Goal: Task Accomplishment & Management: Manage account settings

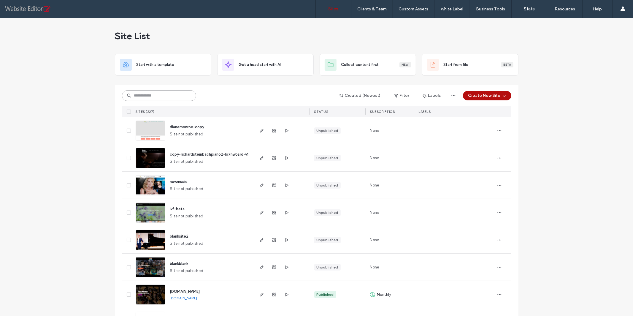
click at [134, 96] on input at bounding box center [159, 95] width 74 height 11
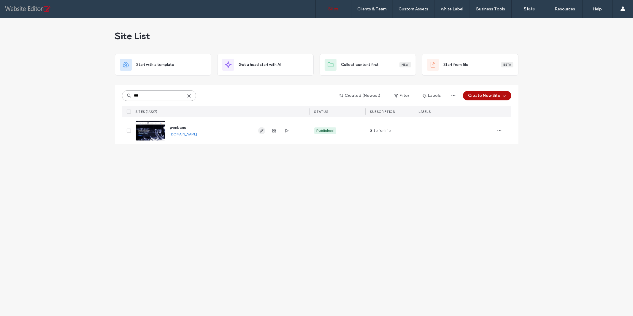
type input "***"
click at [260, 131] on use "button" at bounding box center [262, 131] width 4 height 4
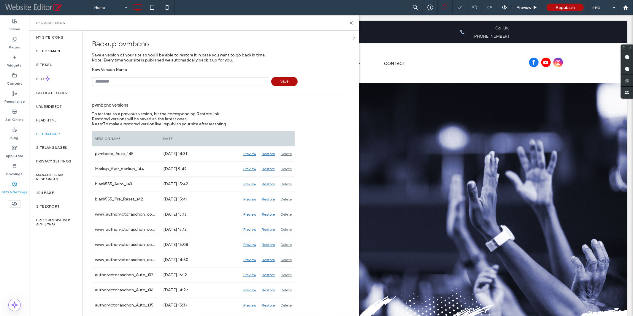
click at [118, 82] on input "text" at bounding box center [180, 81] width 177 height 9
type input "**********"
click at [285, 82] on span "Save" at bounding box center [284, 81] width 26 height 9
click at [351, 22] on use at bounding box center [351, 23] width 3 height 3
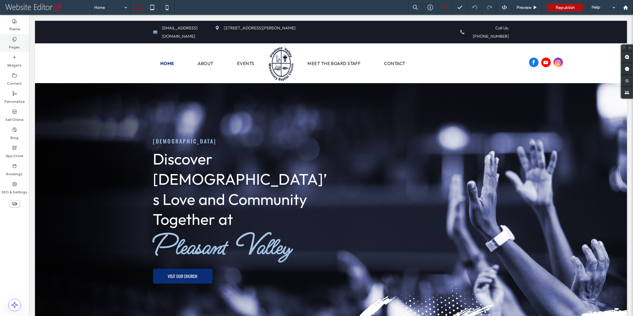
click at [18, 46] on label "Pages" at bounding box center [14, 46] width 11 height 8
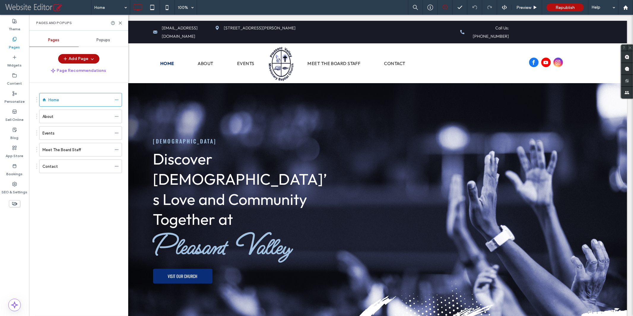
click at [101, 40] on span "Popups" at bounding box center [104, 40] width 14 height 5
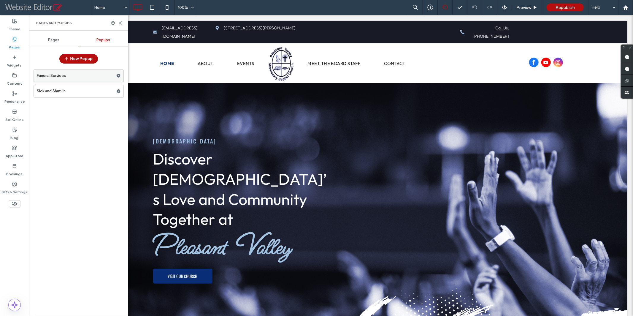
click at [90, 76] on label "Funeral Services" at bounding box center [77, 76] width 80 height 12
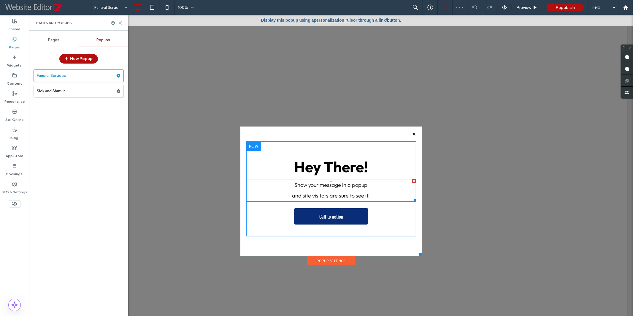
click at [412, 181] on div at bounding box center [414, 181] width 4 height 4
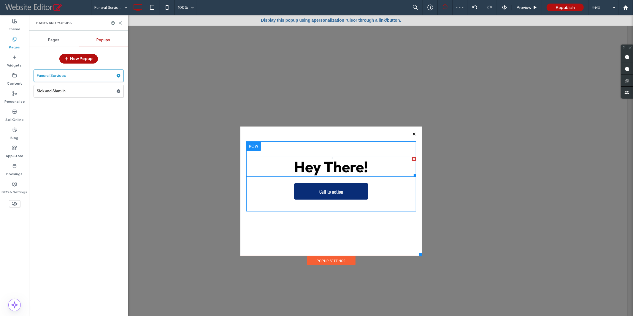
click at [412, 159] on div at bounding box center [414, 158] width 4 height 4
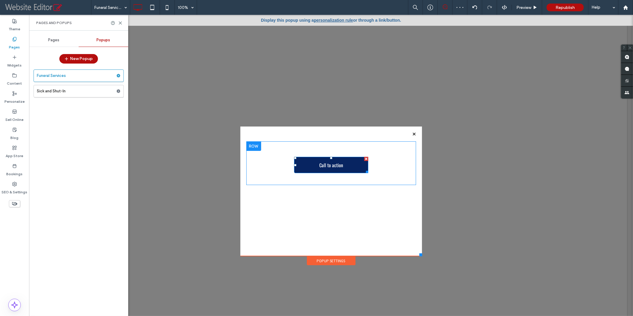
drag, startPoint x: 363, startPoint y: 159, endPoint x: 392, endPoint y: 174, distance: 32.6
click at [364, 159] on div at bounding box center [366, 158] width 4 height 4
click at [13, 64] on label "Widgets" at bounding box center [14, 64] width 15 height 8
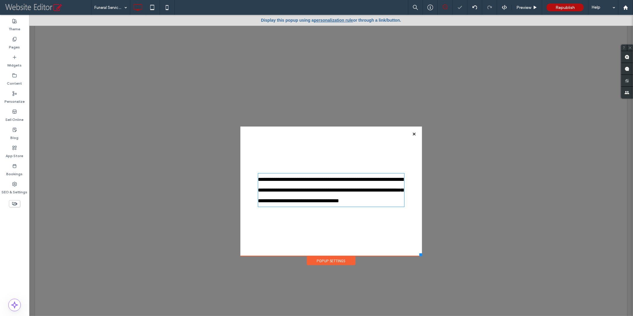
type input "******"
type input "**"
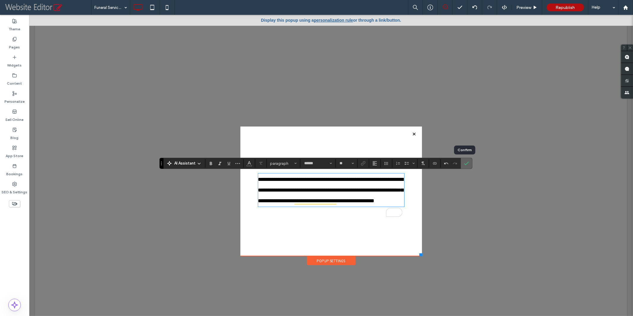
drag, startPoint x: 465, startPoint y: 164, endPoint x: 363, endPoint y: 145, distance: 103.6
click at [465, 164] on icon "Confirm" at bounding box center [466, 163] width 5 height 5
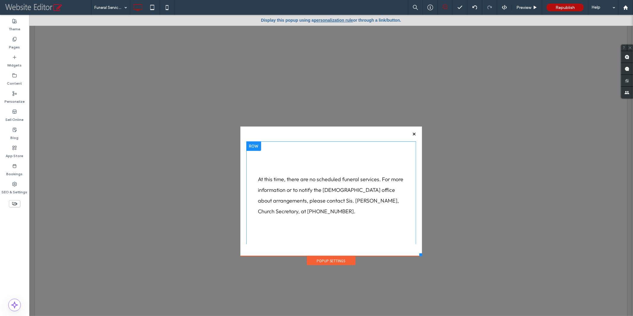
click at [319, 166] on div "Click To Paste Click To Paste At this time, there are no scheduled funeral serv…" at bounding box center [331, 195] width 170 height 108
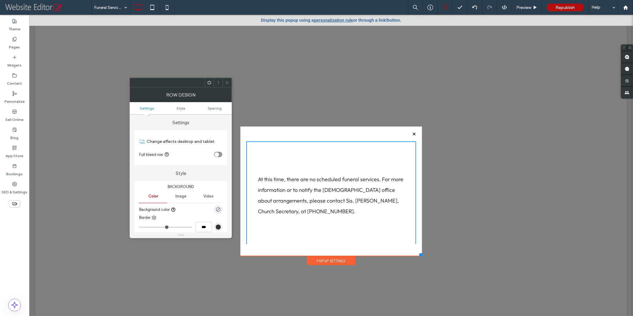
click at [227, 82] on use at bounding box center [227, 82] width 3 height 3
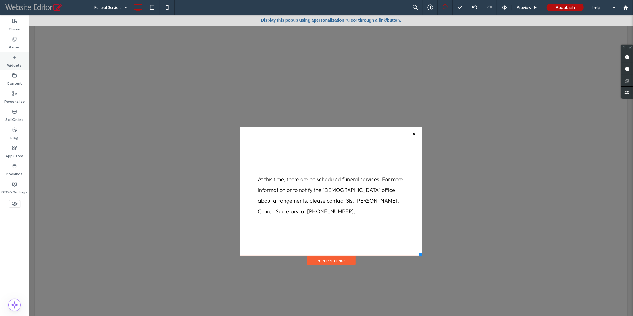
click at [12, 60] on label "Widgets" at bounding box center [14, 64] width 15 height 8
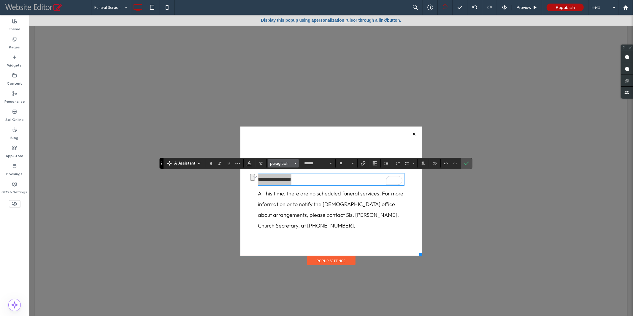
click at [284, 163] on span "paragraph" at bounding box center [281, 163] width 23 height 4
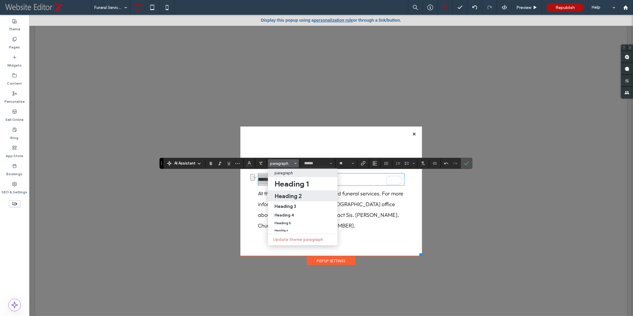
click at [284, 195] on h2 "Heading 2" at bounding box center [287, 195] width 27 height 7
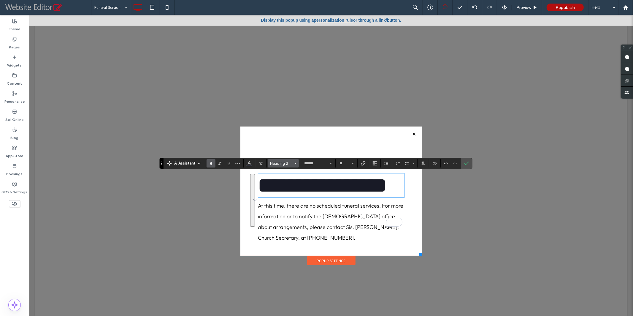
click at [290, 163] on span "Heading 2" at bounding box center [281, 163] width 23 height 4
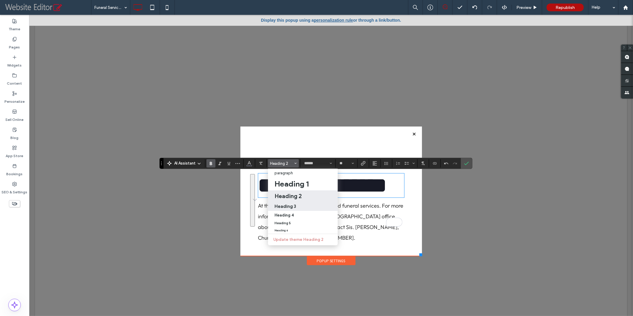
click at [289, 208] on h3 "Heading 3" at bounding box center [285, 206] width 22 height 6
type input "**"
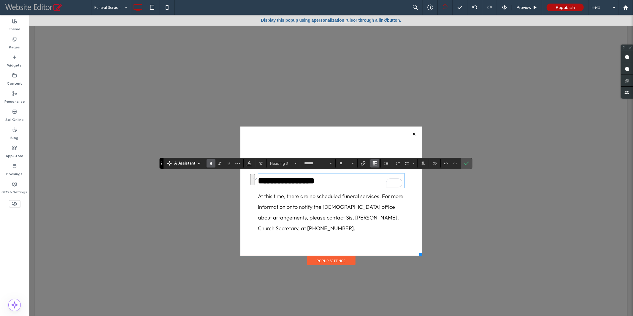
click at [374, 162] on icon "Alignment" at bounding box center [374, 163] width 5 height 5
click at [377, 182] on icon "ui.textEditor.alignment.center" at bounding box center [379, 181] width 5 height 5
drag, startPoint x: 466, startPoint y: 162, endPoint x: 404, endPoint y: 146, distance: 63.9
click at [466, 162] on icon "Confirm" at bounding box center [466, 163] width 5 height 5
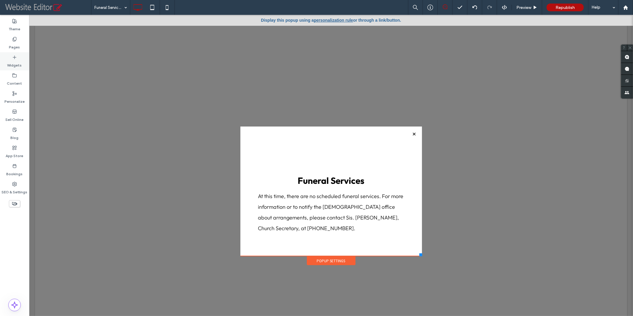
click at [16, 59] on icon at bounding box center [14, 57] width 5 height 5
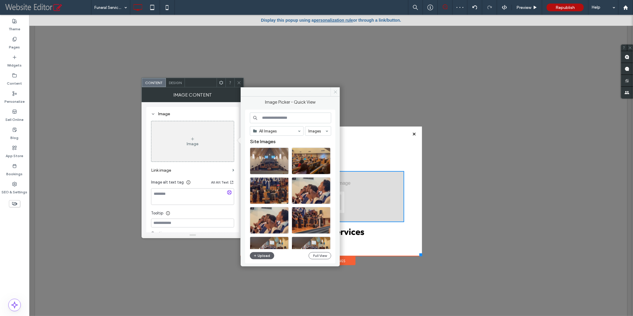
drag, startPoint x: 336, startPoint y: 92, endPoint x: 237, endPoint y: 72, distance: 101.4
click at [336, 92] on use at bounding box center [335, 91] width 3 height 3
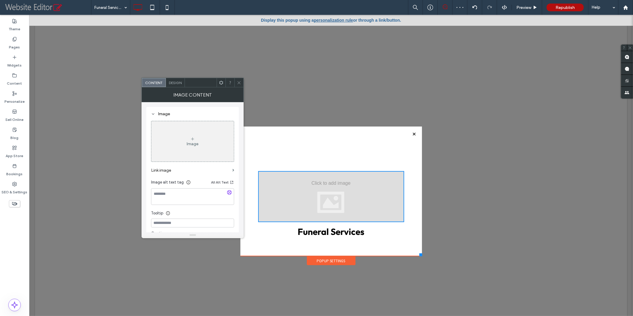
click at [240, 81] on icon at bounding box center [239, 82] width 4 height 4
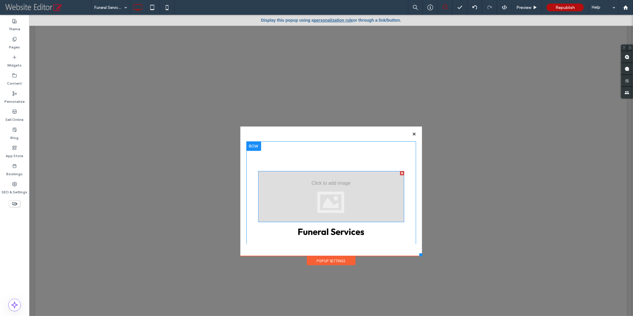
click at [400, 173] on div at bounding box center [402, 173] width 4 height 4
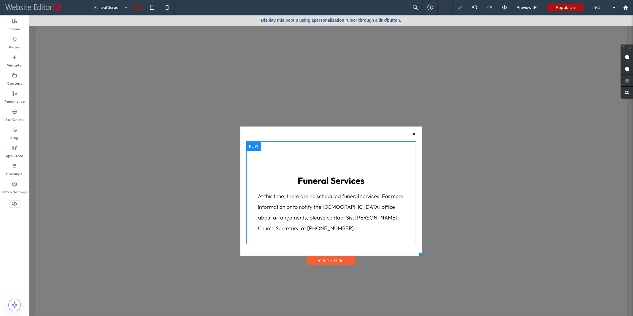
click at [250, 146] on div at bounding box center [253, 145] width 15 height 9
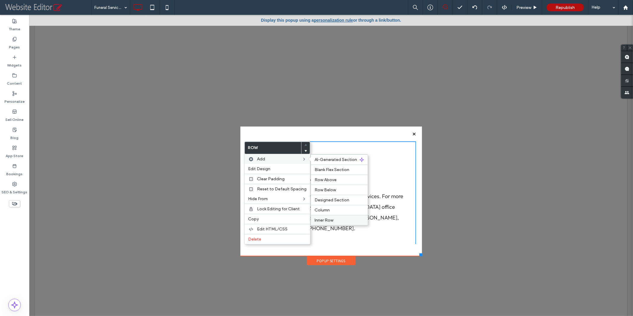
click at [319, 217] on span "Inner Row" at bounding box center [324, 219] width 19 height 5
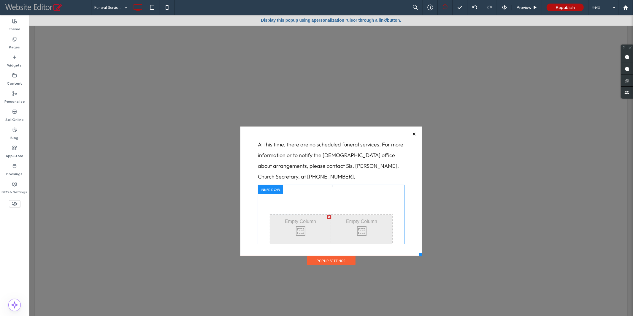
scroll to position [53, 0]
click at [275, 189] on div at bounding box center [270, 187] width 25 height 9
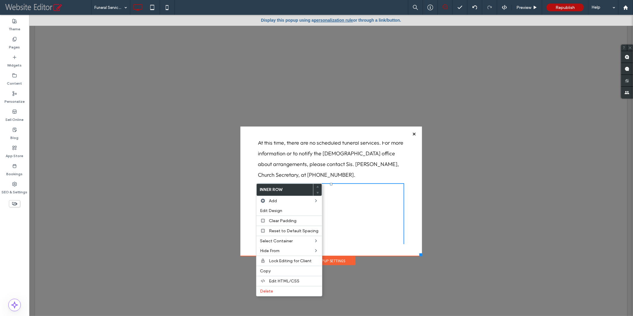
click at [358, 171] on p "At this time, there are no scheduled funeral services. For more information or …" at bounding box center [331, 158] width 146 height 43
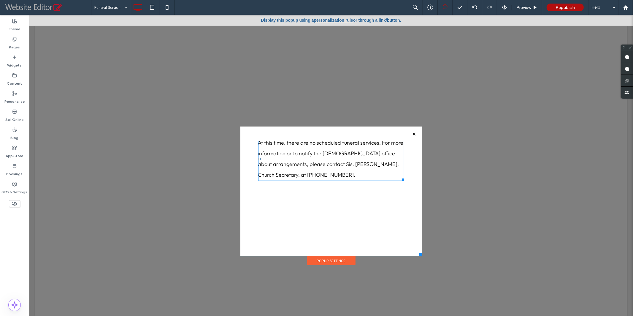
drag, startPoint x: 334, startPoint y: 204, endPoint x: 334, endPoint y: 162, distance: 41.5
click at [334, 162] on div "Click To Paste Click To Paste Funeral Services At this time, there are no sched…" at bounding box center [331, 194] width 146 height 155
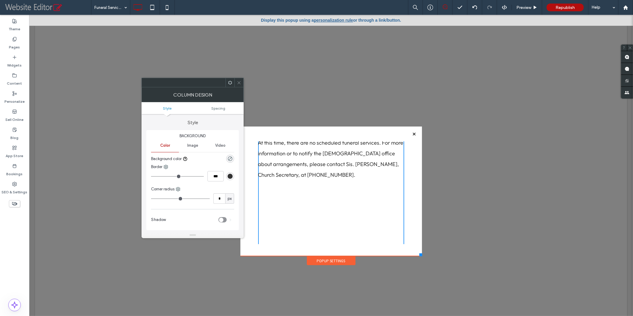
scroll to position [0, 0]
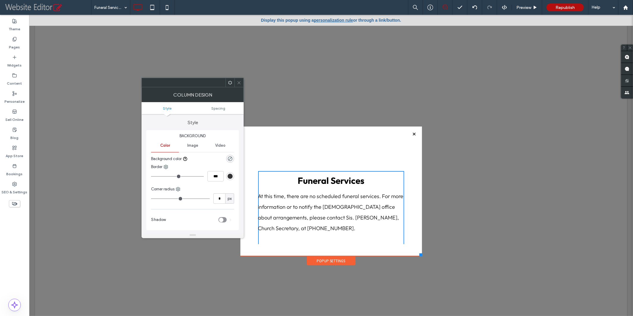
click at [239, 82] on use at bounding box center [239, 82] width 3 height 3
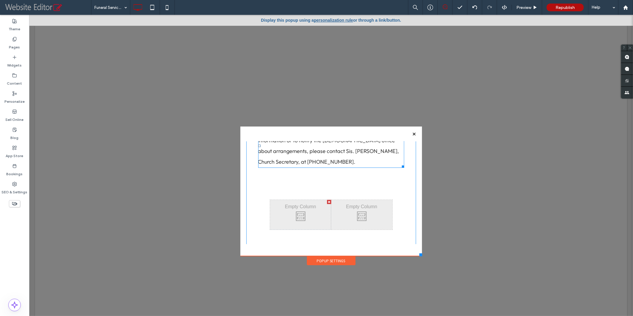
scroll to position [76, 0]
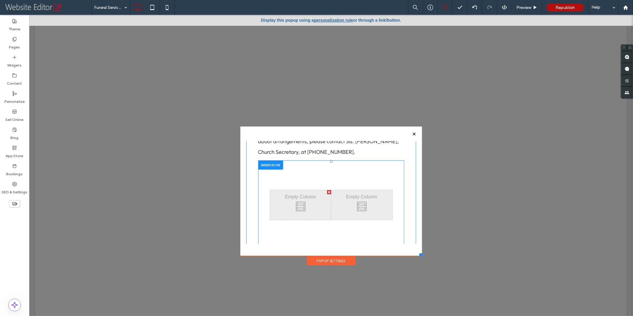
drag, startPoint x: 324, startPoint y: 198, endPoint x: 329, endPoint y: 208, distance: 11.0
click at [329, 208] on div "Click To Paste Click To Paste Click To Paste Click To Paste" at bounding box center [331, 205] width 122 height 30
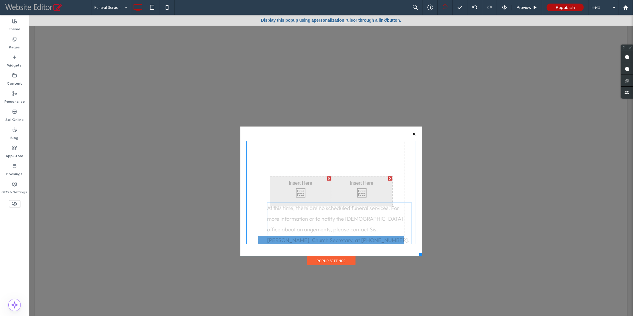
scroll to position [29, 0]
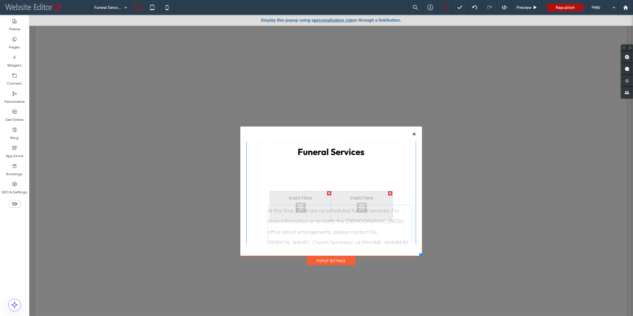
drag, startPoint x: 321, startPoint y: 189, endPoint x: 327, endPoint y: 247, distance: 58.1
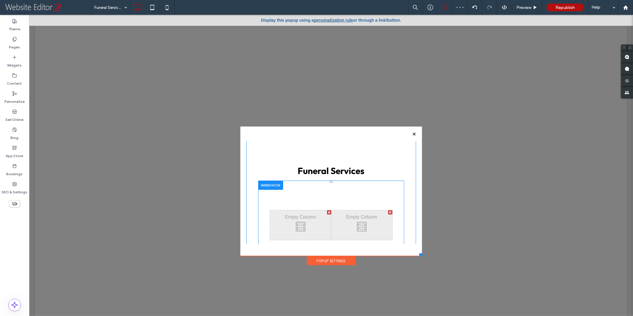
scroll to position [0, 0]
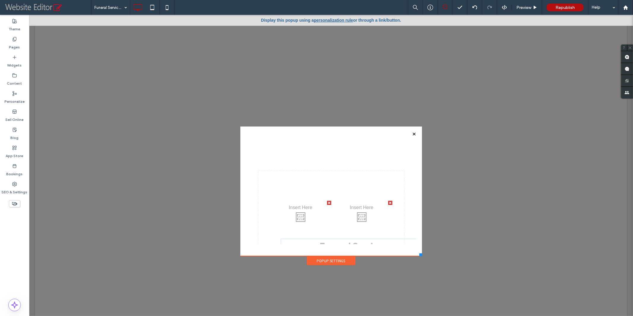
drag, startPoint x: 317, startPoint y: 180, endPoint x: 337, endPoint y: 254, distance: 76.7
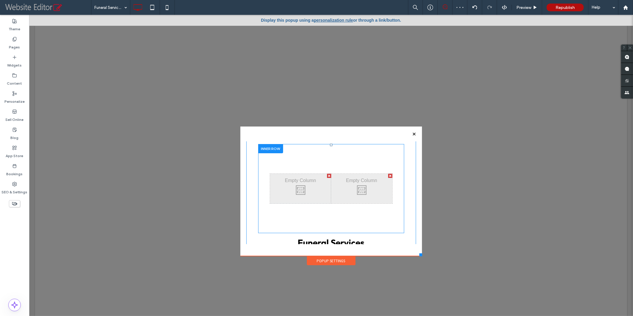
scroll to position [27, 0]
click at [295, 189] on div "Click To Paste Click To Paste" at bounding box center [300, 189] width 61 height 30
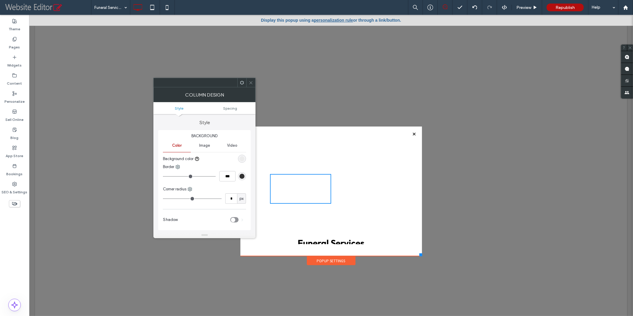
click at [201, 144] on span "Image" at bounding box center [204, 145] width 11 height 5
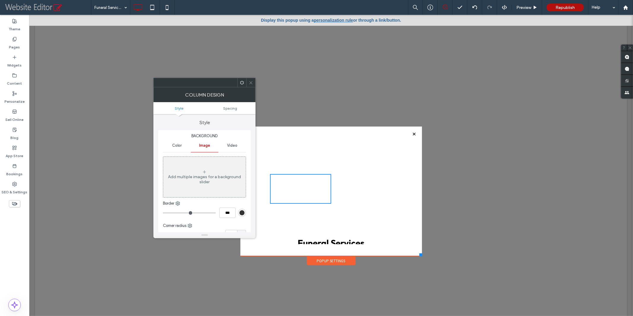
click at [197, 167] on div "Add multiple images for a background slider" at bounding box center [204, 176] width 82 height 39
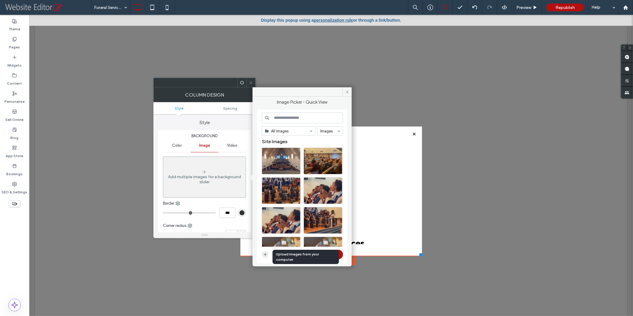
click at [265, 253] on icon "button" at bounding box center [265, 254] width 5 height 5
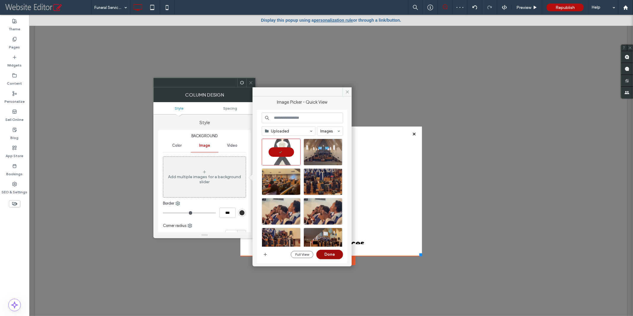
click at [326, 256] on button "Done" at bounding box center [329, 254] width 27 height 9
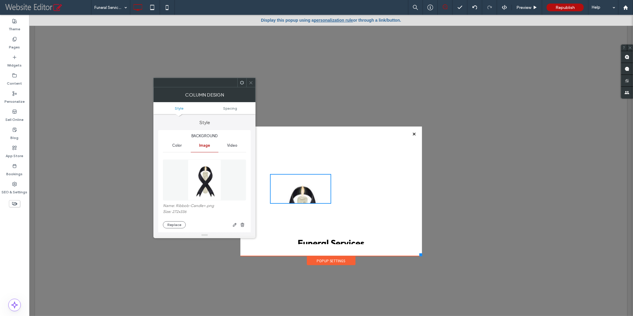
click at [251, 82] on use at bounding box center [251, 82] width 3 height 3
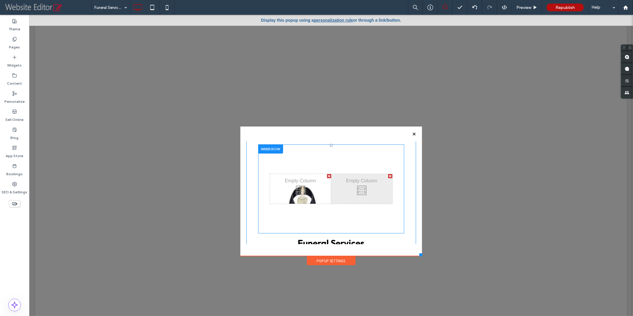
click at [306, 193] on div "Click To Paste Click To Paste" at bounding box center [300, 189] width 61 height 30
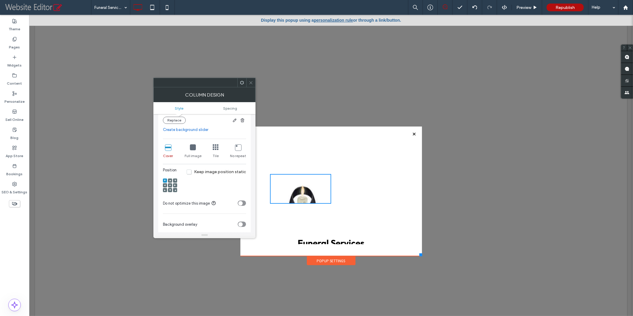
scroll to position [105, 0]
click at [252, 82] on icon at bounding box center [251, 82] width 4 height 4
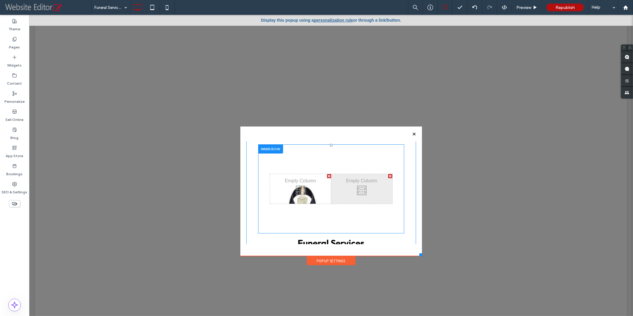
click at [312, 192] on div "Click To Paste Click To Paste" at bounding box center [300, 189] width 61 height 30
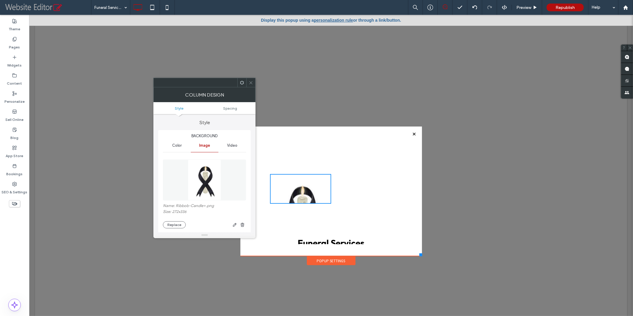
click at [196, 178] on img at bounding box center [204, 179] width 33 height 41
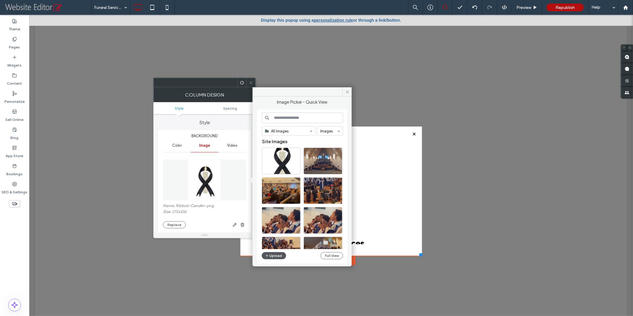
click at [269, 254] on span "button" at bounding box center [267, 255] width 4 height 7
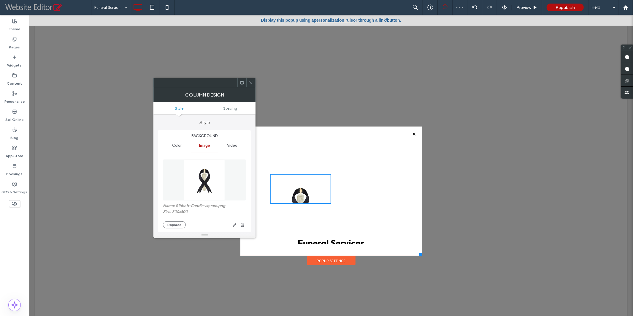
click at [249, 82] on icon at bounding box center [251, 82] width 4 height 4
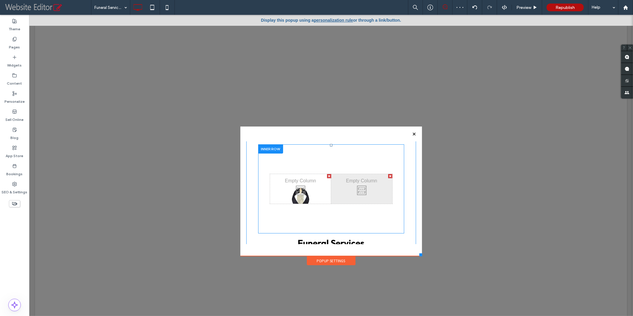
click at [292, 189] on div "Click To Paste Click To Paste" at bounding box center [300, 189] width 61 height 30
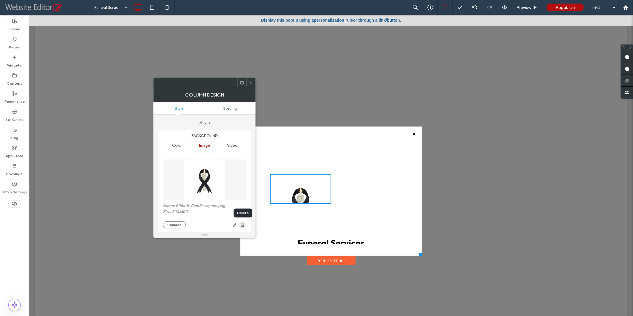
click at [244, 226] on use "button" at bounding box center [243, 225] width 4 height 4
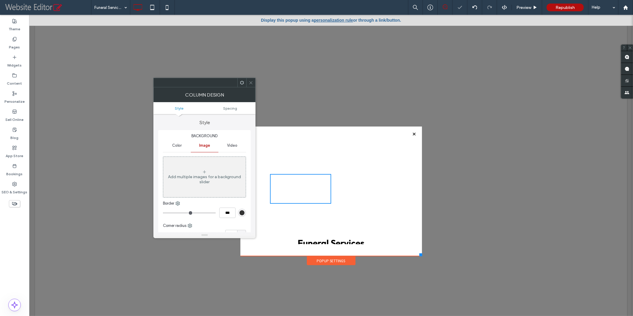
click at [252, 83] on icon at bounding box center [251, 82] width 4 height 4
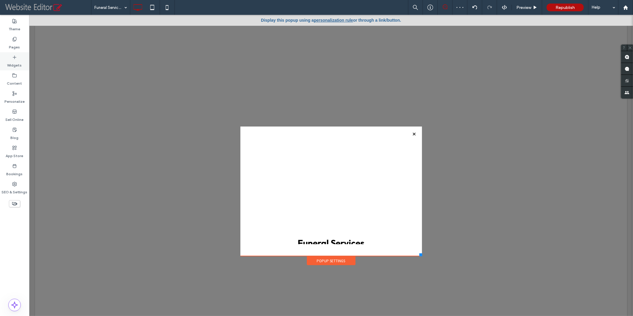
click at [12, 61] on label "Widgets" at bounding box center [14, 64] width 15 height 8
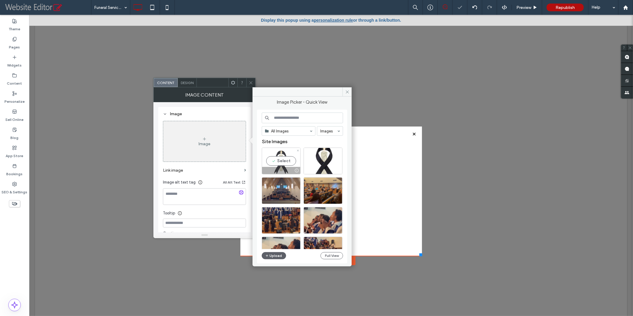
click at [281, 160] on div "Select" at bounding box center [281, 160] width 39 height 27
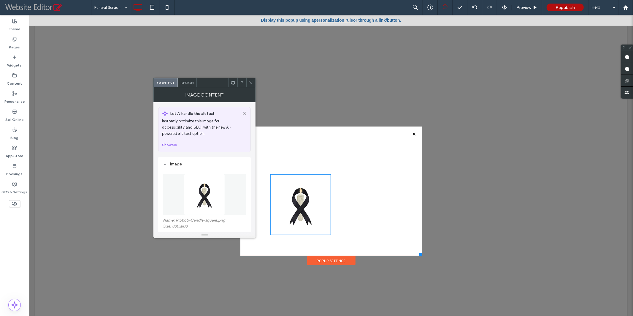
click at [251, 82] on icon at bounding box center [251, 82] width 4 height 4
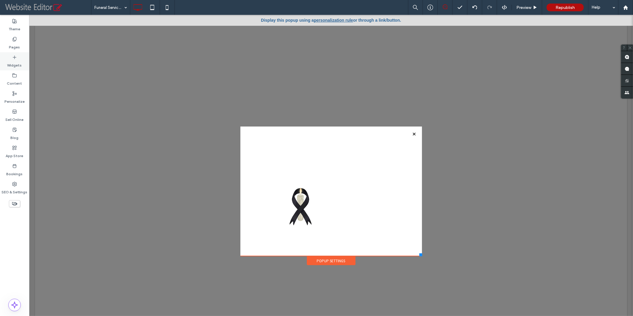
click at [16, 61] on label "Widgets" at bounding box center [14, 64] width 15 height 8
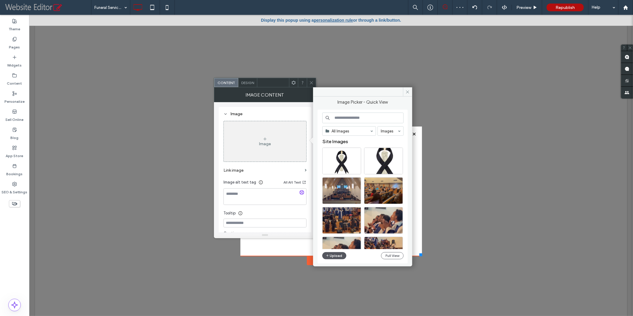
click at [336, 255] on button "Upload" at bounding box center [334, 255] width 24 height 7
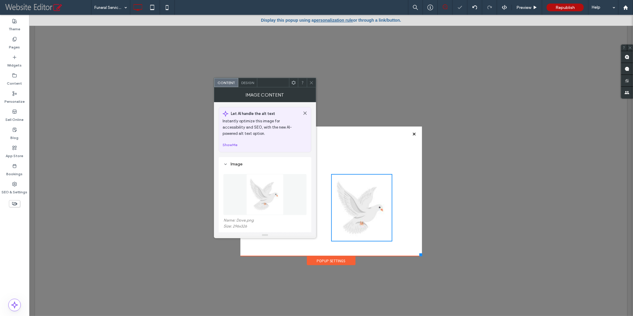
click at [313, 83] on icon at bounding box center [311, 82] width 4 height 4
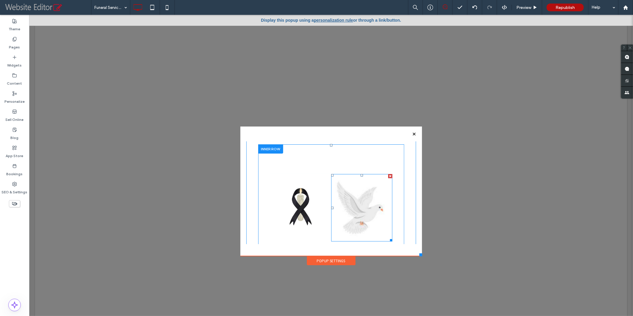
click at [356, 198] on img at bounding box center [361, 207] width 61 height 67
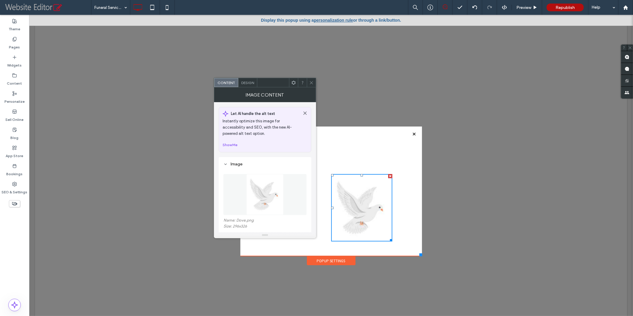
click at [261, 190] on img at bounding box center [264, 194] width 37 height 41
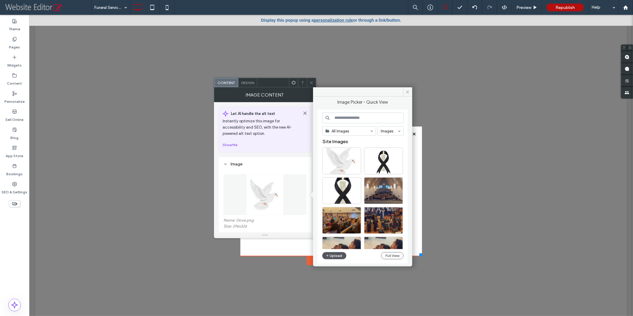
click at [338, 254] on button "Upload" at bounding box center [334, 255] width 24 height 7
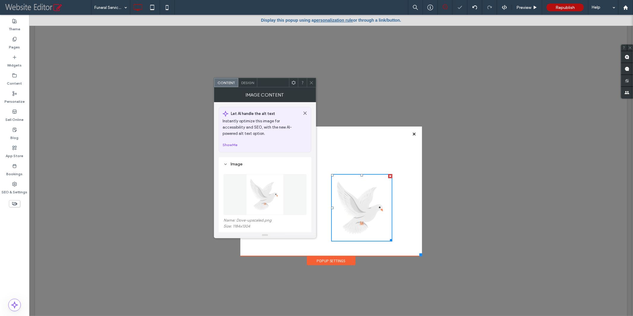
click at [311, 82] on icon at bounding box center [311, 82] width 4 height 4
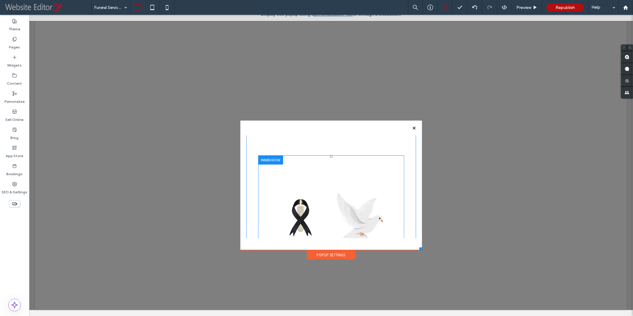
scroll to position [9, 0]
click at [266, 163] on div at bounding box center [270, 160] width 25 height 9
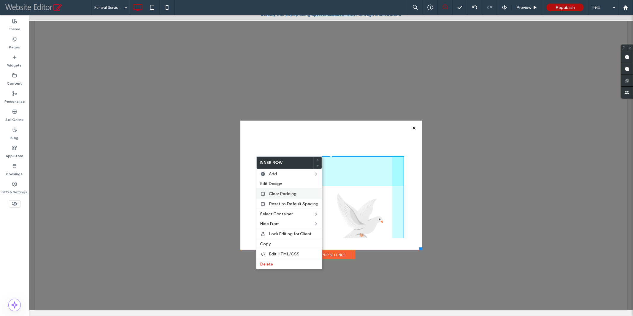
click at [274, 193] on span "Clear Padding" at bounding box center [283, 193] width 28 height 5
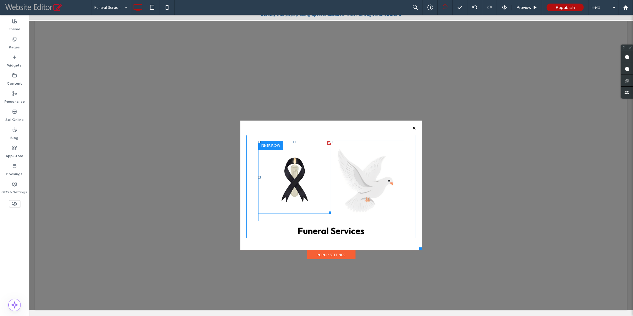
scroll to position [18, 0]
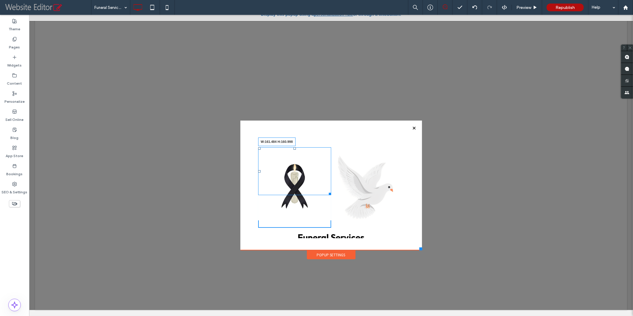
drag, startPoint x: 326, startPoint y: 216, endPoint x: 347, endPoint y: 218, distance: 21.4
click at [314, 203] on div "Click To Paste Click To Paste W:161.484 H:160.998" at bounding box center [294, 187] width 73 height 80
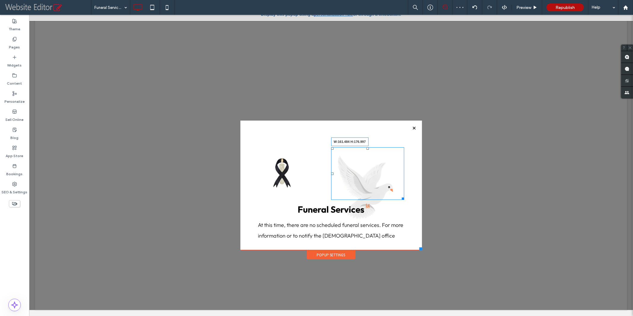
drag, startPoint x: 398, startPoint y: 223, endPoint x: 385, endPoint y: 209, distance: 18.7
click at [385, 209] on div "Click To Paste Click To Paste Click To Paste Click To Paste Click To Paste Clic…" at bounding box center [331, 206] width 146 height 118
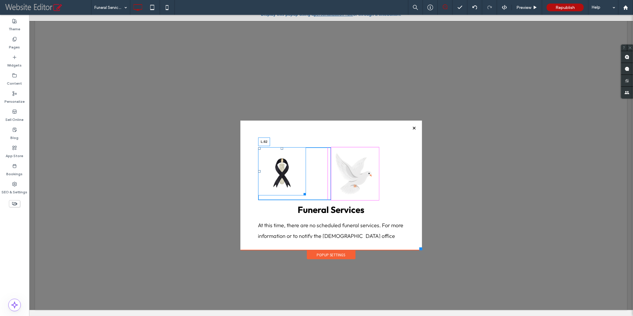
drag, startPoint x: 257, startPoint y: 172, endPoint x: 282, endPoint y: 173, distance: 25.0
click at [282, 173] on div "L:82" at bounding box center [282, 171] width 48 height 48
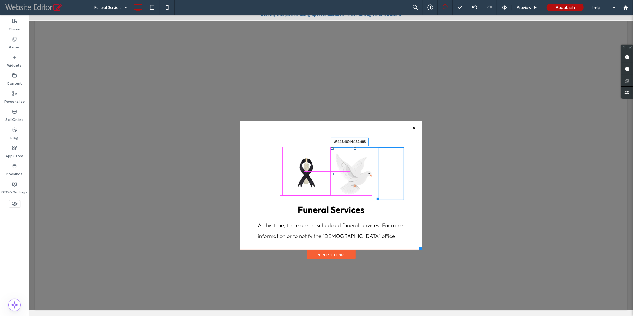
drag, startPoint x: 374, startPoint y: 198, endPoint x: 366, endPoint y: 208, distance: 13.4
click at [371, 194] on div "Click To Paste Click To Paste W:145.469 H:160.998" at bounding box center [367, 173] width 73 height 53
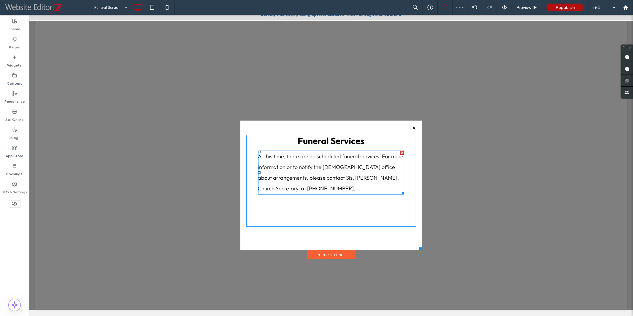
scroll to position [88, 0]
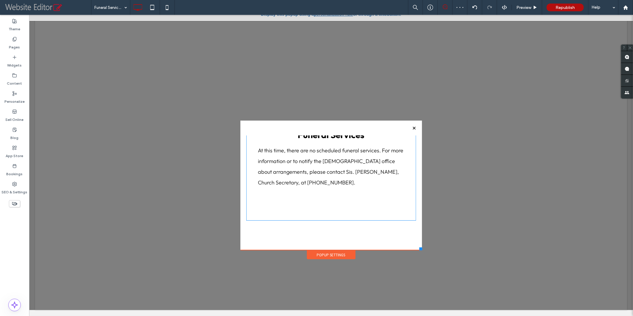
click at [307, 207] on div "Click To Paste Click To Paste Click To Paste Click To Paste Click To Paste Clic…" at bounding box center [331, 133] width 170 height 173
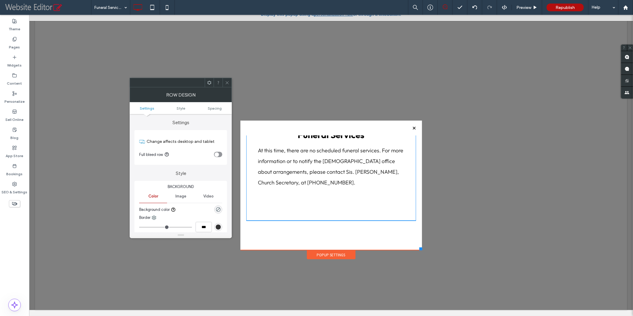
scroll to position [0, 0]
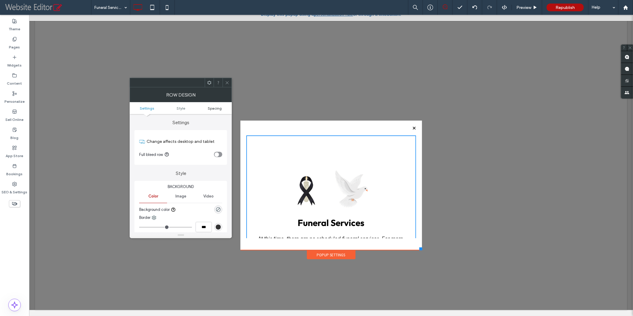
click at [215, 107] on span "Spacing" at bounding box center [215, 108] width 14 height 4
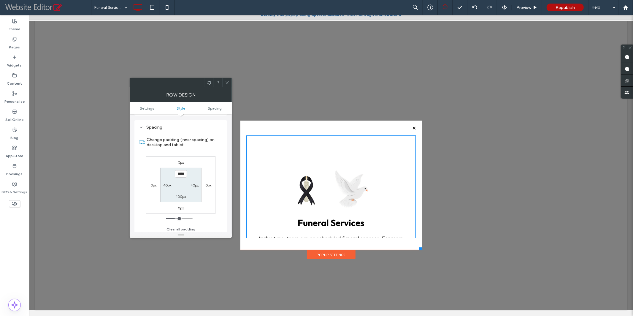
scroll to position [144, 0]
click at [181, 194] on label "100px" at bounding box center [181, 195] width 10 height 4
type input "****"
type input "**"
type input "*"
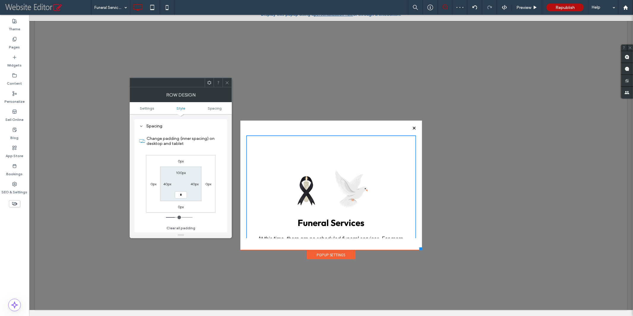
type input "*"
type input "***"
click at [180, 172] on label "100px" at bounding box center [181, 172] width 10 height 4
type input "***"
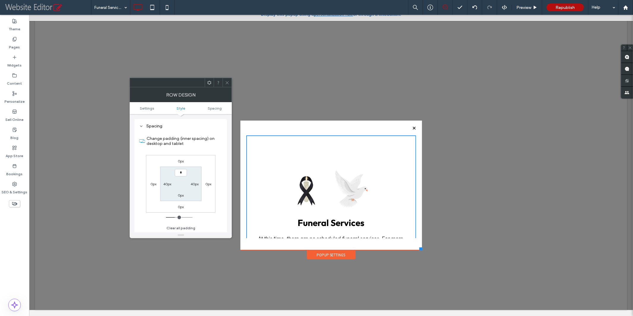
type input "*"
type input "***"
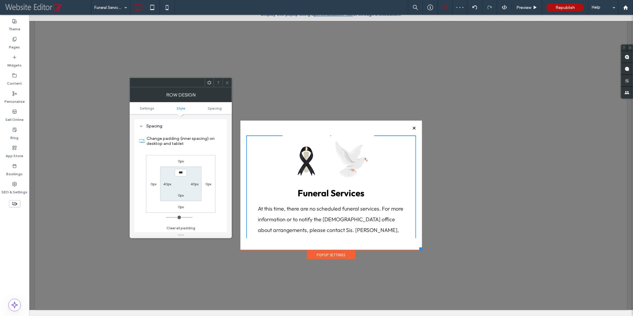
click at [226, 82] on icon at bounding box center [227, 82] width 4 height 4
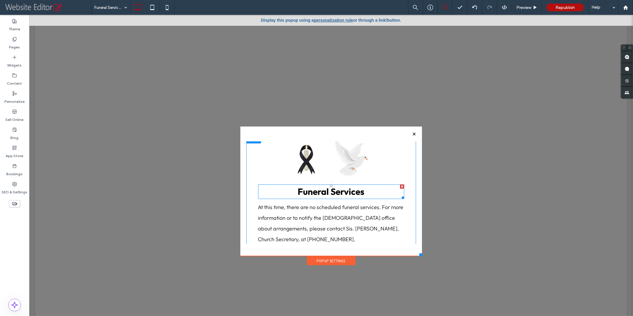
scroll to position [15, 0]
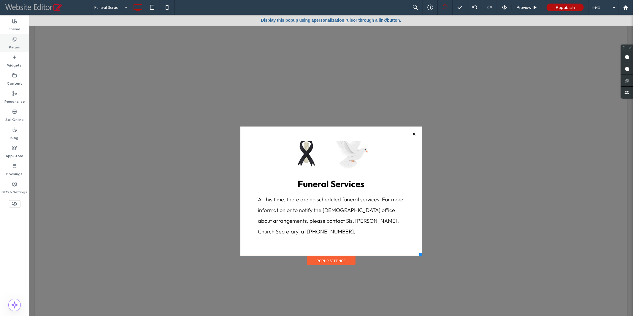
click at [8, 44] on div "Pages" at bounding box center [14, 43] width 29 height 18
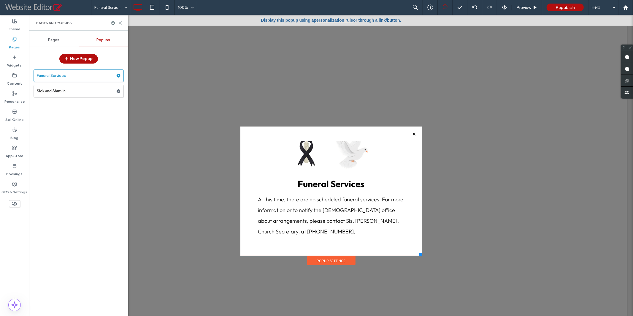
click at [53, 42] on div "Pages" at bounding box center [54, 40] width 50 height 13
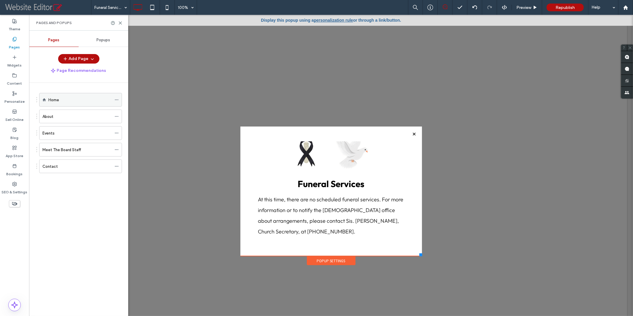
click at [61, 99] on div "Home" at bounding box center [79, 100] width 63 height 6
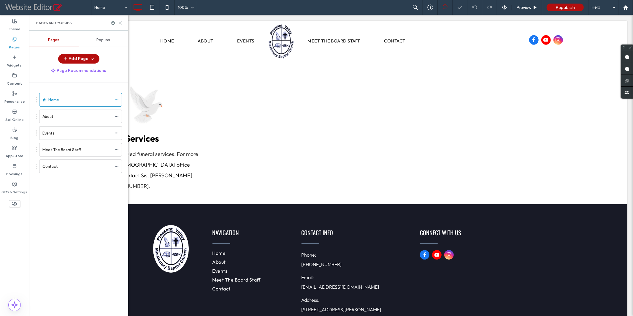
click at [121, 23] on use at bounding box center [120, 23] width 3 height 3
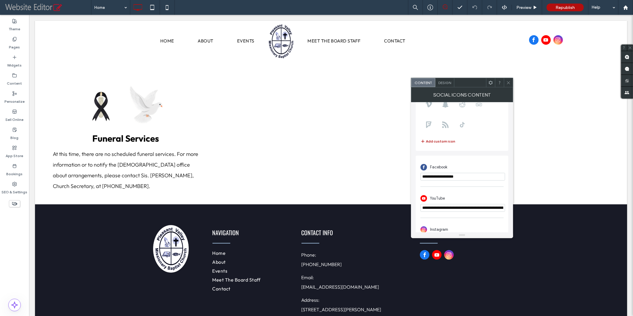
scroll to position [103, 0]
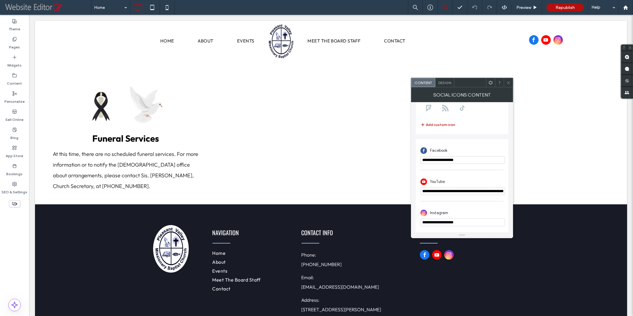
click at [466, 159] on input "**********" at bounding box center [462, 160] width 85 height 8
paste input "**********"
type input "**********"
click at [467, 222] on input "**********" at bounding box center [462, 222] width 85 height 8
paste input "**********"
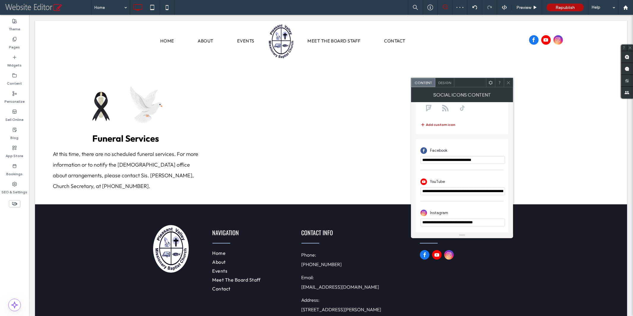
type input "**********"
click at [449, 191] on input "**********" at bounding box center [462, 191] width 85 height 8
paste input "url"
type input "**********"
click at [509, 83] on use at bounding box center [508, 82] width 3 height 3
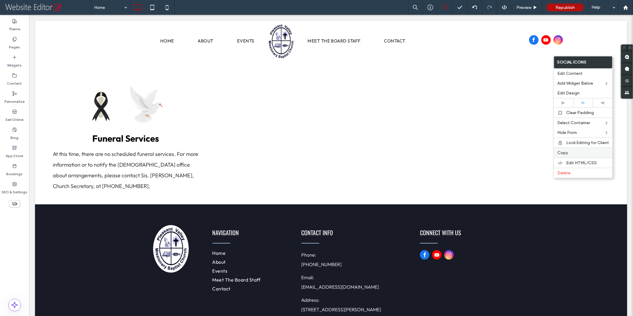
click at [562, 150] on span "Copy" at bounding box center [562, 152] width 11 height 5
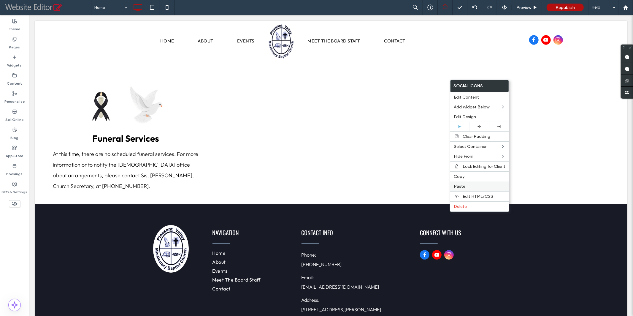
click at [458, 185] on span "Paste" at bounding box center [460, 186] width 12 height 5
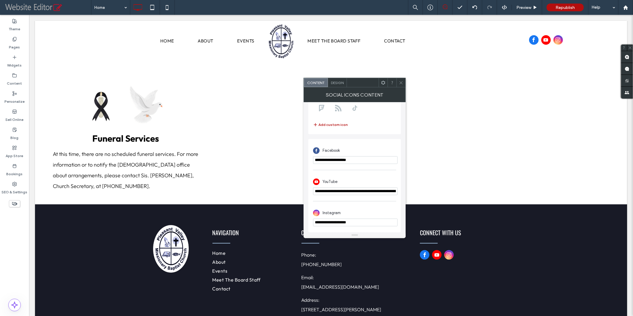
click at [402, 82] on icon at bounding box center [401, 82] width 4 height 4
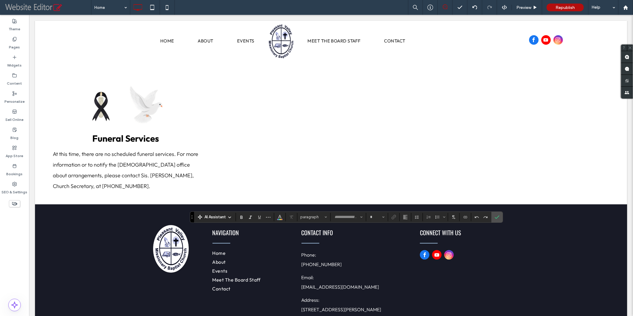
type input "******"
type input "**"
click at [495, 217] on use "Confirm" at bounding box center [497, 217] width 5 height 4
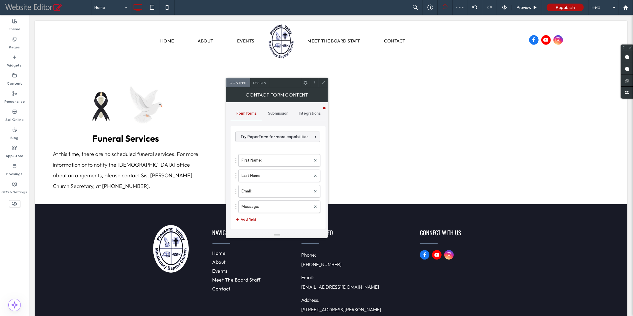
type input "******"
type input "**********"
click at [274, 113] on span "Submission" at bounding box center [278, 113] width 20 height 5
click at [273, 139] on label "New submission notification" at bounding box center [278, 141] width 79 height 12
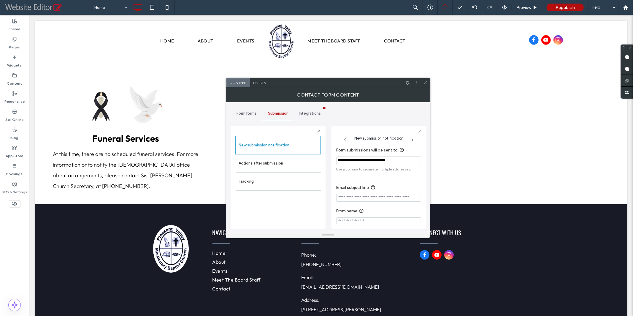
drag, startPoint x: 395, startPoint y: 160, endPoint x: 336, endPoint y: 158, distance: 58.5
click at [336, 158] on input "**********" at bounding box center [378, 160] width 85 height 8
paste input "Form submissions will be sent to"
type input "**********"
click at [426, 83] on use at bounding box center [425, 82] width 3 height 3
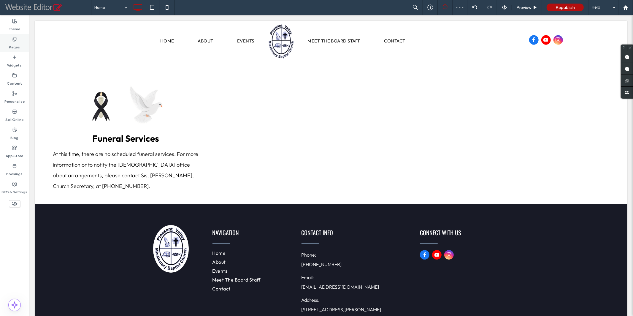
click at [16, 43] on label "Pages" at bounding box center [14, 46] width 11 height 8
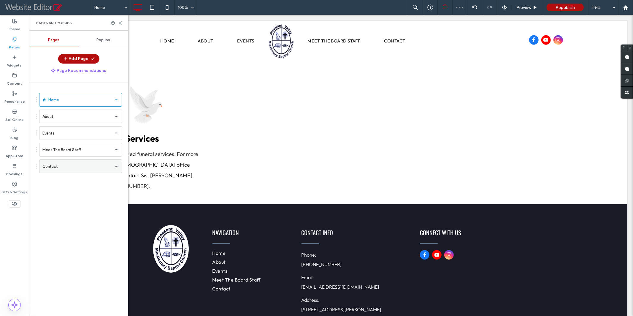
click at [71, 166] on div "Contact" at bounding box center [76, 166] width 69 height 6
click at [120, 23] on use at bounding box center [120, 23] width 3 height 3
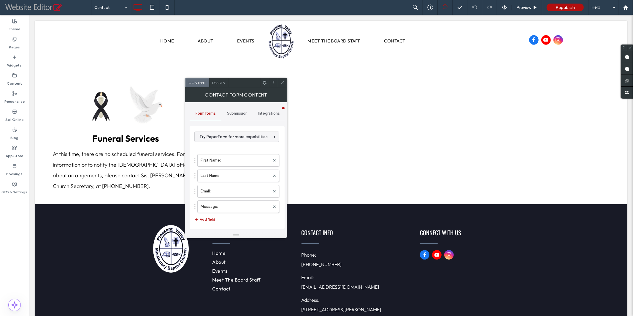
click at [232, 114] on span "Submission" at bounding box center [237, 113] width 20 height 5
click at [232, 141] on label "New submission notification" at bounding box center [237, 141] width 79 height 12
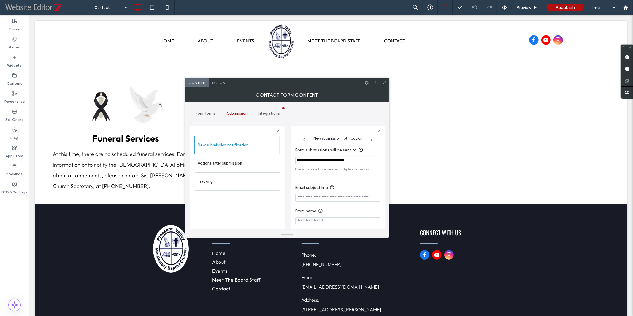
drag, startPoint x: 360, startPoint y: 160, endPoint x: 298, endPoint y: 156, distance: 62.1
click at [298, 156] on input "**********" at bounding box center [337, 160] width 85 height 8
paste input "Form submissions will be sent to"
type input "**********"
click at [386, 84] on use at bounding box center [384, 82] width 3 height 3
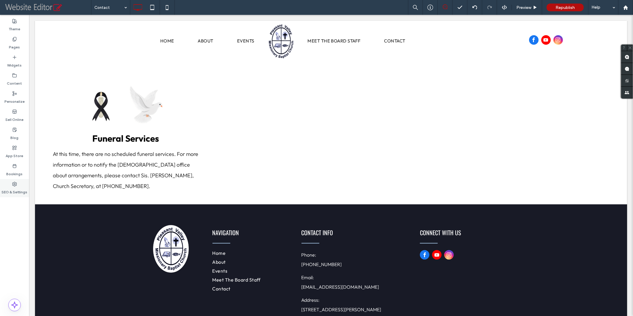
click at [14, 184] on use at bounding box center [14, 184] width 4 height 4
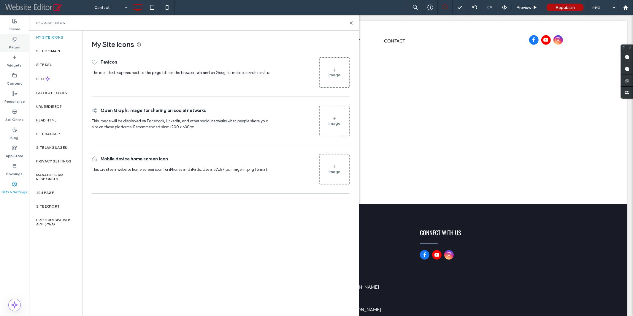
click at [17, 44] on label "Pages" at bounding box center [14, 46] width 11 height 8
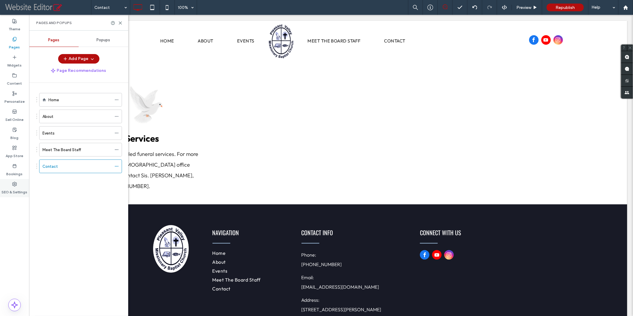
click at [15, 184] on use at bounding box center [14, 184] width 4 height 4
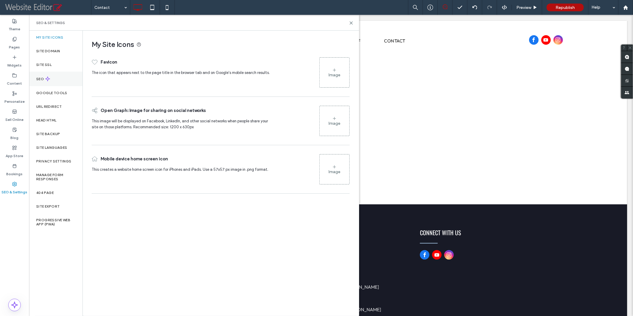
click at [64, 81] on div "SEO" at bounding box center [55, 79] width 53 height 15
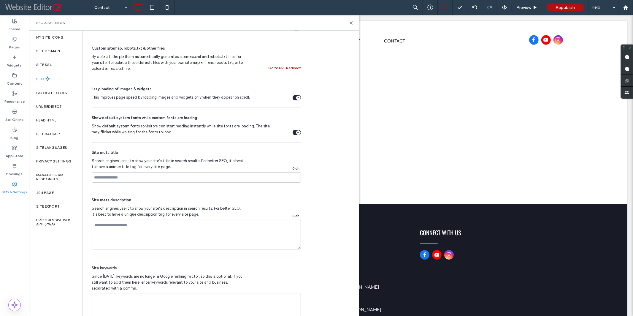
scroll to position [268, 0]
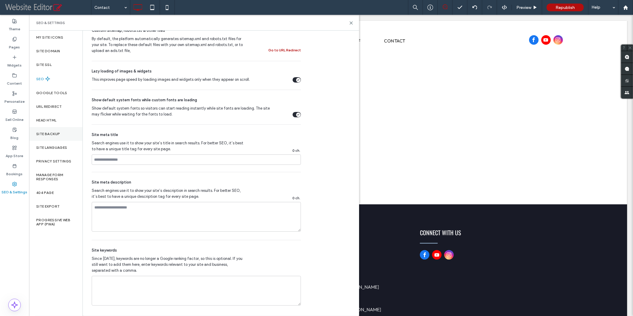
click at [57, 133] on label "Site Backup" at bounding box center [48, 134] width 24 height 4
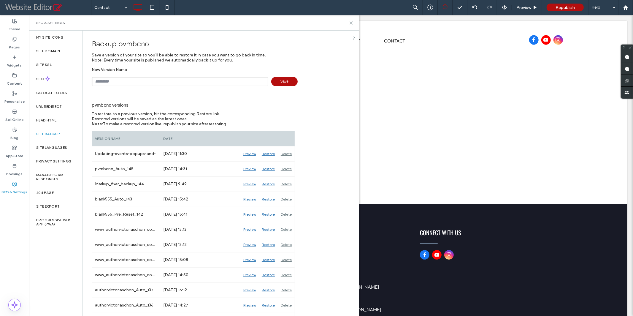
click at [350, 24] on icon at bounding box center [351, 23] width 4 height 4
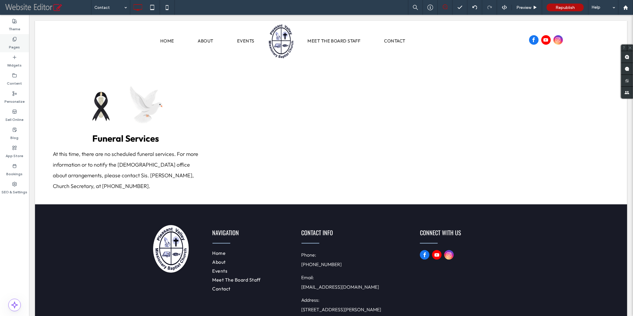
click at [12, 41] on icon at bounding box center [14, 39] width 5 height 5
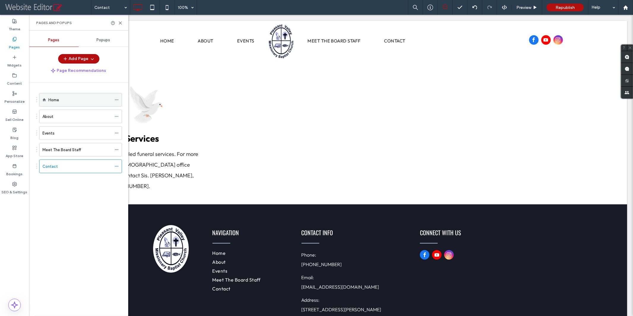
click at [70, 101] on div "Home" at bounding box center [79, 100] width 63 height 6
click at [105, 42] on span "Popups" at bounding box center [104, 40] width 14 height 5
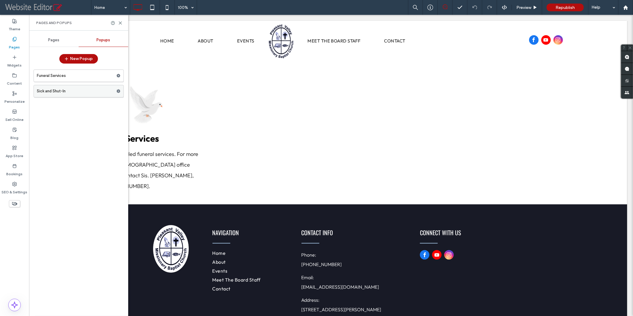
click at [77, 93] on label "Sick and Shut-In" at bounding box center [77, 91] width 80 height 12
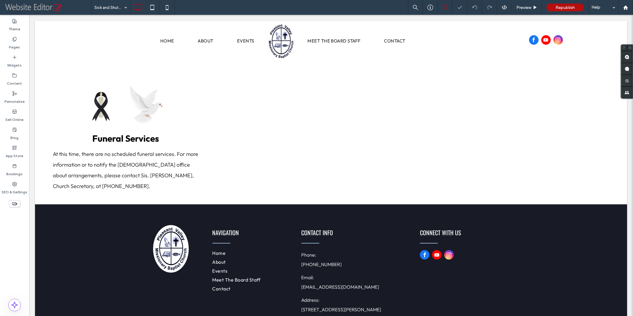
type input "******"
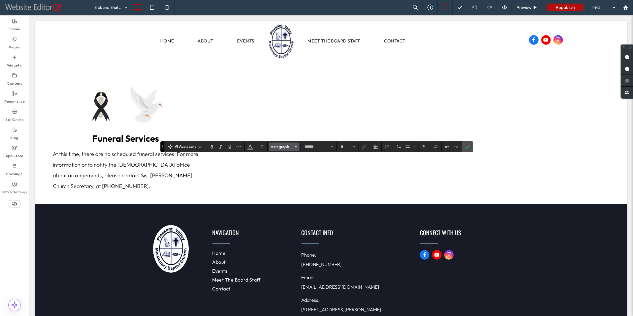
click at [296, 147] on icon "Styles" at bounding box center [296, 146] width 2 height 2
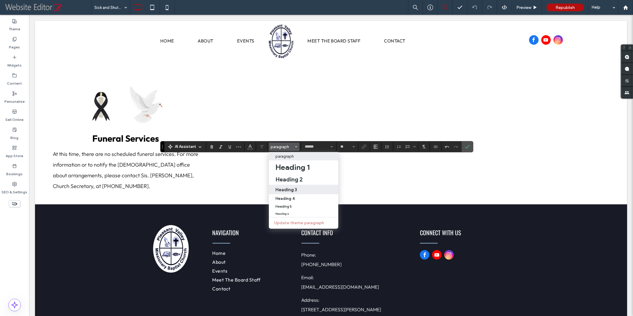
click at [286, 188] on h3 "Heading 3" at bounding box center [286, 190] width 22 height 6
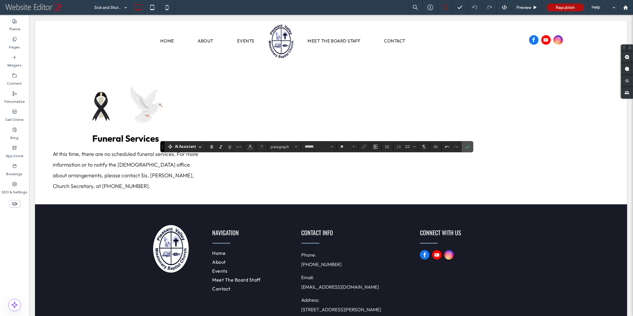
type input "**"
click at [374, 147] on use "Alignment" at bounding box center [376, 147] width 4 height 4
click at [378, 166] on icon "ui.textEditor.alignment.center" at bounding box center [380, 165] width 5 height 5
click at [467, 146] on label "Confirm" at bounding box center [467, 146] width 9 height 11
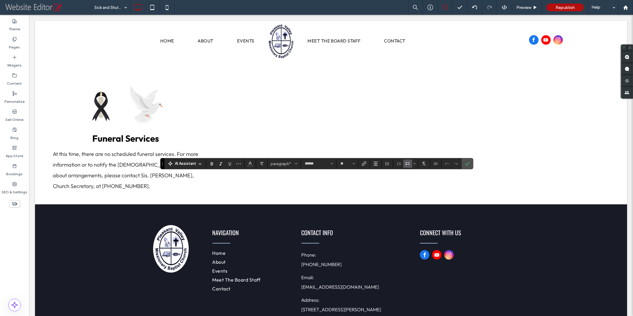
click at [406, 165] on use "Bulleted List" at bounding box center [408, 163] width 4 height 3
click at [463, 163] on label "Confirm" at bounding box center [467, 163] width 9 height 11
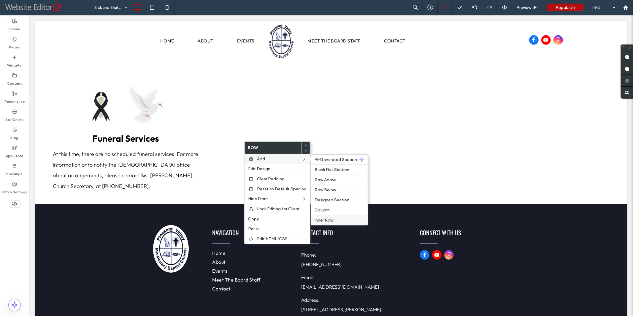
click at [315, 219] on span "Inner Row" at bounding box center [324, 219] width 19 height 5
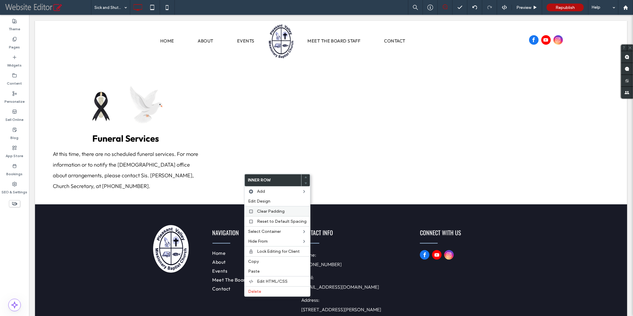
click at [269, 212] on span "Clear Padding" at bounding box center [271, 211] width 28 height 5
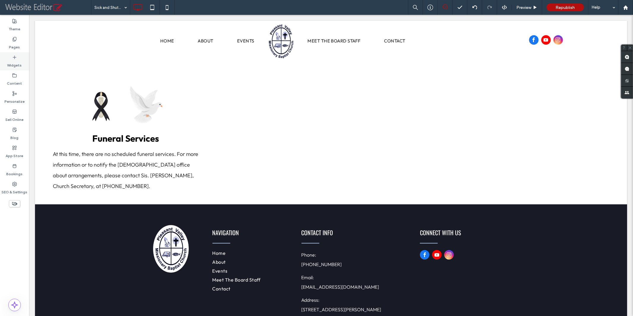
click at [11, 60] on label "Widgets" at bounding box center [14, 64] width 15 height 8
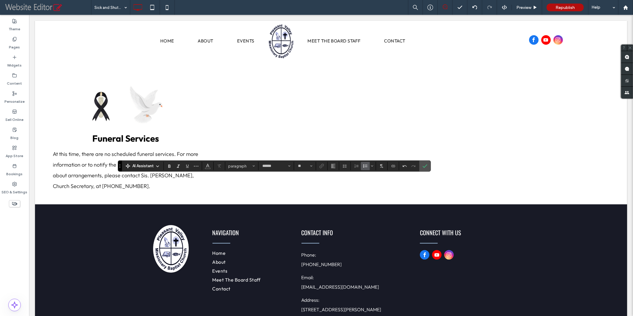
click at [364, 165] on icon "Bulleted List" at bounding box center [365, 165] width 5 height 5
click at [423, 166] on icon "Confirm" at bounding box center [425, 165] width 5 height 5
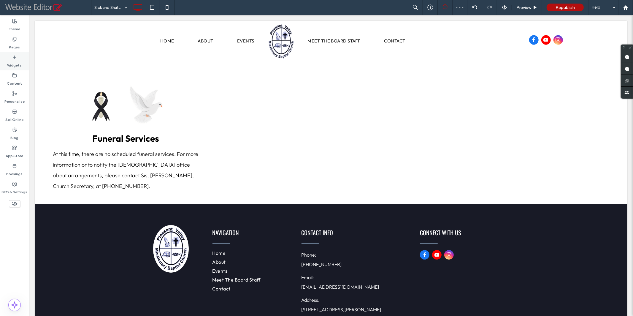
click at [16, 63] on label "Widgets" at bounding box center [14, 64] width 15 height 8
type input "******"
type input "**"
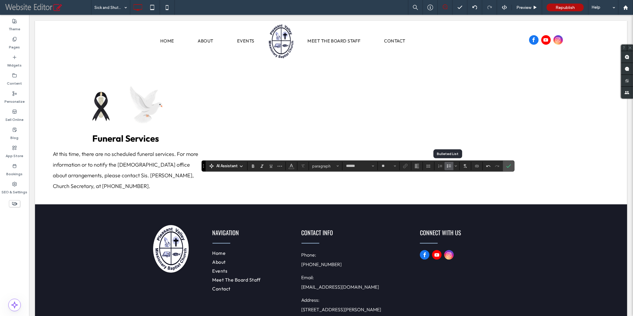
click at [447, 168] on icon "Bulleted List" at bounding box center [449, 165] width 5 height 5
click at [508, 166] on icon "Confirm" at bounding box center [508, 165] width 5 height 5
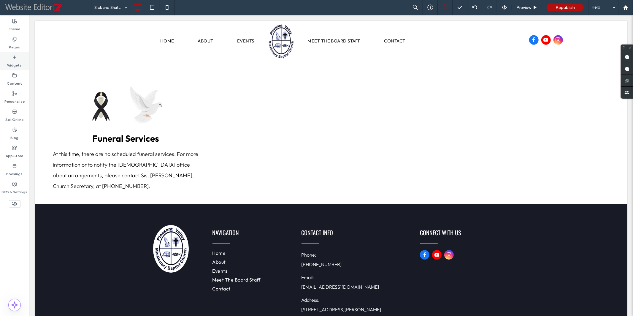
click at [13, 66] on label "Widgets" at bounding box center [14, 64] width 15 height 8
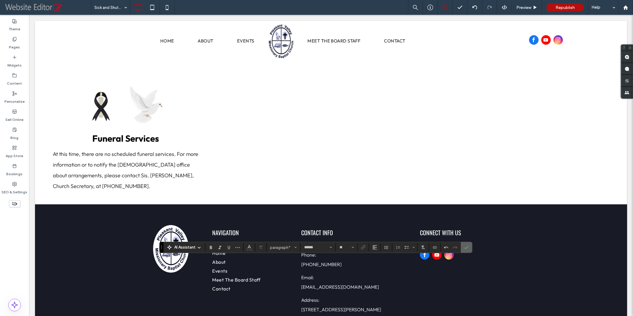
click at [462, 249] on label "Confirm" at bounding box center [466, 247] width 9 height 11
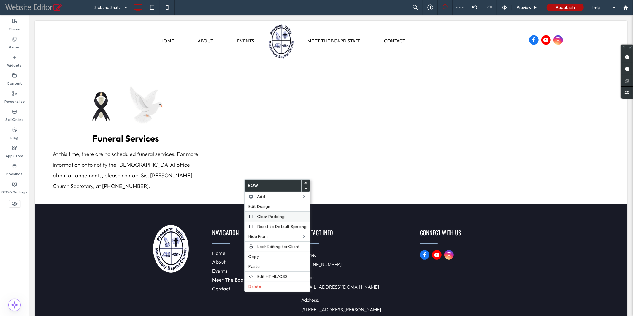
click at [261, 216] on span "Clear Padding" at bounding box center [271, 216] width 28 height 5
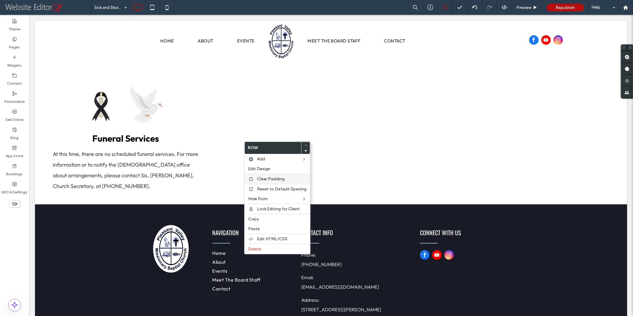
click at [263, 176] on span "Clear Padding" at bounding box center [271, 178] width 28 height 5
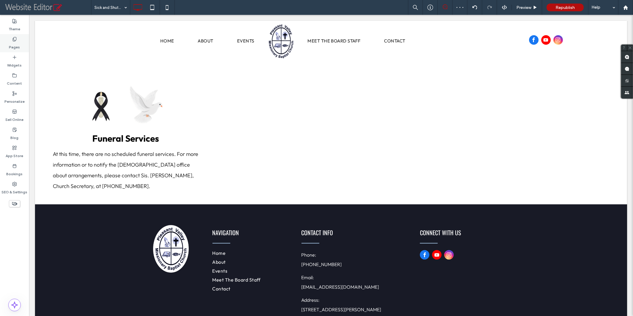
click at [11, 41] on div "Pages" at bounding box center [14, 43] width 29 height 18
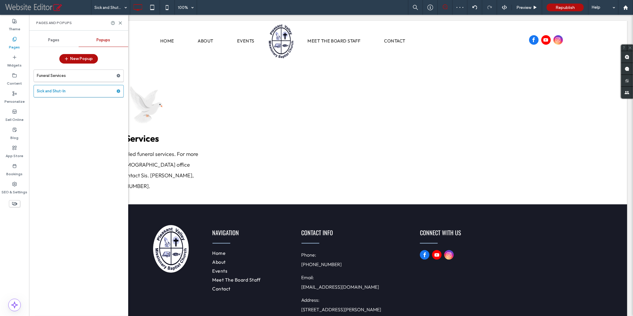
click at [55, 42] on span "Pages" at bounding box center [53, 40] width 11 height 5
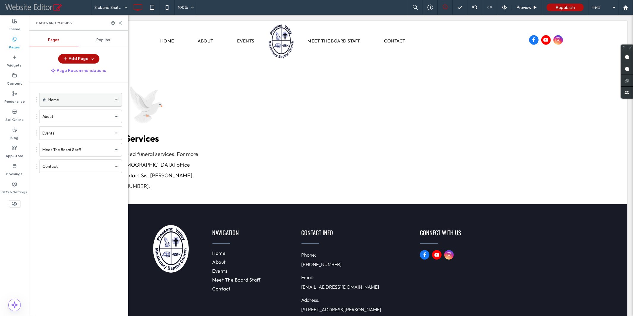
click at [69, 100] on div "Home" at bounding box center [79, 100] width 63 height 6
click at [120, 24] on icon at bounding box center [120, 23] width 4 height 4
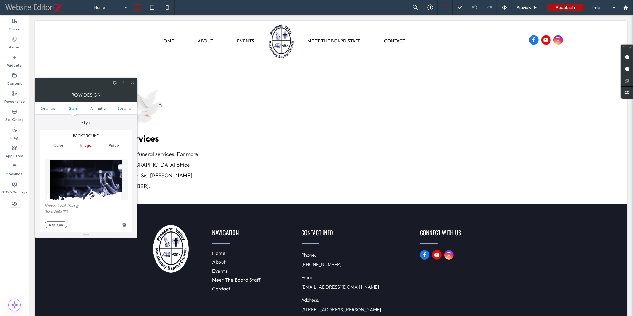
scroll to position [54, 0]
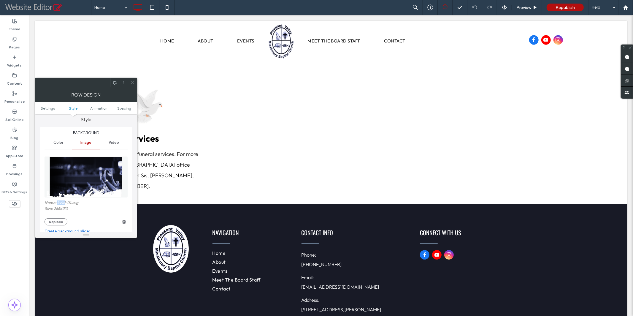
drag, startPoint x: 65, startPoint y: 201, endPoint x: 57, endPoint y: 202, distance: 7.7
click at [57, 202] on label "Name: kv1d-01.svg" at bounding box center [86, 203] width 83 height 6
copy label "kv1d"
click at [133, 83] on icon at bounding box center [132, 82] width 4 height 4
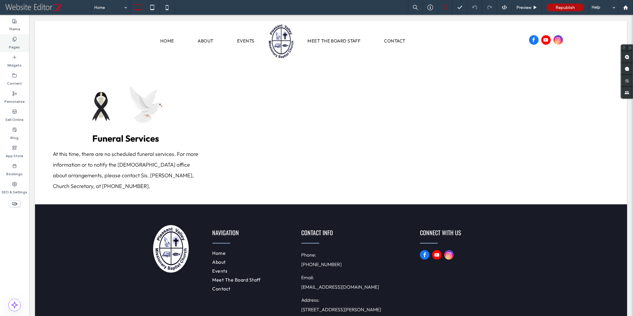
click at [10, 37] on div "Pages" at bounding box center [14, 43] width 29 height 18
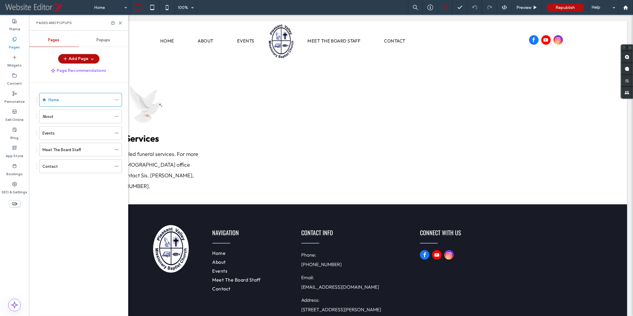
click at [105, 43] on div "Popups" at bounding box center [104, 40] width 50 height 13
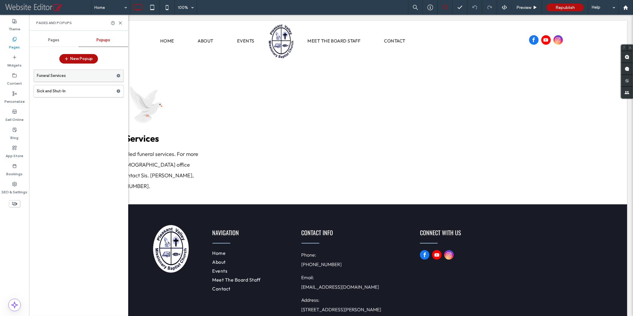
click at [69, 75] on label "Funeral Services" at bounding box center [77, 76] width 80 height 12
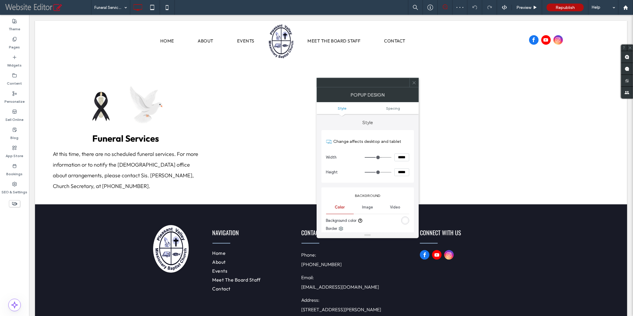
click at [369, 206] on span "Image" at bounding box center [367, 207] width 11 height 5
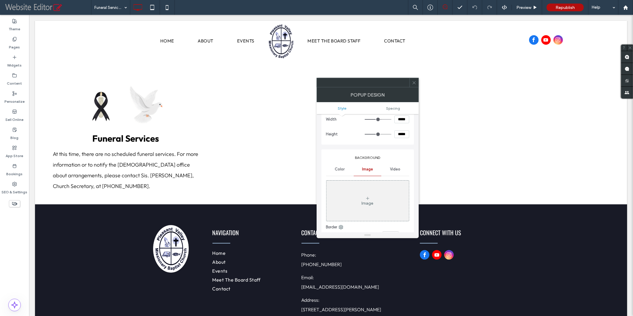
scroll to position [63, 0]
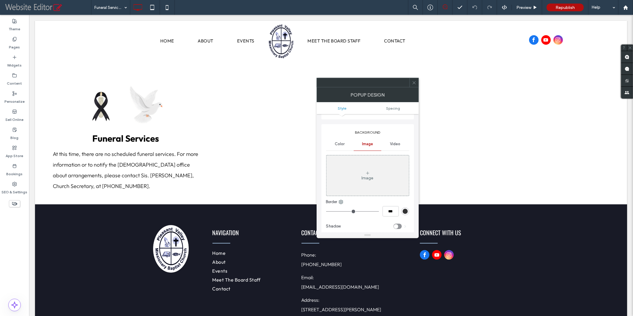
click at [365, 184] on div "Image" at bounding box center [367, 175] width 82 height 39
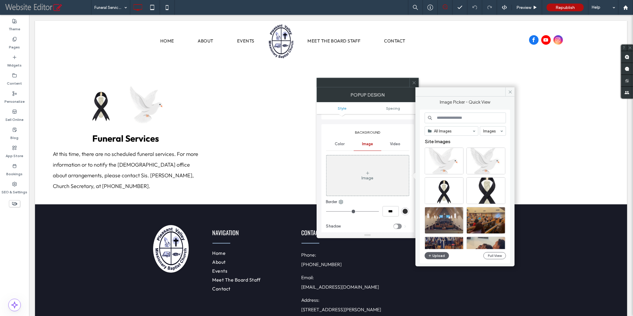
click at [442, 119] on input at bounding box center [465, 117] width 81 height 11
paste input "****"
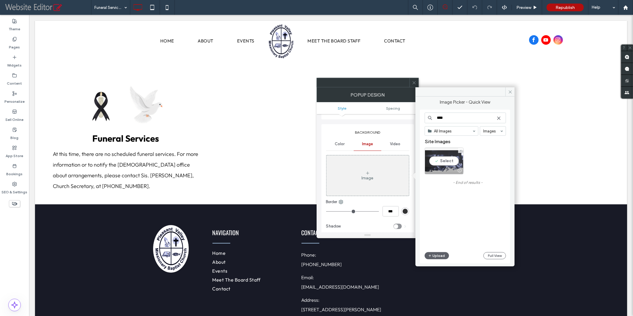
type input "****"
click at [444, 157] on div "Select" at bounding box center [444, 160] width 39 height 27
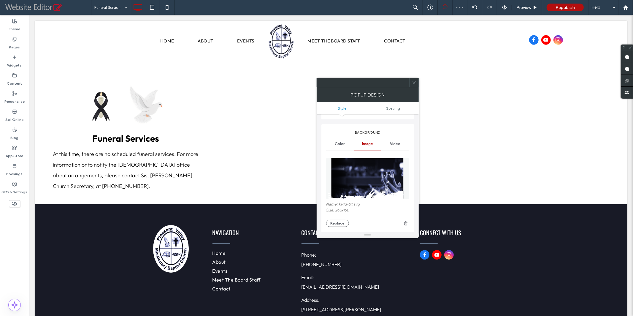
click at [415, 81] on icon at bounding box center [414, 82] width 4 height 4
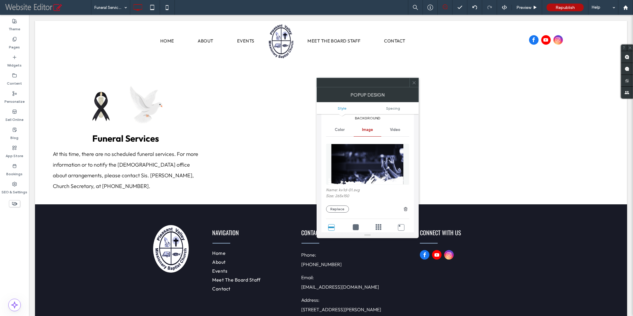
scroll to position [78, 0]
click at [406, 208] on use "button" at bounding box center [406, 208] width 4 height 4
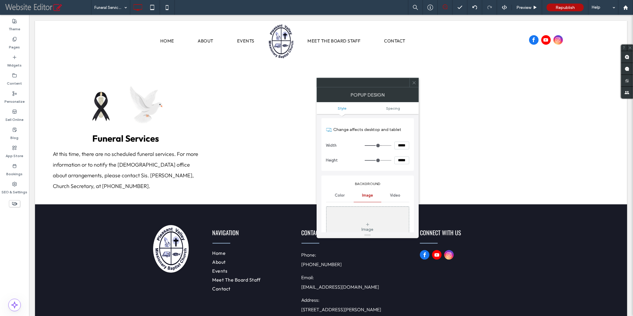
scroll to position [0, 0]
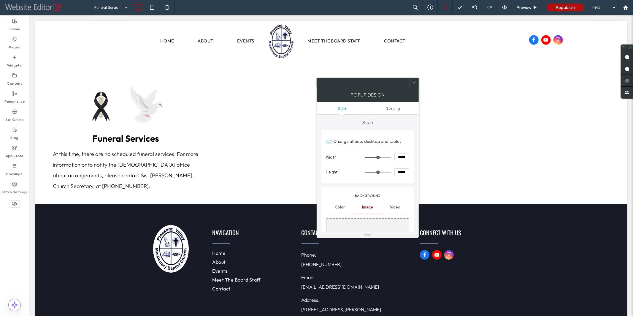
click at [342, 207] on span "Color" at bounding box center [340, 207] width 10 height 5
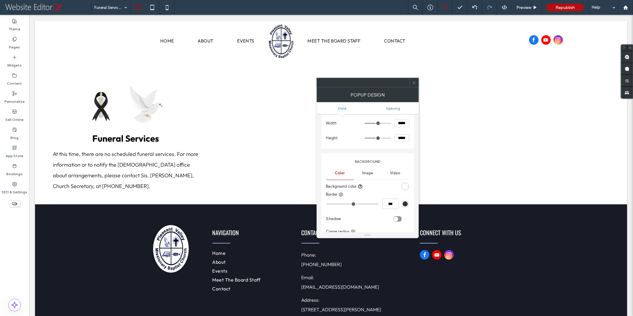
scroll to position [62, 0]
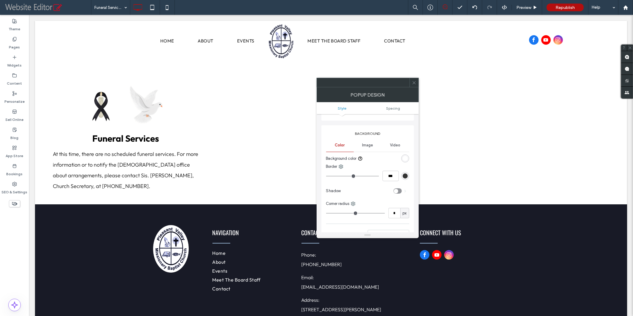
click at [404, 158] on div "rgb(255, 255, 255)" at bounding box center [405, 158] width 5 height 5
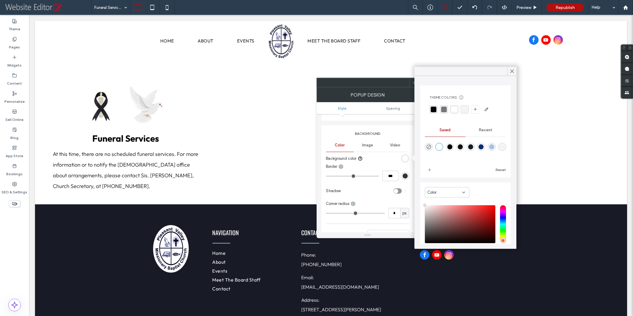
click at [452, 146] on div "rgba(0,0,0,1)" at bounding box center [449, 146] width 5 height 5
type input "*******"
click at [513, 71] on icon at bounding box center [511, 71] width 5 height 5
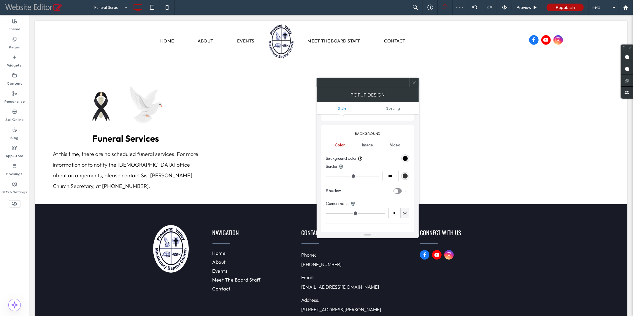
click at [415, 82] on icon at bounding box center [414, 82] width 4 height 4
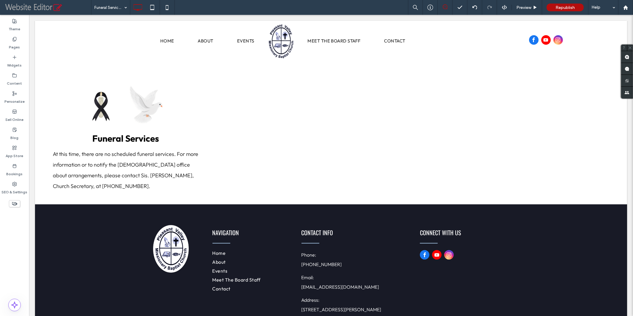
type input "******"
type input "**"
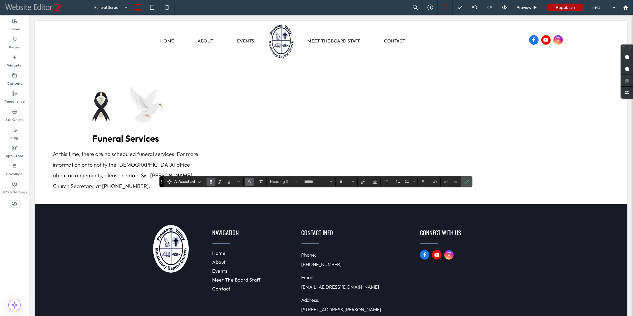
click at [248, 182] on use "Color" at bounding box center [249, 180] width 3 height 3
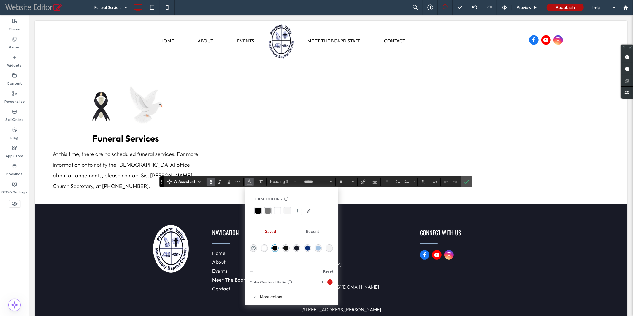
click at [263, 247] on div "rgba(255,255,255,1)" at bounding box center [264, 247] width 5 height 5
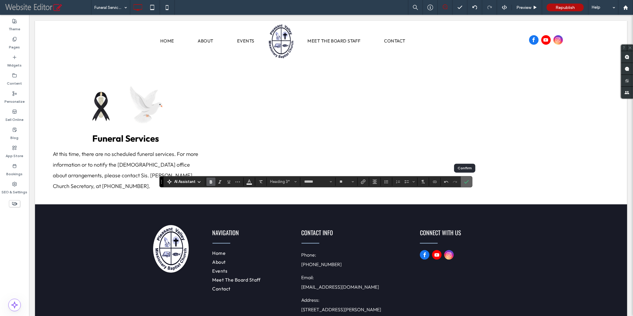
click at [465, 183] on icon "Confirm" at bounding box center [466, 181] width 5 height 5
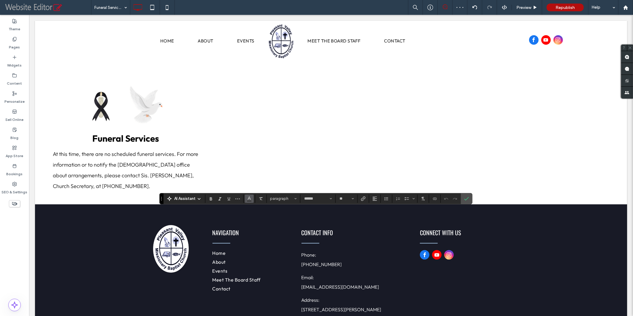
click at [249, 200] on span "Color" at bounding box center [249, 198] width 5 height 8
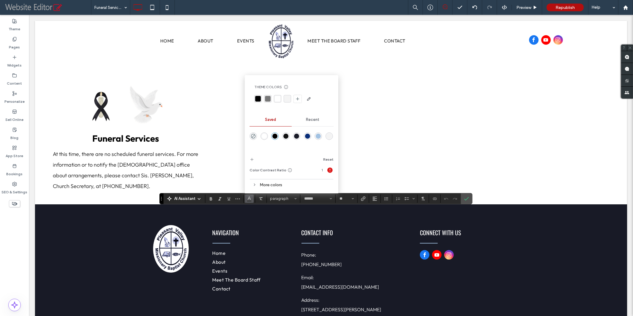
click at [263, 136] on div "rgba(255,255,255,1)" at bounding box center [264, 136] width 5 height 5
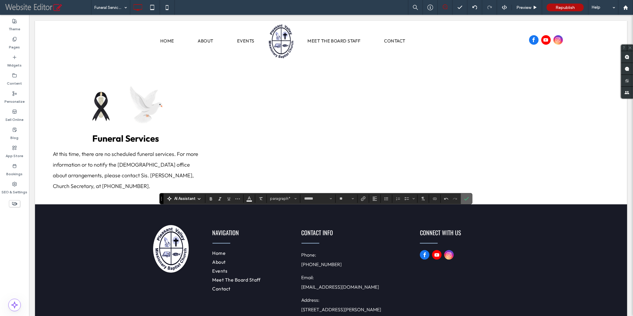
click at [464, 199] on icon "Confirm" at bounding box center [466, 198] width 5 height 5
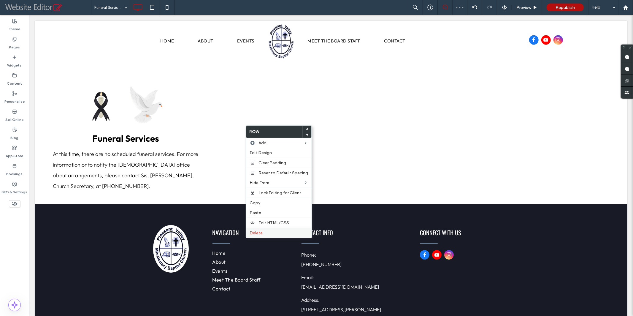
click at [258, 232] on span "Delete" at bounding box center [256, 232] width 13 height 5
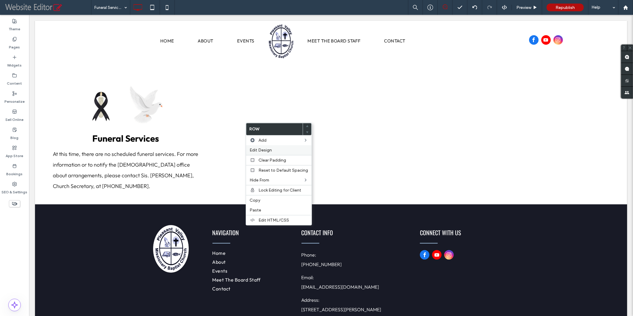
click at [270, 149] on span "Edit Design" at bounding box center [261, 149] width 22 height 5
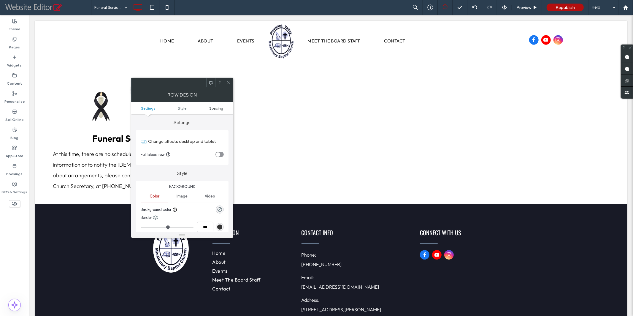
click at [217, 109] on span "Spacing" at bounding box center [216, 108] width 14 height 4
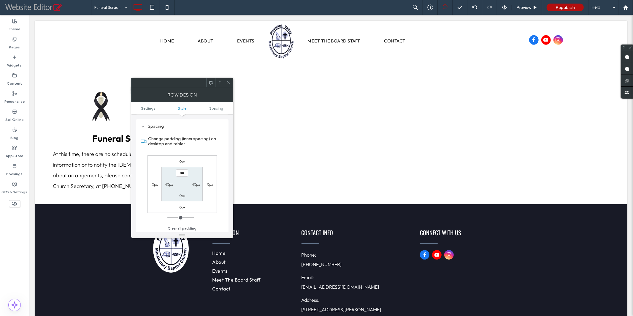
scroll to position [144, 0]
type input "****"
type input "**"
click at [229, 82] on icon at bounding box center [228, 82] width 4 height 4
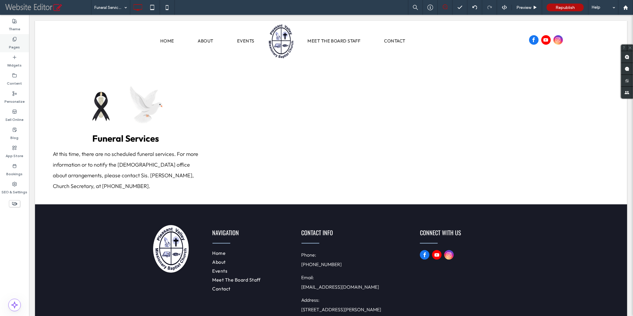
click at [11, 37] on div "Pages" at bounding box center [14, 43] width 29 height 18
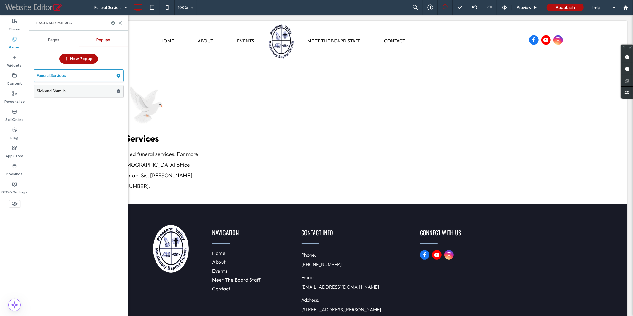
click at [67, 91] on label "Sick and Shut-In" at bounding box center [77, 91] width 80 height 12
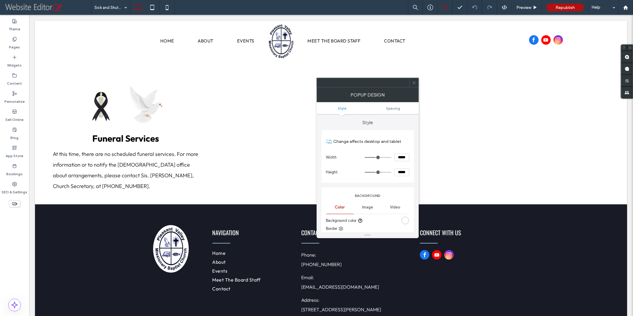
click at [404, 219] on div "rgb(255, 255, 255)" at bounding box center [405, 220] width 5 height 5
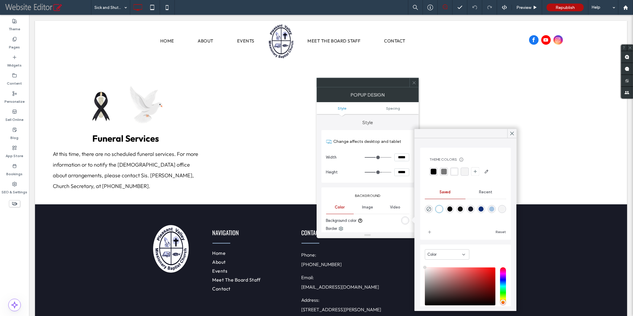
click at [451, 208] on div "rgba(0,0,0,1)" at bounding box center [449, 208] width 5 height 5
type input "*******"
click at [512, 132] on icon at bounding box center [511, 133] width 5 height 5
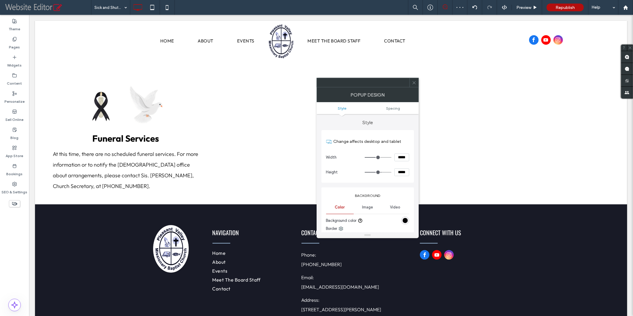
click at [414, 81] on icon at bounding box center [414, 82] width 4 height 4
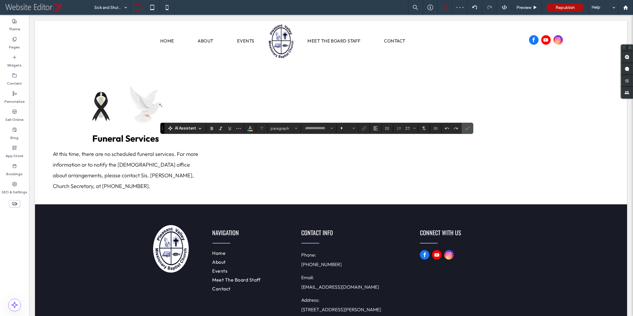
type input "******"
type input "**"
click at [248, 127] on icon "Color" at bounding box center [250, 127] width 5 height 5
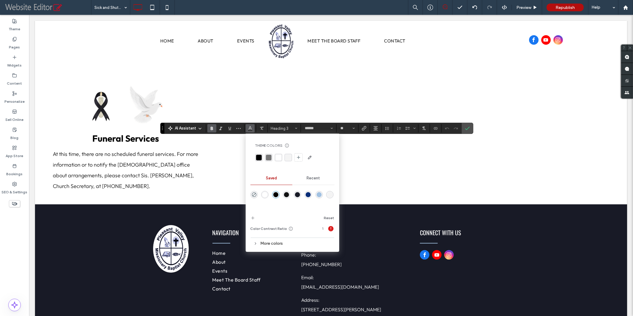
click at [262, 195] on div "rgba(255,255,255,1)" at bounding box center [264, 194] width 5 height 5
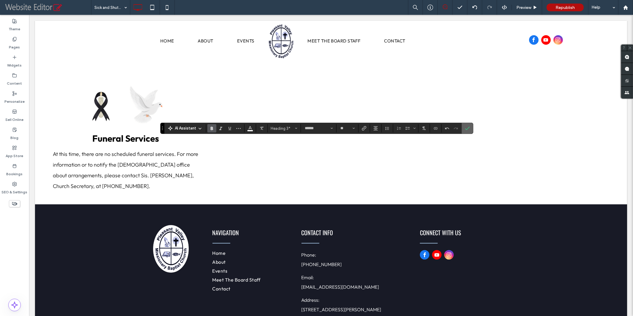
click at [465, 128] on icon "Confirm" at bounding box center [467, 128] width 5 height 5
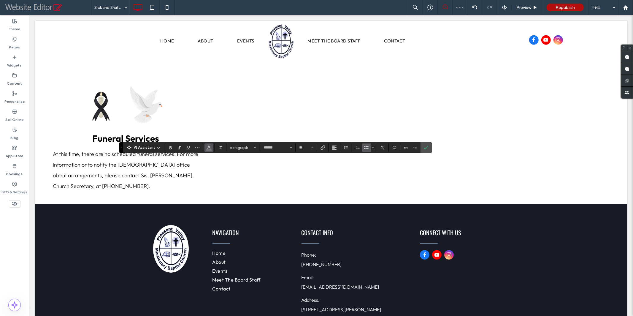
click at [209, 149] on icon "Color" at bounding box center [209, 147] width 5 height 5
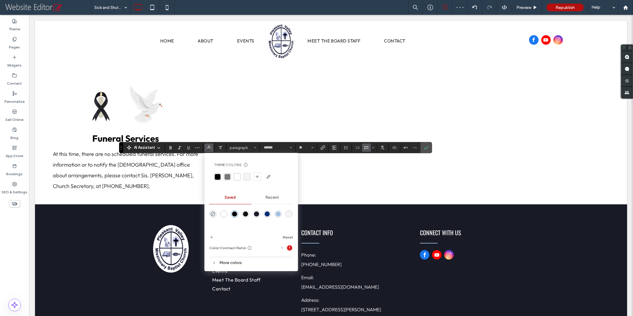
click at [223, 215] on div "rgba(255,255,255,1)" at bounding box center [223, 213] width 5 height 5
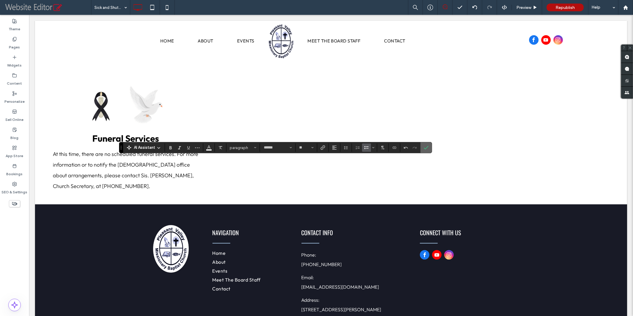
click at [424, 147] on icon "Confirm" at bounding box center [426, 147] width 5 height 5
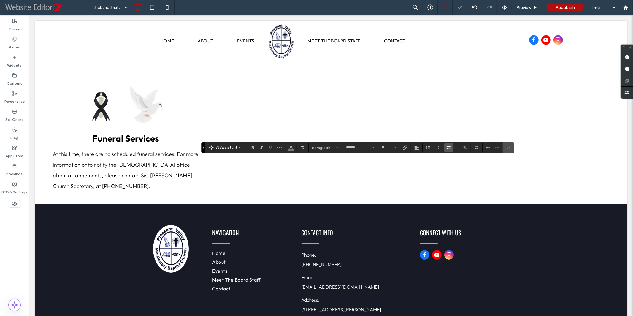
type input "******"
type input "**"
click at [289, 147] on use "Color" at bounding box center [290, 146] width 3 height 3
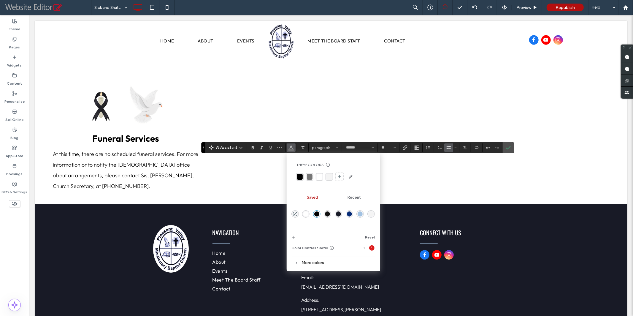
click at [305, 213] on div "rgba(255,255,255,1)" at bounding box center [305, 213] width 5 height 5
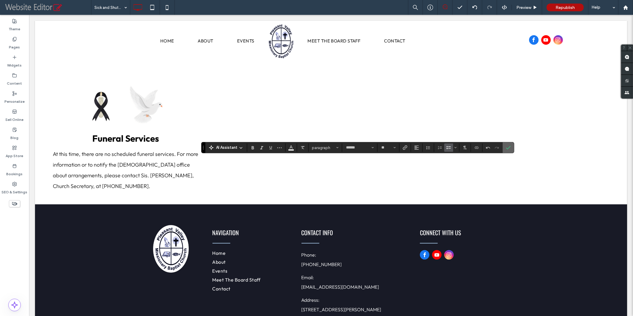
click at [506, 149] on icon "Confirm" at bounding box center [508, 147] width 5 height 5
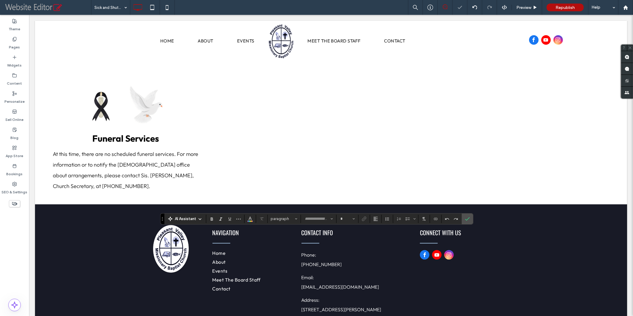
type input "******"
type input "**"
click at [252, 219] on button "Color" at bounding box center [250, 219] width 9 height 8
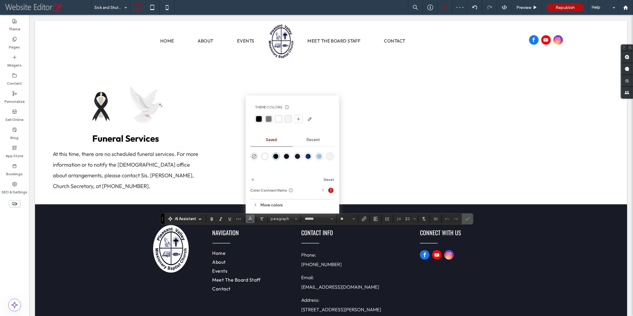
click at [264, 154] on div "rgba(255,255,255,1)" at bounding box center [264, 156] width 5 height 5
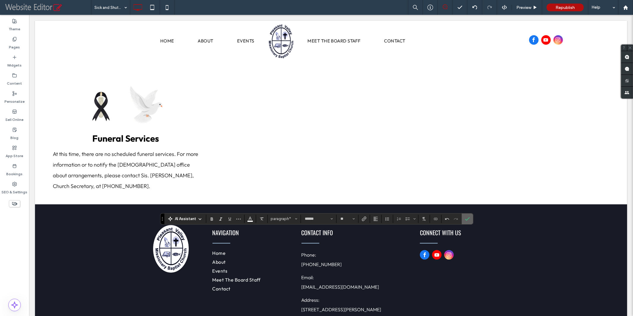
click at [465, 218] on use "Confirm" at bounding box center [467, 219] width 5 height 4
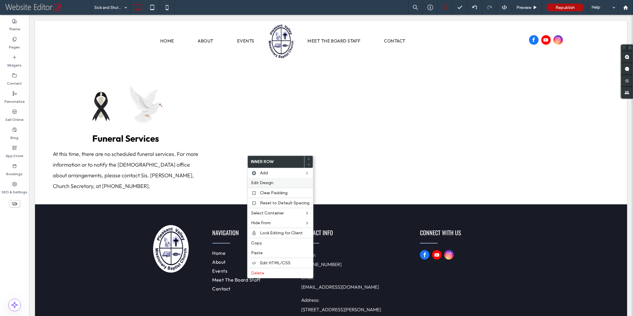
click at [262, 182] on span "Edit Design" at bounding box center [262, 182] width 22 height 5
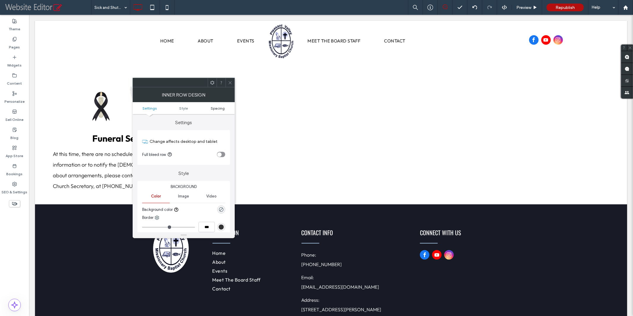
click at [222, 108] on span "Spacing" at bounding box center [218, 108] width 14 height 4
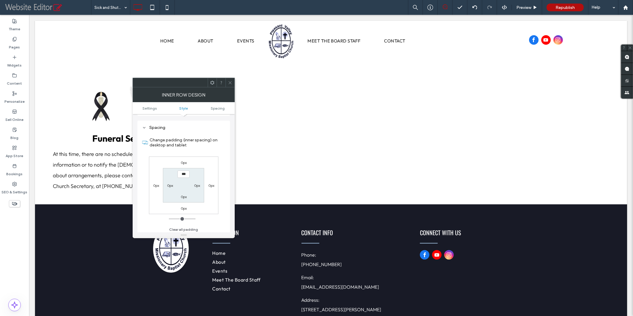
scroll to position [166, 0]
click at [169, 184] on label "0px" at bounding box center [170, 184] width 6 height 4
type input "**"
drag, startPoint x: 169, startPoint y: 184, endPoint x: 165, endPoint y: 184, distance: 4.5
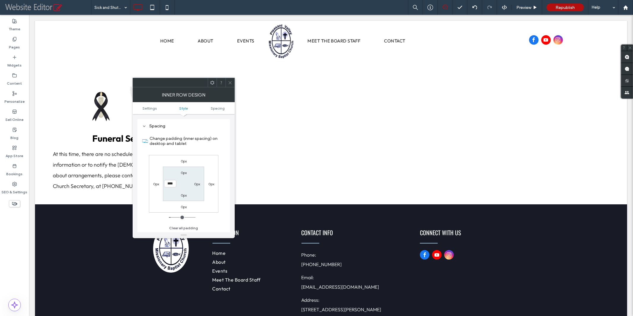
click at [165, 184] on input "****" at bounding box center [170, 183] width 12 height 7
type input "****"
type input "**"
click at [231, 83] on icon at bounding box center [230, 82] width 4 height 4
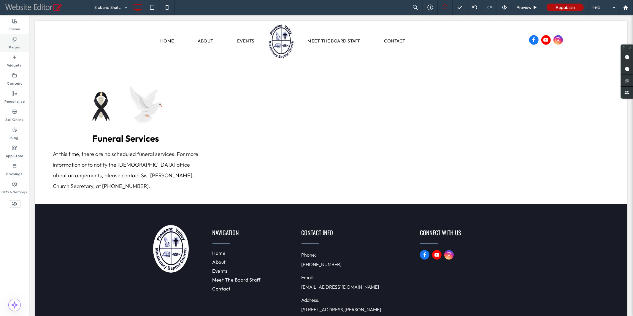
click at [18, 44] on label "Pages" at bounding box center [14, 46] width 11 height 8
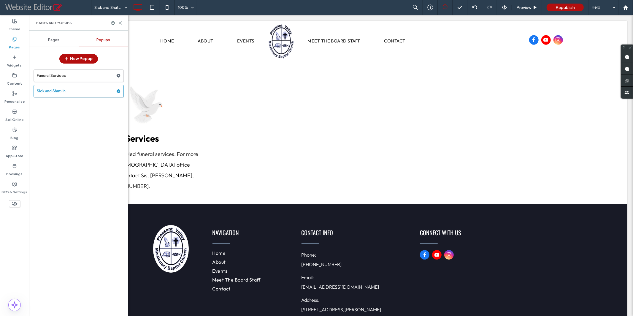
click at [55, 39] on span "Pages" at bounding box center [53, 40] width 11 height 5
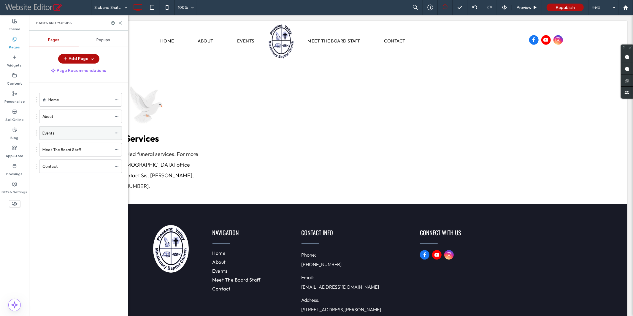
click at [65, 133] on div "Events" at bounding box center [76, 133] width 69 height 6
click at [120, 23] on use at bounding box center [120, 23] width 3 height 3
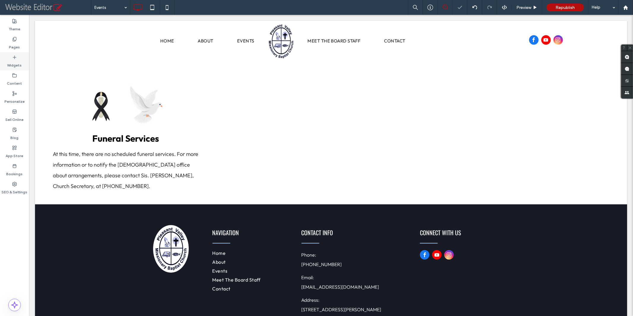
click at [21, 67] on label "Widgets" at bounding box center [14, 64] width 15 height 8
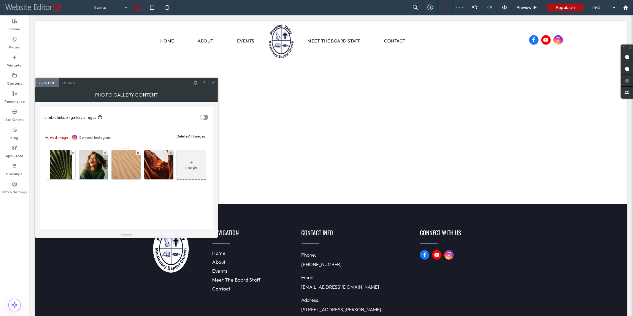
click at [214, 81] on icon at bounding box center [213, 82] width 4 height 4
click at [73, 153] on icon at bounding box center [73, 153] width 2 height 2
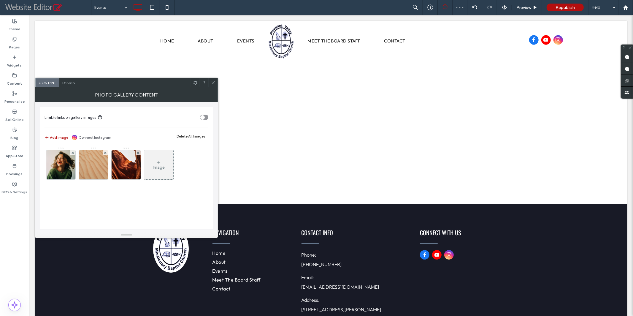
click at [73, 153] on icon at bounding box center [73, 153] width 2 height 2
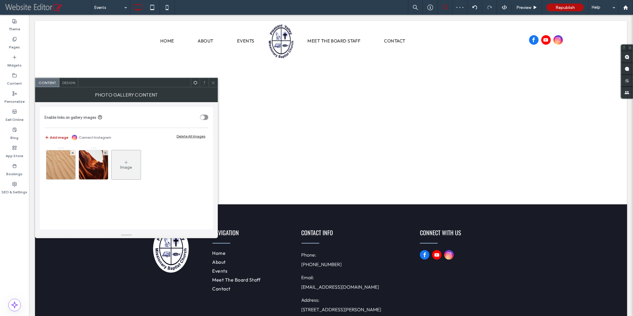
click at [73, 153] on icon at bounding box center [73, 153] width 2 height 2
click at [54, 162] on div "Image" at bounding box center [60, 165] width 29 height 28
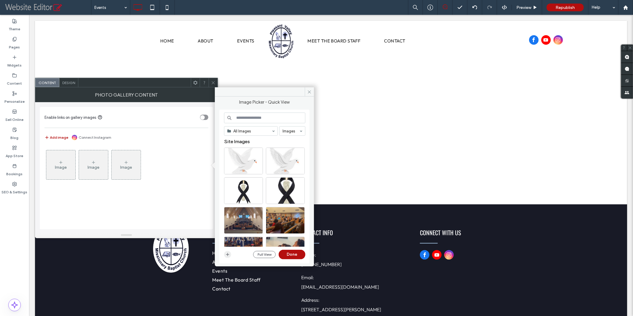
click at [228, 255] on icon "button" at bounding box center [227, 254] width 5 height 5
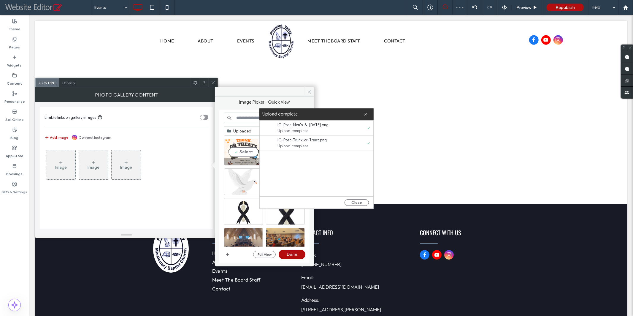
click at [246, 152] on div "Select" at bounding box center [243, 152] width 39 height 27
click at [367, 115] on use at bounding box center [365, 114] width 3 height 3
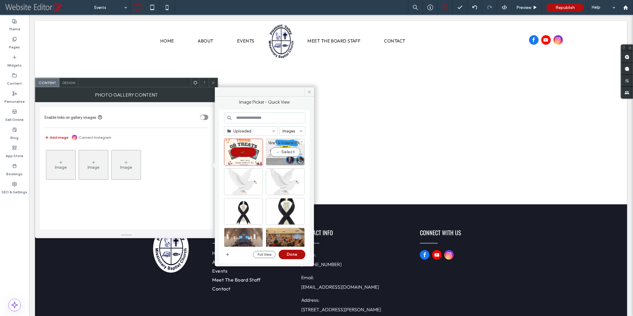
click at [289, 151] on div "Select" at bounding box center [285, 152] width 39 height 27
click at [286, 252] on button "Done" at bounding box center [292, 254] width 27 height 9
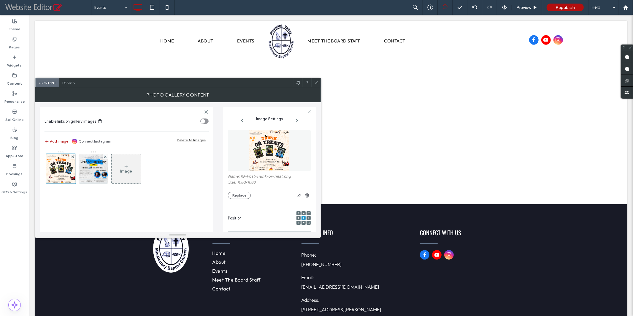
click at [68, 84] on span "Design" at bounding box center [68, 82] width 13 height 4
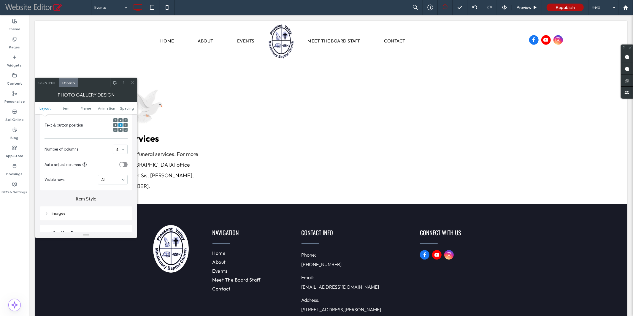
scroll to position [137, 0]
click at [122, 145] on div "1 2 3 4 5 6" at bounding box center [120, 145] width 15 height 9
click at [134, 85] on span at bounding box center [132, 82] width 4 height 9
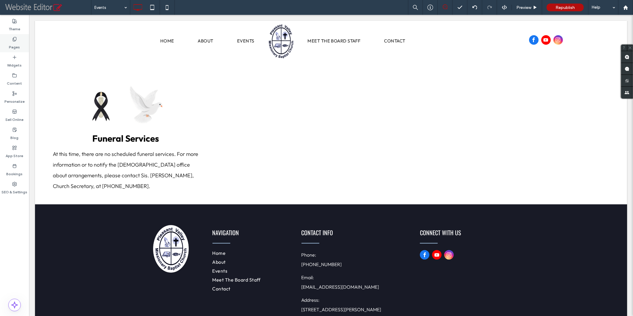
click at [15, 45] on label "Pages" at bounding box center [14, 46] width 11 height 8
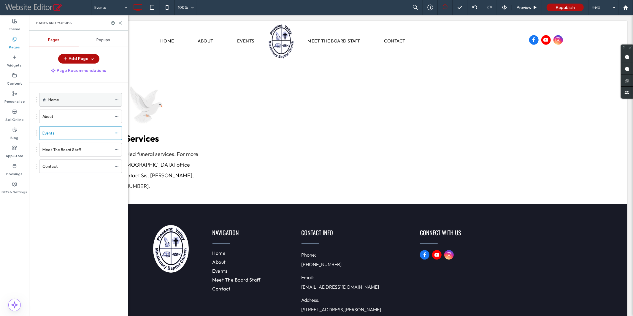
click at [74, 101] on div "Home" at bounding box center [79, 100] width 63 height 6
click at [120, 23] on use at bounding box center [120, 23] width 3 height 3
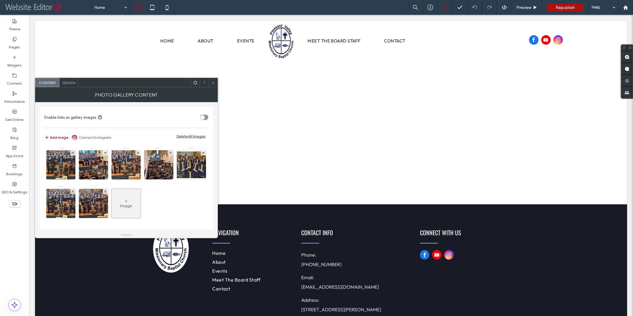
click at [57, 137] on button "Add image" at bounding box center [57, 137] width 24 height 7
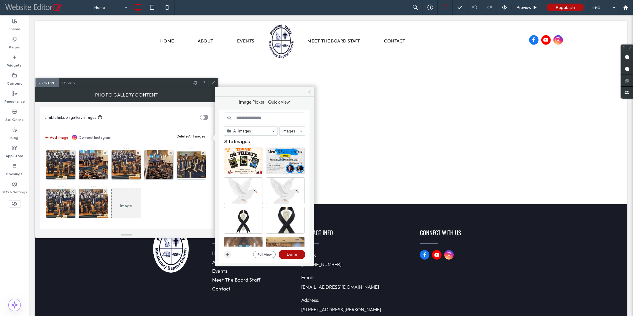
click at [228, 255] on icon "button" at bounding box center [227, 254] width 5 height 5
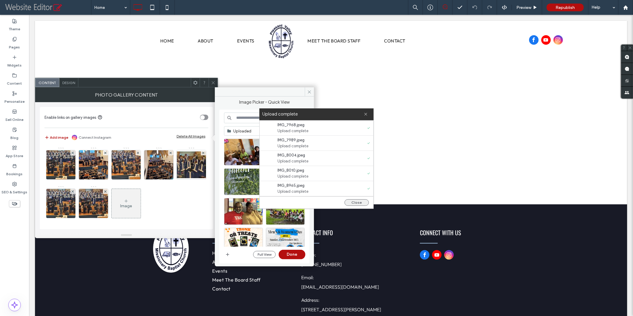
click at [356, 202] on button "Close" at bounding box center [356, 202] width 24 height 7
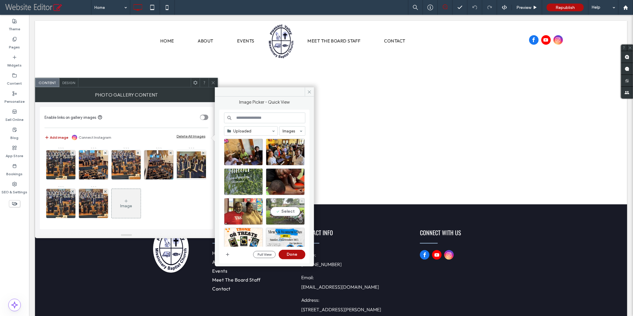
click at [279, 209] on div "Select" at bounding box center [285, 211] width 39 height 27
click at [250, 209] on div "Select" at bounding box center [243, 211] width 39 height 27
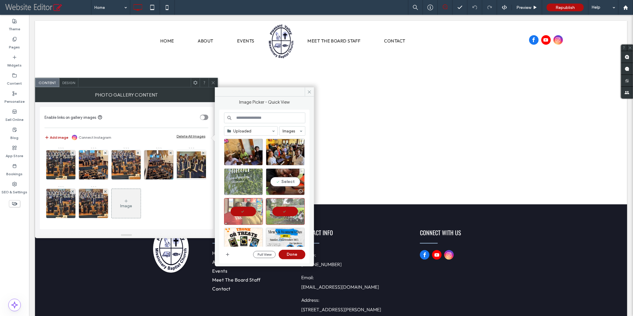
drag, startPoint x: 286, startPoint y: 182, endPoint x: 259, endPoint y: 182, distance: 26.4
click at [286, 182] on div "Select" at bounding box center [285, 181] width 39 height 27
drag, startPoint x: 247, startPoint y: 181, endPoint x: 255, endPoint y: 178, distance: 8.4
click at [247, 181] on div "Select" at bounding box center [243, 181] width 39 height 27
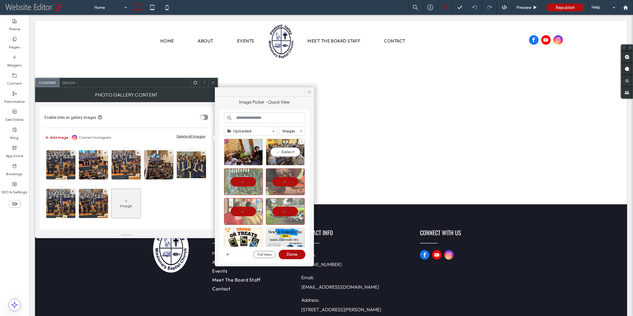
click at [285, 152] on div "Select" at bounding box center [285, 152] width 39 height 27
click at [242, 152] on div "Select" at bounding box center [243, 152] width 39 height 27
drag, startPoint x: 290, startPoint y: 249, endPoint x: 290, endPoint y: 253, distance: 4.2
click at [293, 254] on div "Uploaded Images Select Full View Done" at bounding box center [264, 186] width 81 height 148
click at [290, 255] on button "Done" at bounding box center [292, 254] width 27 height 9
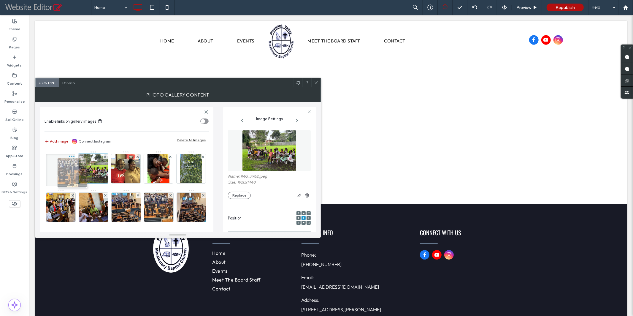
drag, startPoint x: 128, startPoint y: 208, endPoint x: 73, endPoint y: 174, distance: 64.6
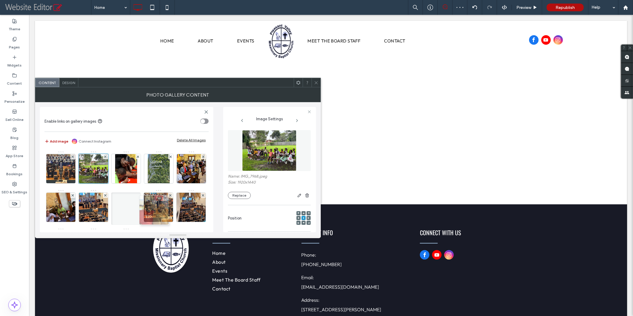
drag, startPoint x: 125, startPoint y: 172, endPoint x: 152, endPoint y: 213, distance: 49.3
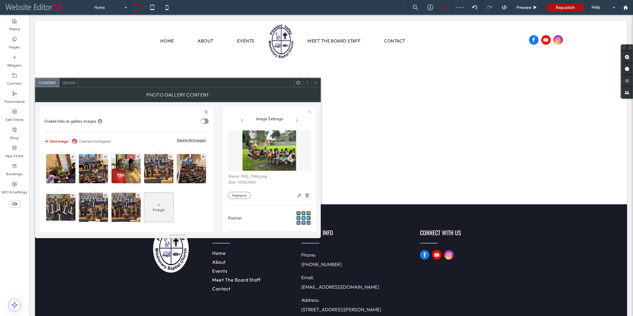
scroll to position [61, 0]
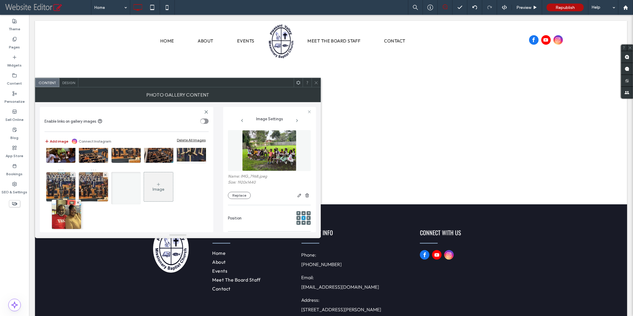
drag, startPoint x: 153, startPoint y: 155, endPoint x: 94, endPoint y: 212, distance: 82.5
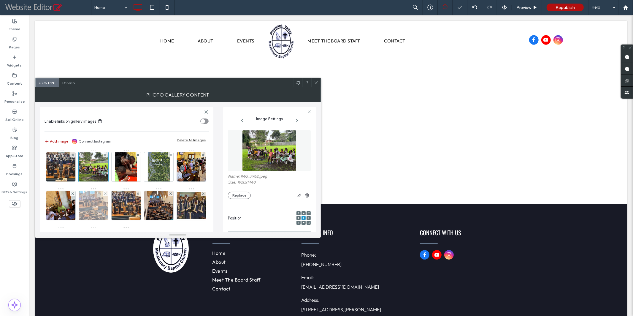
scroll to position [0, 0]
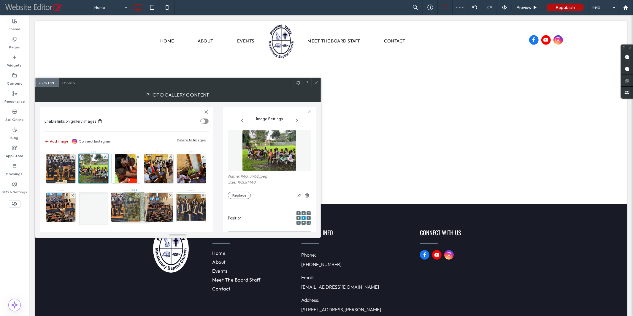
drag, startPoint x: 154, startPoint y: 173, endPoint x: 129, endPoint y: 211, distance: 45.4
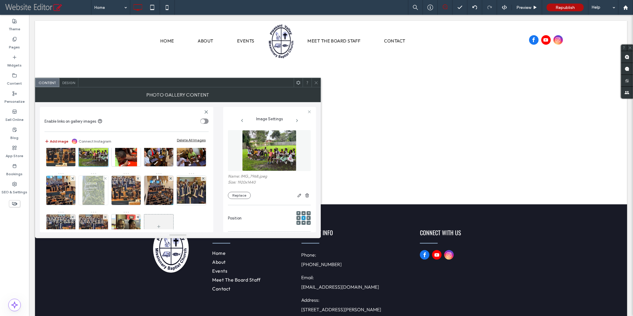
scroll to position [16, 0]
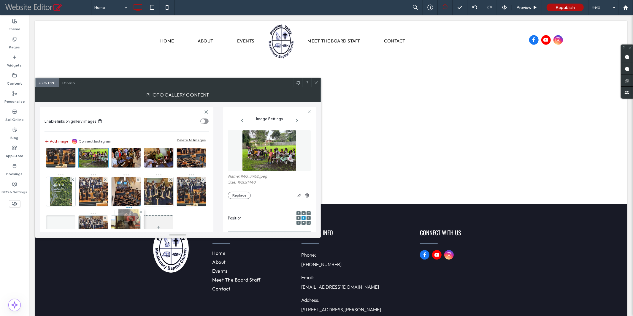
drag, startPoint x: 124, startPoint y: 156, endPoint x: 127, endPoint y: 226, distance: 70.7
click at [317, 82] on use at bounding box center [316, 82] width 3 height 3
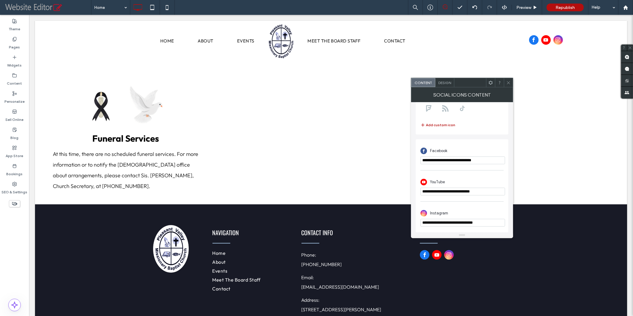
scroll to position [103, 0]
click at [497, 223] on input "**********" at bounding box center [462, 222] width 85 height 8
paste input "url"
type input "**********"
click at [509, 82] on icon at bounding box center [508, 82] width 4 height 4
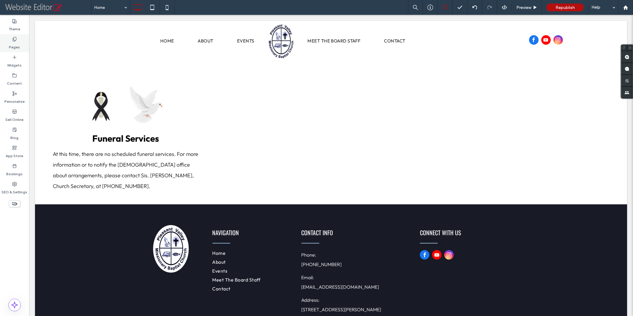
click at [17, 49] on label "Pages" at bounding box center [14, 46] width 11 height 8
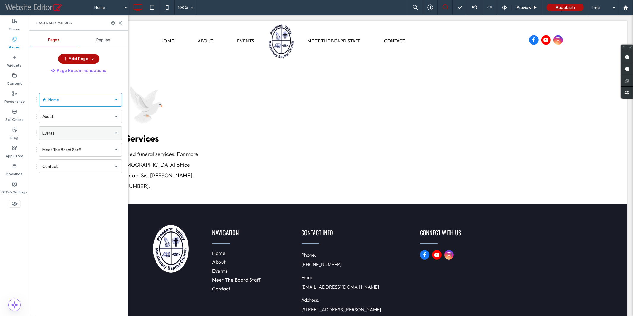
click at [66, 132] on div "Events" at bounding box center [76, 133] width 69 height 6
click at [119, 22] on icon at bounding box center [120, 23] width 4 height 4
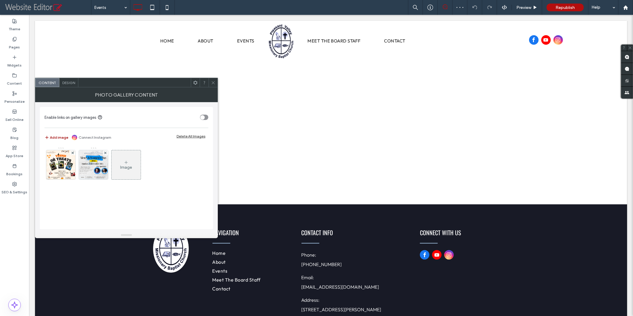
click at [55, 137] on button "Add image" at bounding box center [57, 137] width 24 height 7
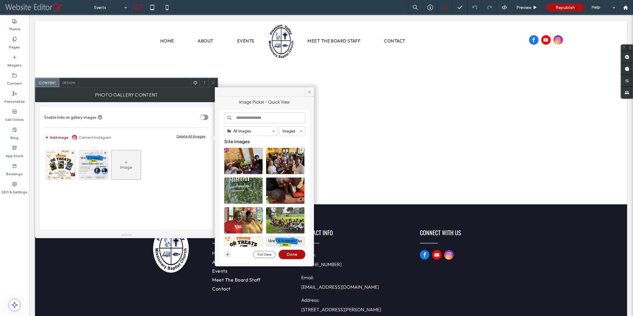
click at [228, 254] on use "button" at bounding box center [227, 254] width 3 height 3
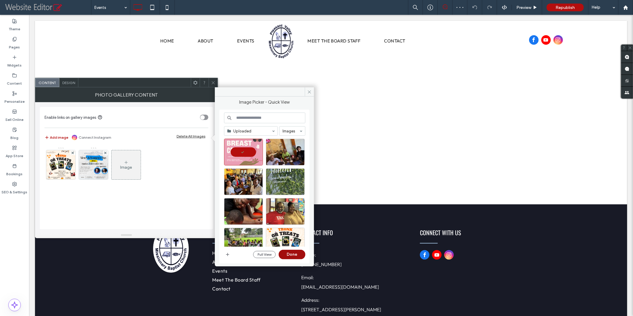
click at [284, 254] on button "Done" at bounding box center [292, 254] width 27 height 9
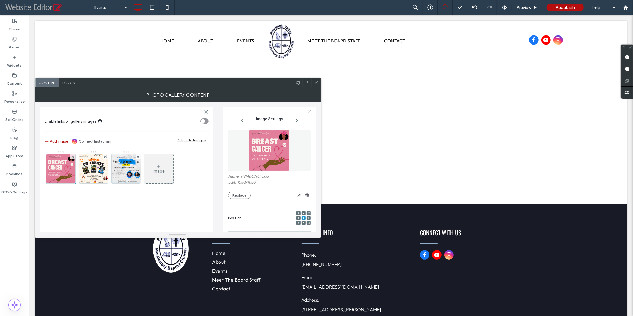
click at [69, 82] on span "Design" at bounding box center [68, 82] width 13 height 4
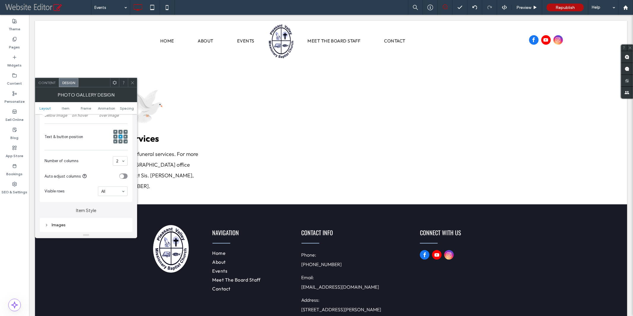
scroll to position [125, 0]
click at [133, 82] on use at bounding box center [132, 82] width 3 height 3
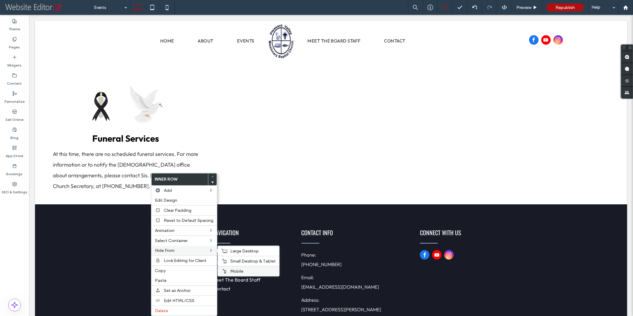
click at [232, 270] on span "Mobile" at bounding box center [236, 271] width 13 height 5
click at [232, 260] on span "Small Desktop & Tablet" at bounding box center [252, 260] width 45 height 5
click at [232, 249] on span "Large Desktop" at bounding box center [244, 250] width 28 height 5
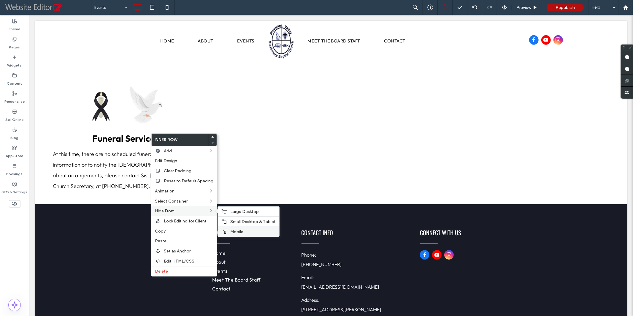
click at [234, 229] on span "Mobile" at bounding box center [236, 231] width 13 height 5
click at [234, 222] on span "Small Desktop & Tablet" at bounding box center [252, 221] width 45 height 5
click at [232, 209] on span "Large Desktop" at bounding box center [244, 211] width 28 height 5
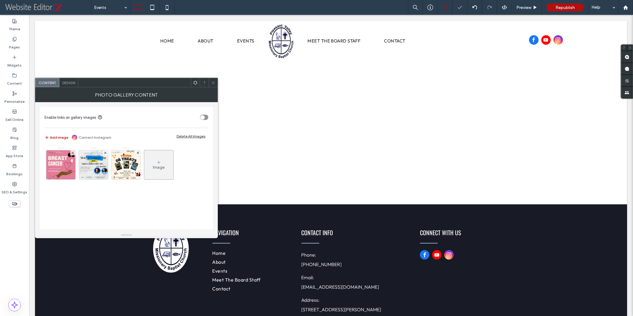
click at [213, 82] on use at bounding box center [213, 82] width 3 height 3
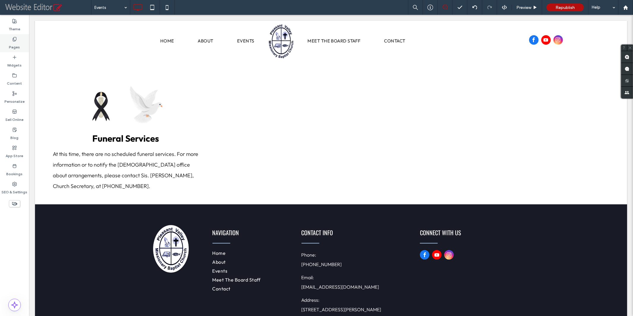
click at [15, 43] on label "Pages" at bounding box center [14, 46] width 11 height 8
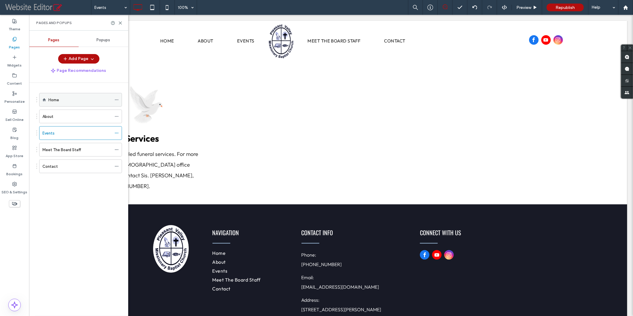
click at [57, 97] on label "Home" at bounding box center [53, 100] width 11 height 10
click at [120, 23] on icon at bounding box center [120, 23] width 4 height 4
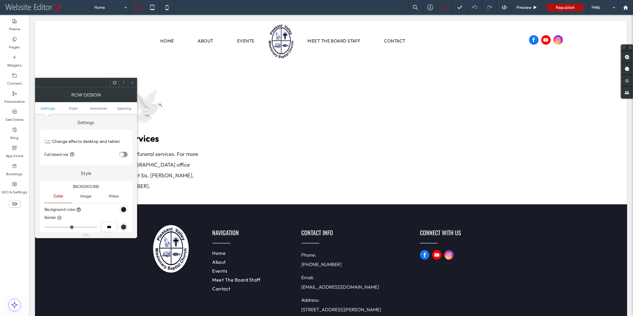
click at [133, 83] on icon at bounding box center [132, 82] width 4 height 4
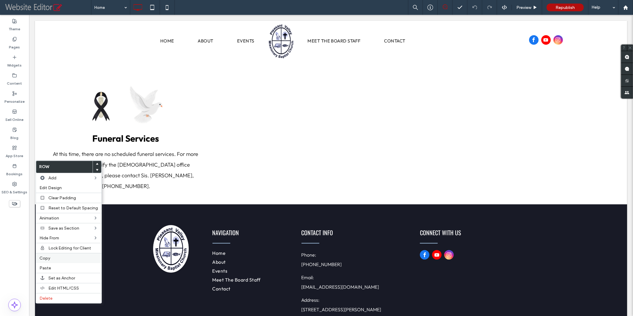
click at [46, 257] on span "Copy" at bounding box center [44, 257] width 11 height 5
click at [50, 266] on label "Paste" at bounding box center [68, 267] width 58 height 5
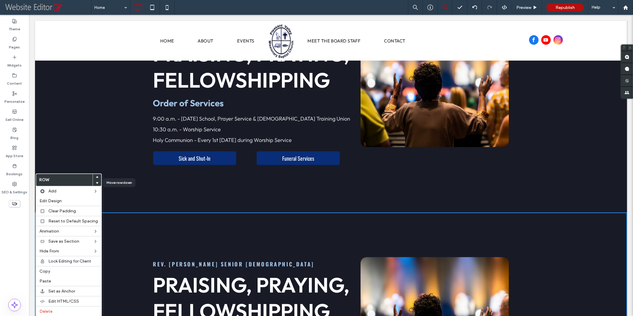
click at [96, 182] on use at bounding box center [97, 183] width 3 height 2
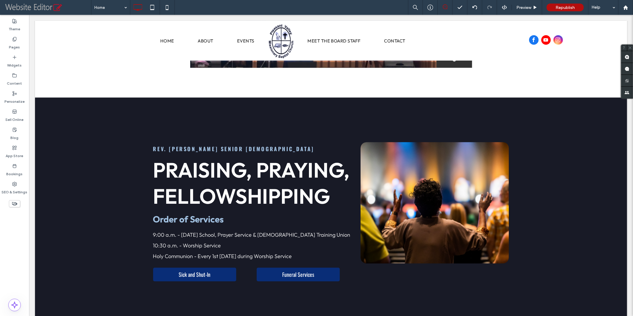
scroll to position [925, 0]
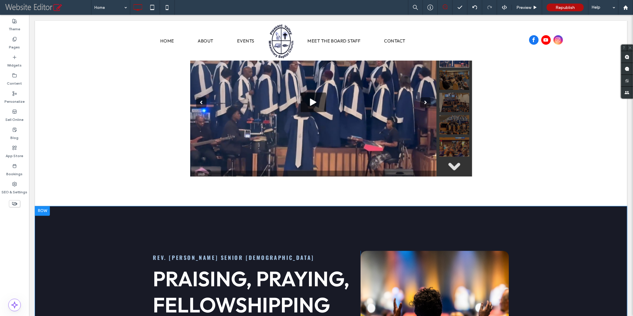
click at [41, 206] on div at bounding box center [42, 210] width 15 height 9
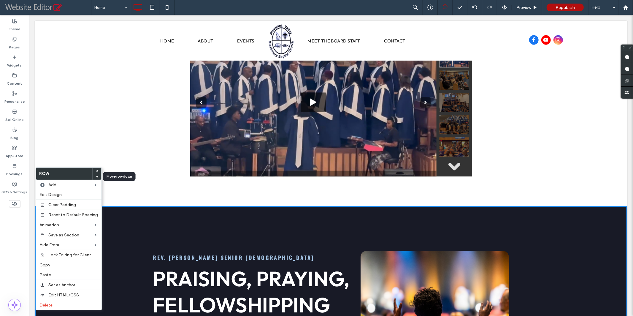
click at [96, 176] on use at bounding box center [97, 177] width 3 height 2
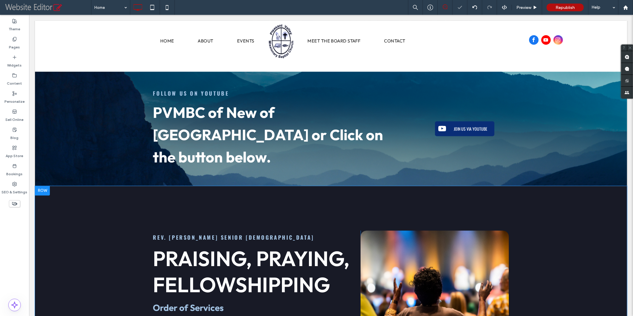
scroll to position [1068, 0]
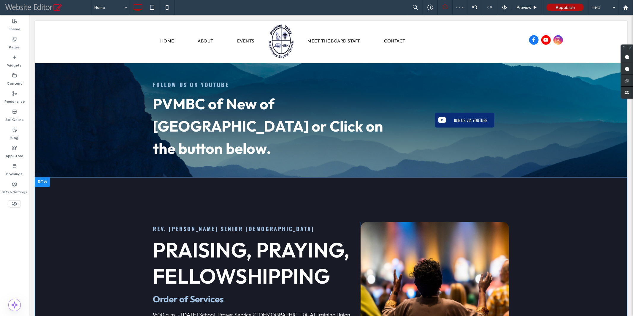
click at [45, 177] on div at bounding box center [42, 181] width 15 height 9
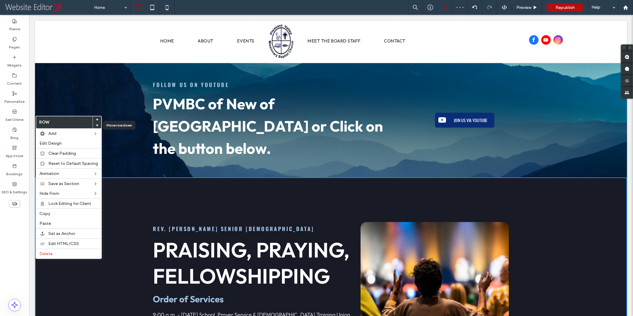
click at [96, 125] on use at bounding box center [97, 126] width 3 height 2
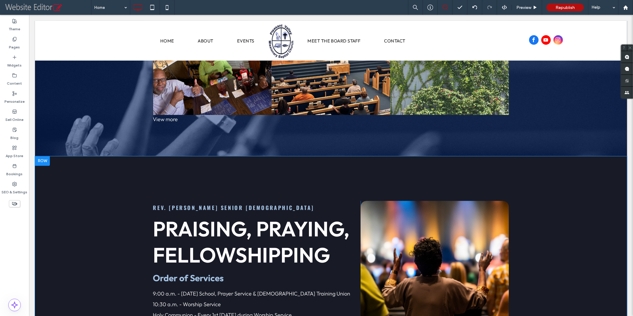
scroll to position [1410, 0]
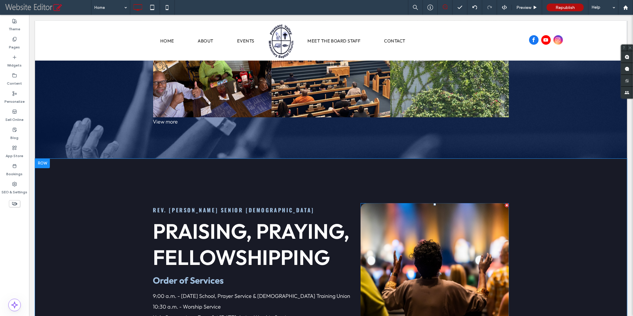
click at [504, 203] on div at bounding box center [506, 205] width 4 height 4
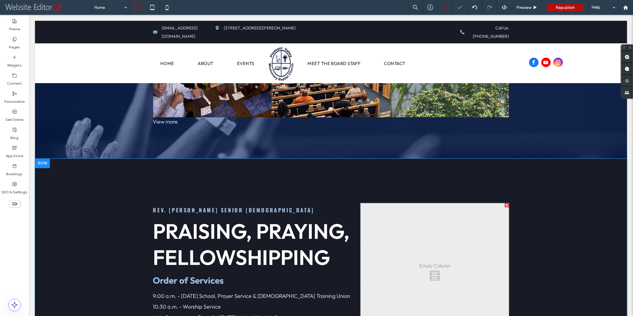
click at [504, 203] on div at bounding box center [506, 205] width 4 height 4
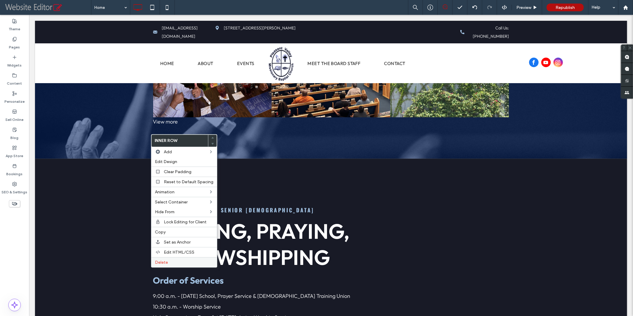
click at [169, 260] on label "Delete" at bounding box center [184, 262] width 58 height 5
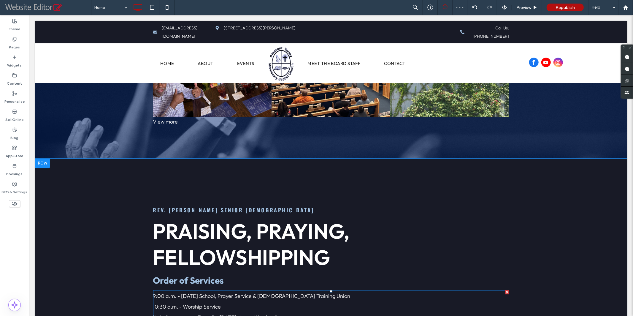
drag, startPoint x: 504, startPoint y: 231, endPoint x: 528, endPoint y: 245, distance: 28.5
click at [505, 290] on div at bounding box center [507, 292] width 4 height 4
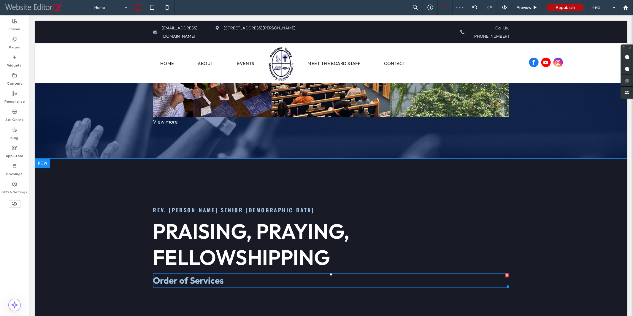
drag, startPoint x: 504, startPoint y: 214, endPoint x: 528, endPoint y: 229, distance: 28.3
click at [505, 273] on div at bounding box center [507, 275] width 4 height 4
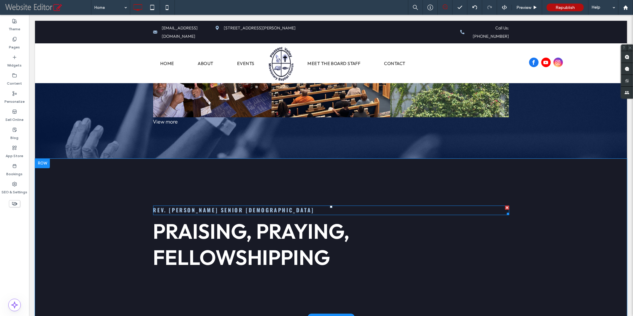
click at [505, 205] on div at bounding box center [507, 207] width 4 height 4
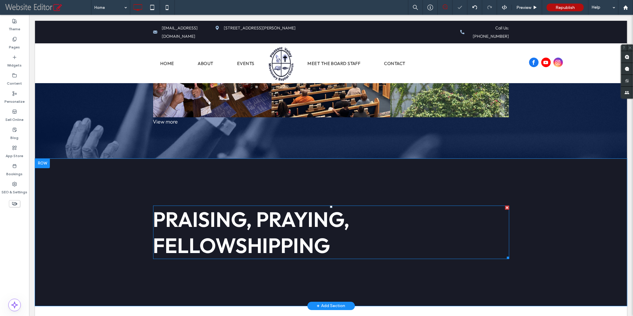
click at [285, 206] on span "Praising, Praying, Fellowshipping" at bounding box center [251, 232] width 197 height 52
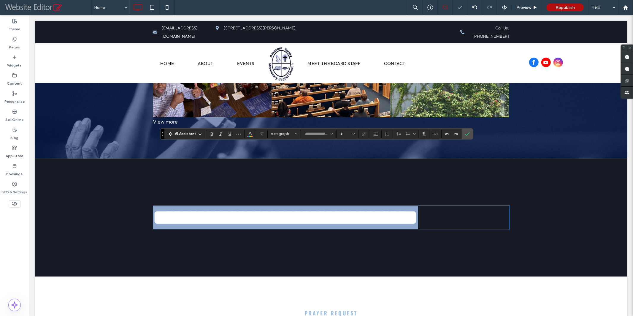
type input "******"
type input "**"
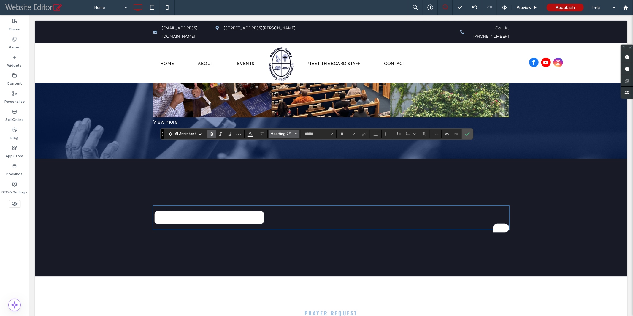
click at [295, 134] on use "Styles" at bounding box center [296, 133] width 2 height 1
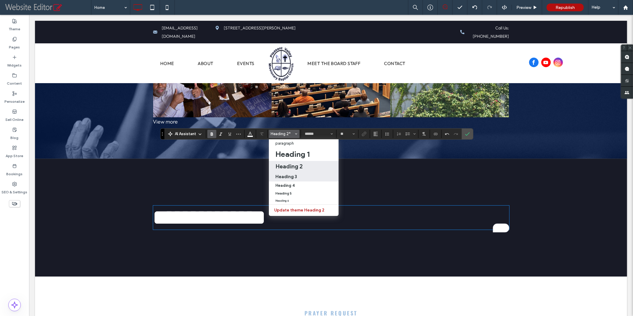
drag, startPoint x: 292, startPoint y: 178, endPoint x: 263, endPoint y: 163, distance: 32.6
click at [292, 178] on h3 "Heading 3" at bounding box center [286, 177] width 22 height 6
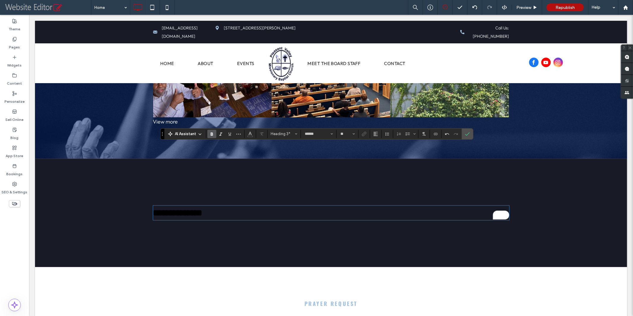
click at [232, 206] on h3 "**********" at bounding box center [331, 212] width 356 height 13
click at [251, 136] on span "Color" at bounding box center [250, 133] width 5 height 8
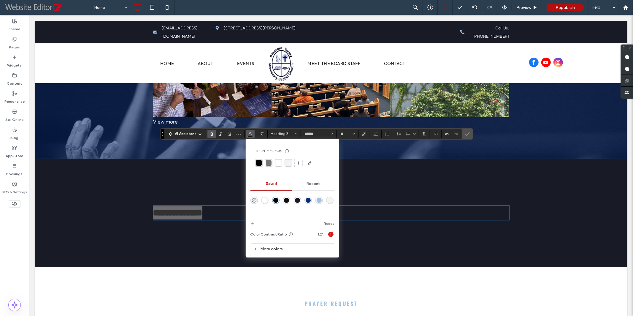
click at [265, 200] on div "rgba(255,255,255,1)" at bounding box center [264, 200] width 5 height 5
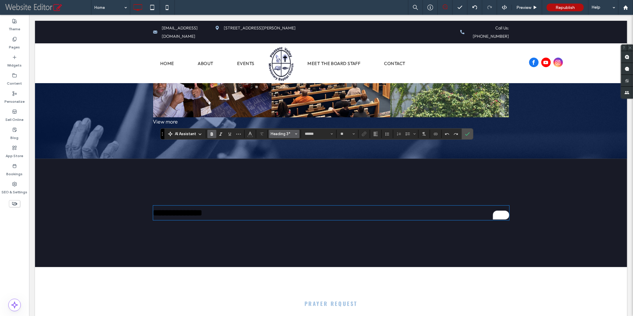
type input "**"
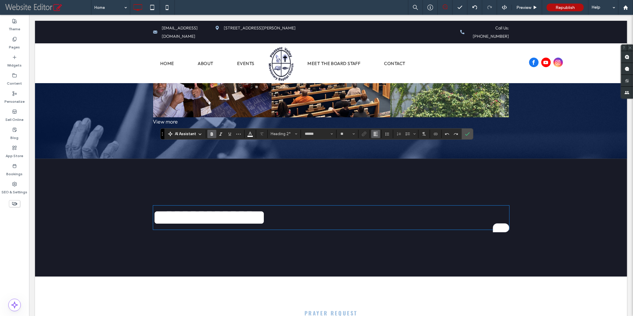
click at [375, 135] on icon "Alignment" at bounding box center [375, 133] width 5 height 5
click at [381, 153] on div "ui.textEditor.alignment.center" at bounding box center [382, 152] width 8 height 5
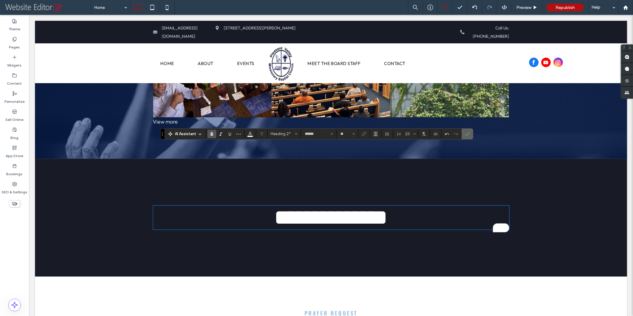
click at [465, 134] on use "Confirm" at bounding box center [467, 134] width 5 height 4
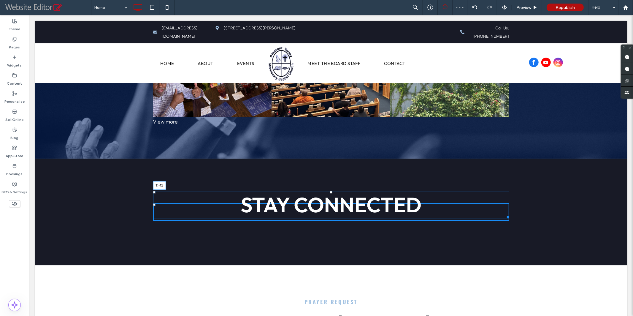
drag, startPoint x: 328, startPoint y: 144, endPoint x: 357, endPoint y: 158, distance: 32.1
click at [330, 190] on div at bounding box center [331, 191] width 2 height 2
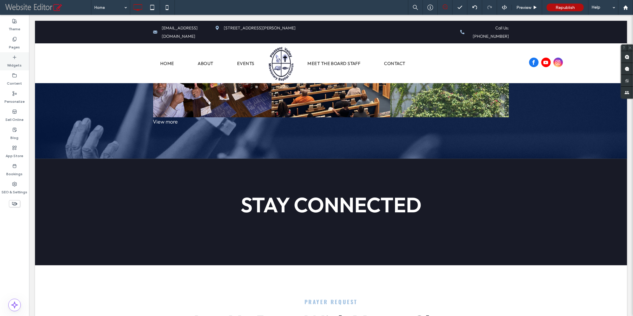
click at [14, 58] on icon at bounding box center [14, 57] width 5 height 5
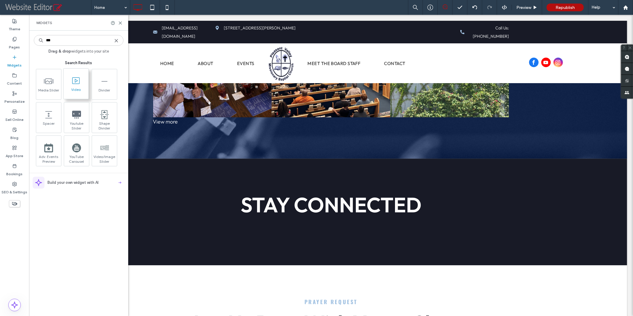
type input "***"
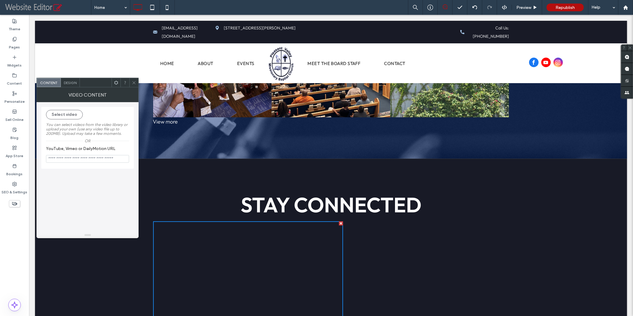
click at [339, 221] on div at bounding box center [341, 223] width 4 height 4
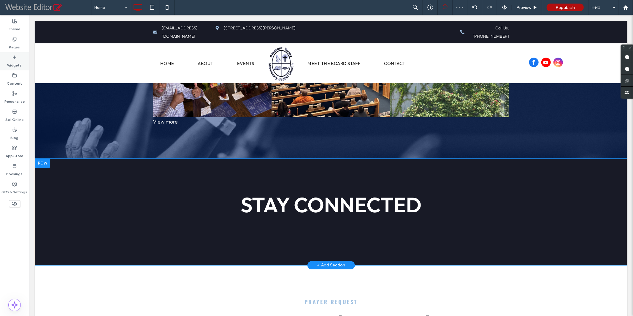
click at [16, 61] on label "Widgets" at bounding box center [14, 64] width 15 height 8
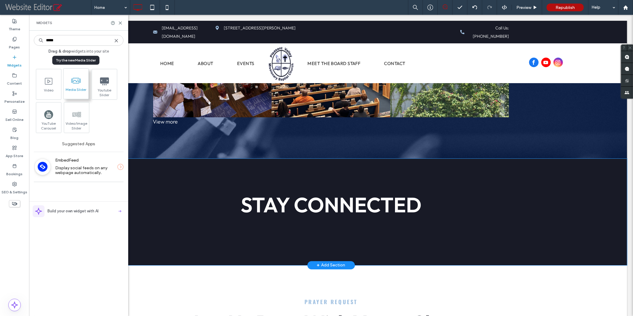
type input "*****"
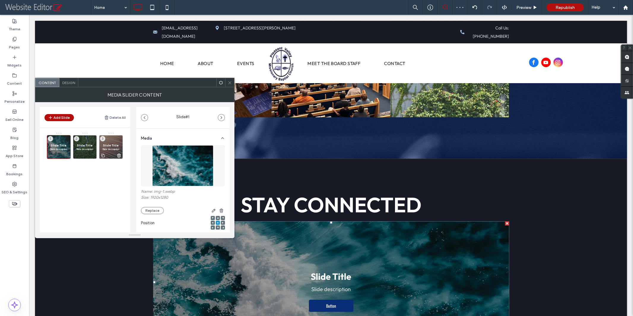
click at [120, 155] on icon at bounding box center [119, 155] width 5 height 5
click at [93, 155] on icon at bounding box center [93, 155] width 5 height 5
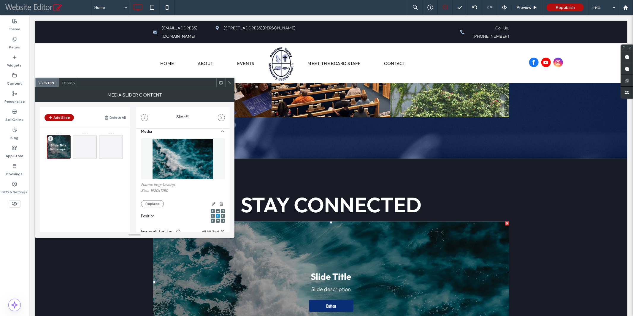
scroll to position [7, 0]
click at [220, 202] on use "button" at bounding box center [222, 203] width 4 height 4
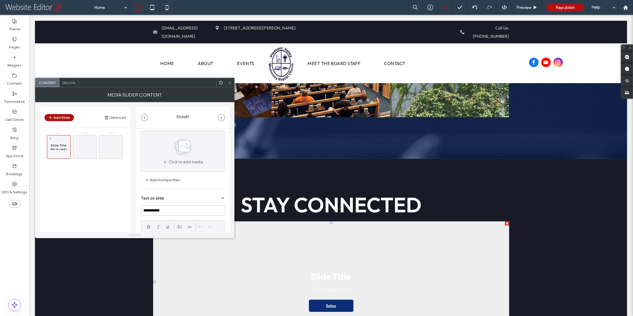
scroll to position [2, 0]
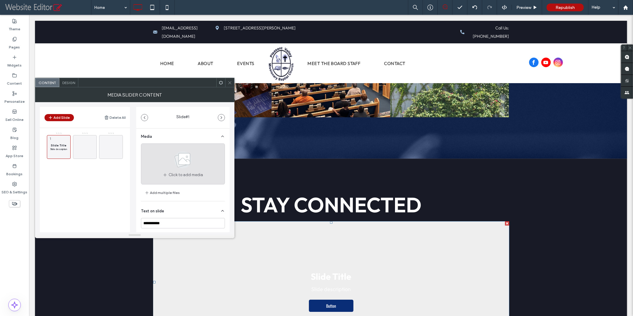
click at [179, 162] on use at bounding box center [182, 159] width 17 height 17
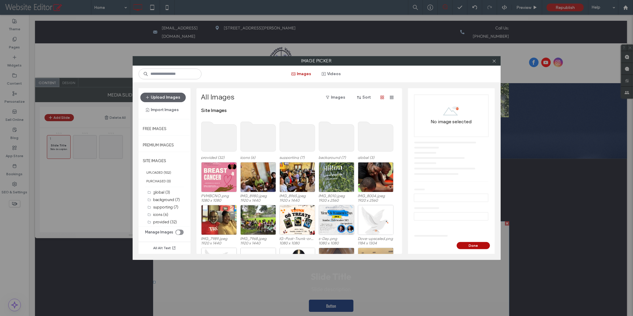
drag, startPoint x: 495, startPoint y: 61, endPoint x: 485, endPoint y: 82, distance: 23.4
click at [495, 61] on icon at bounding box center [494, 61] width 4 height 4
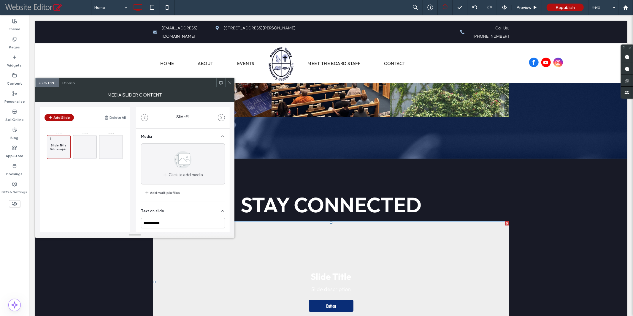
click at [505, 221] on div at bounding box center [507, 223] width 4 height 4
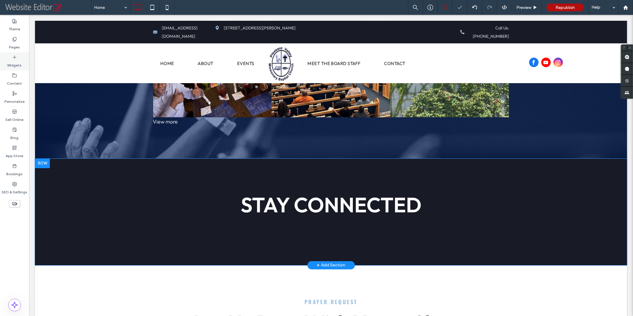
click at [15, 65] on label "Widgets" at bounding box center [14, 64] width 15 height 8
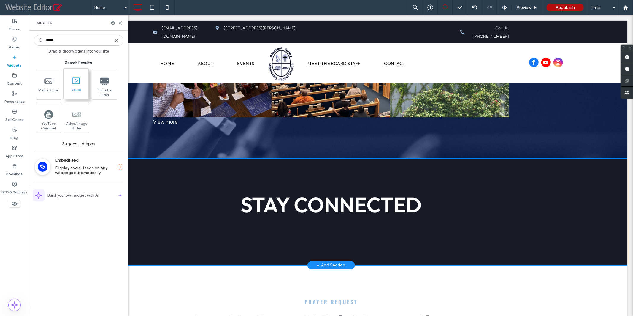
type input "*****"
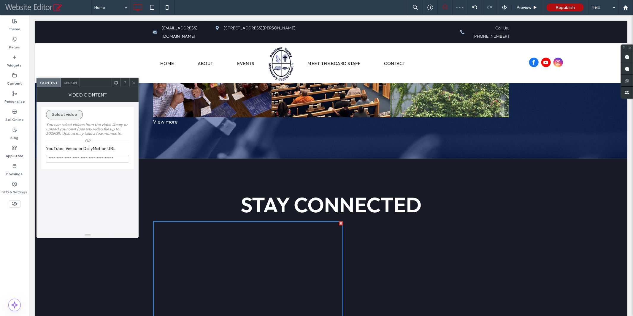
click at [68, 114] on button "Select video" at bounding box center [64, 114] width 37 height 9
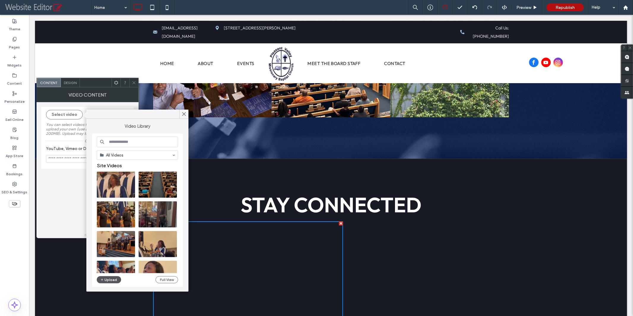
click at [109, 279] on button "Upload" at bounding box center [109, 279] width 24 height 7
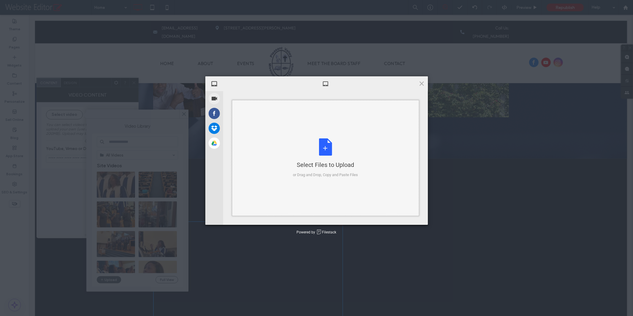
click at [328, 152] on div "Select Files to Upload or Drag and Drop, Copy and Paste Files" at bounding box center [325, 157] width 65 height 39
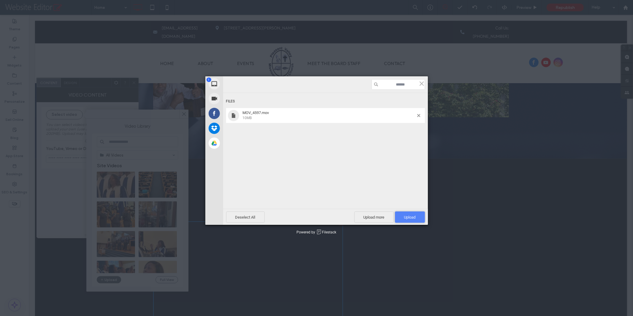
click at [409, 219] on span "Upload 1" at bounding box center [410, 217] width 12 height 4
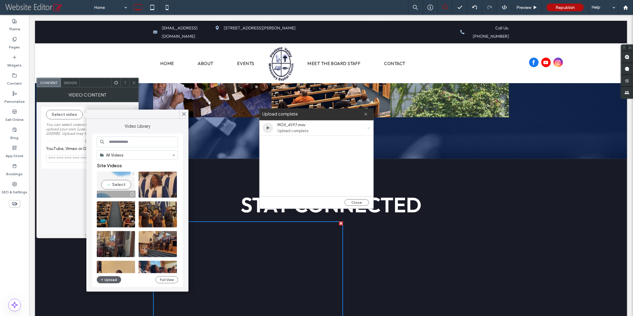
click at [119, 184] on video at bounding box center [116, 185] width 38 height 26
type input "**********"
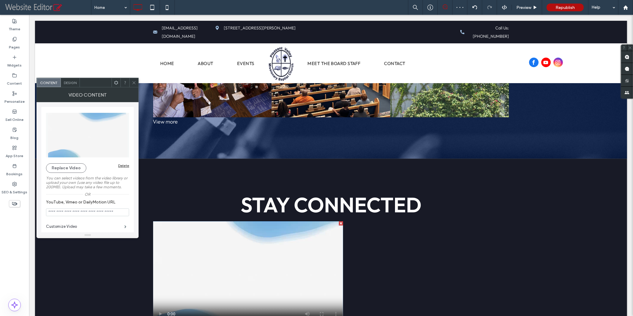
click at [134, 82] on use at bounding box center [134, 82] width 3 height 3
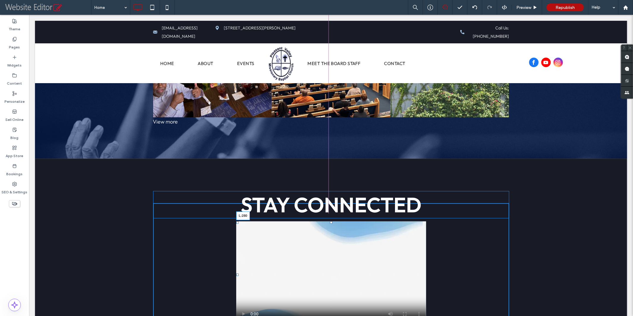
drag, startPoint x: 151, startPoint y: 212, endPoint x: 234, endPoint y: 219, distance: 83.4
click at [236, 221] on div "L:280" at bounding box center [331, 274] width 190 height 107
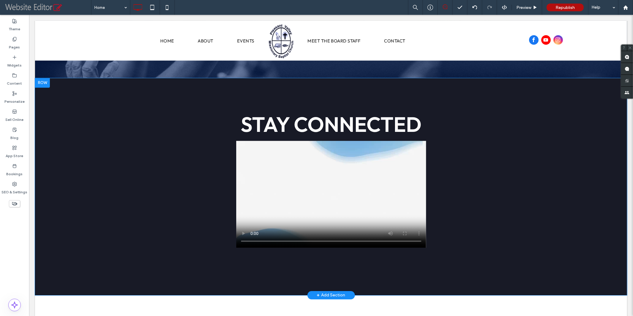
scroll to position [1399, 0]
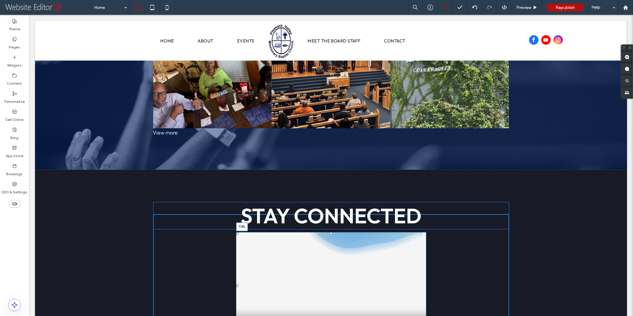
drag, startPoint x: 328, startPoint y: 170, endPoint x: 355, endPoint y: 207, distance: 45.6
click at [326, 232] on div "T:85" at bounding box center [331, 285] width 190 height 107
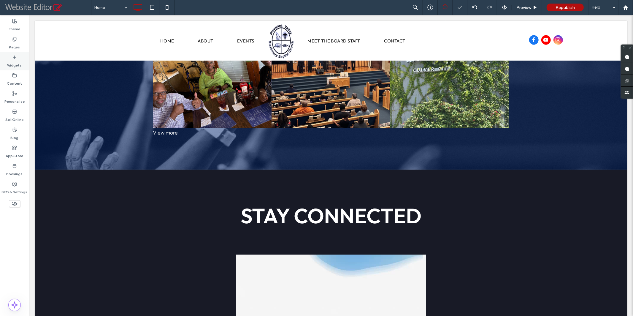
click at [17, 61] on label "Widgets" at bounding box center [14, 64] width 15 height 8
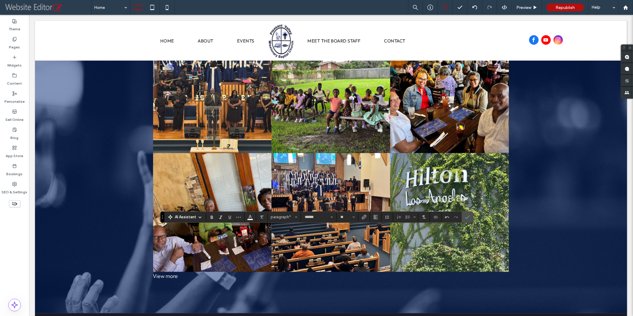
scroll to position [1405, 0]
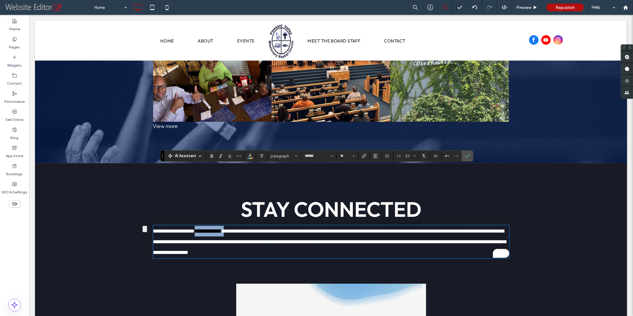
drag, startPoint x: 236, startPoint y: 169, endPoint x: 200, endPoint y: 169, distance: 35.6
click at [200, 225] on p "**********" at bounding box center [331, 241] width 356 height 32
click at [249, 156] on icon "Color" at bounding box center [250, 155] width 5 height 5
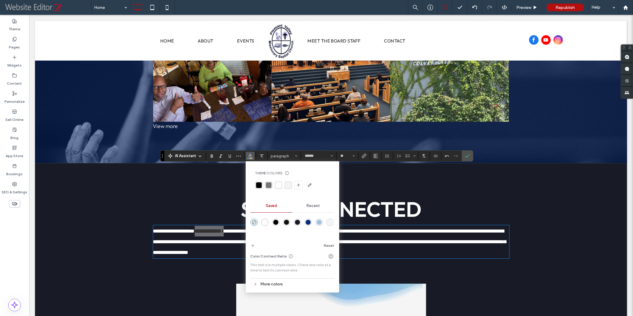
click at [264, 221] on div "rgba(255,255,255,1)" at bounding box center [264, 222] width 5 height 5
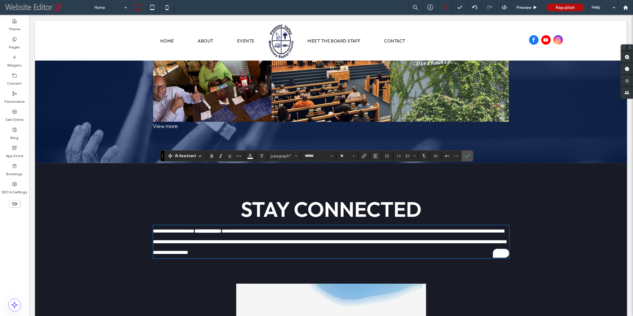
click at [280, 225] on p "**********" at bounding box center [331, 241] width 356 height 32
drag, startPoint x: 464, startPoint y: 155, endPoint x: 423, endPoint y: 146, distance: 42.0
click at [465, 155] on icon "Confirm" at bounding box center [467, 155] width 5 height 5
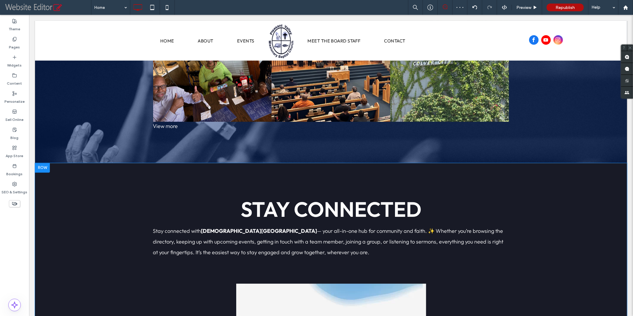
click at [324, 221] on div "Stay Connected Stay connected with [DEMOGRAPHIC_DATA] Center — your all-in-one …" at bounding box center [331, 300] width 356 height 186
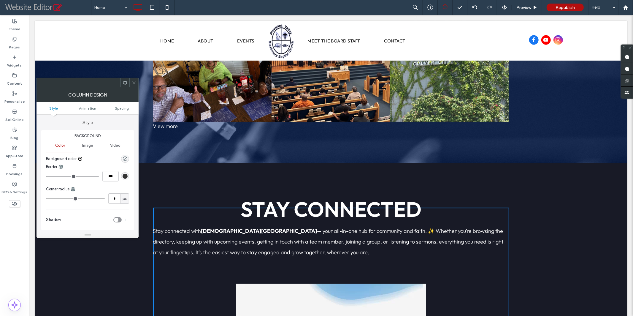
click at [134, 82] on use at bounding box center [134, 82] width 3 height 3
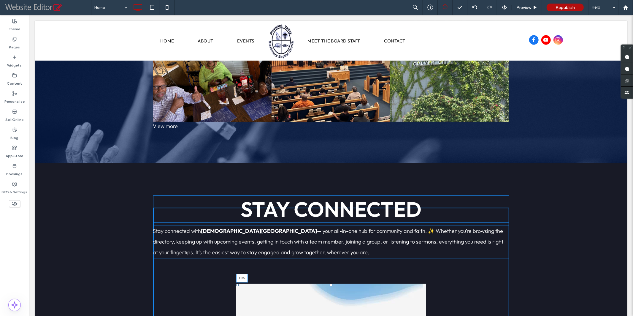
drag, startPoint x: 328, startPoint y: 223, endPoint x: 327, endPoint y: 205, distance: 17.9
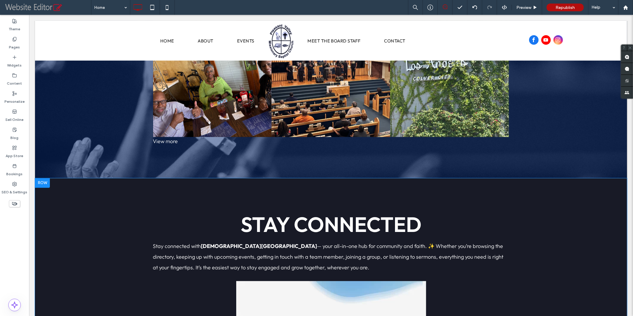
scroll to position [1462, 0]
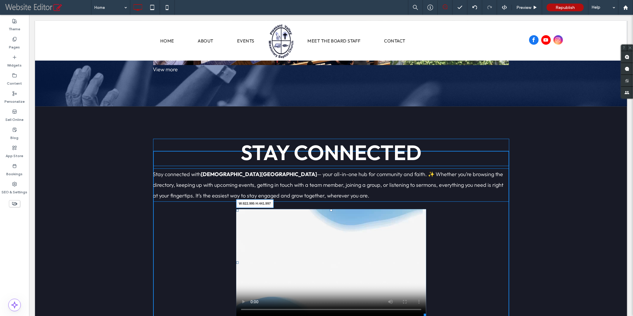
drag, startPoint x: 422, startPoint y: 253, endPoint x: 490, endPoint y: 282, distance: 74.5
click at [426, 311] on div at bounding box center [423, 313] width 4 height 4
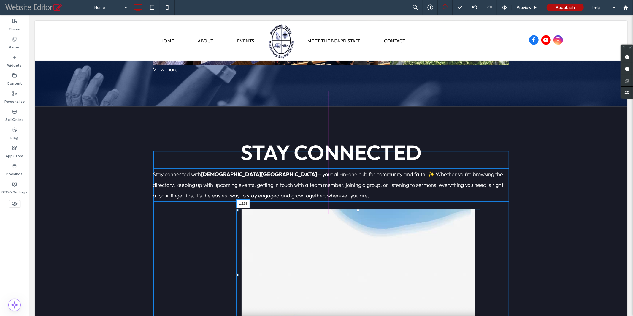
drag, startPoint x: 234, startPoint y: 213, endPoint x: 207, endPoint y: 213, distance: 27.0
click at [236, 273] on div at bounding box center [237, 274] width 2 height 2
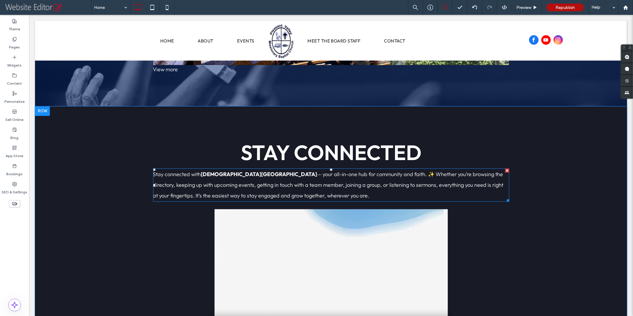
click at [240, 170] on span "— your all-in-one hub for community and faith. ✨ Whether you’re browsing the di…" at bounding box center [328, 184] width 350 height 28
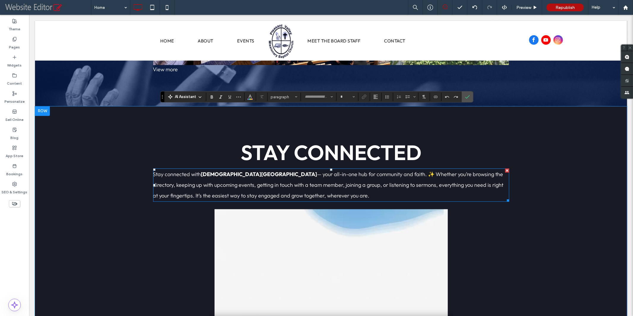
type input "******"
type input "**"
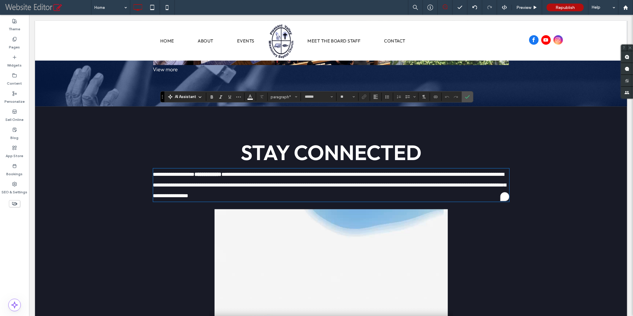
click at [241, 171] on span "**********" at bounding box center [329, 184] width 353 height 27
click at [349, 171] on span "**********" at bounding box center [329, 184] width 353 height 27
drag, startPoint x: 467, startPoint y: 97, endPoint x: 437, endPoint y: 84, distance: 32.3
click at [467, 97] on icon "Confirm" at bounding box center [467, 96] width 5 height 5
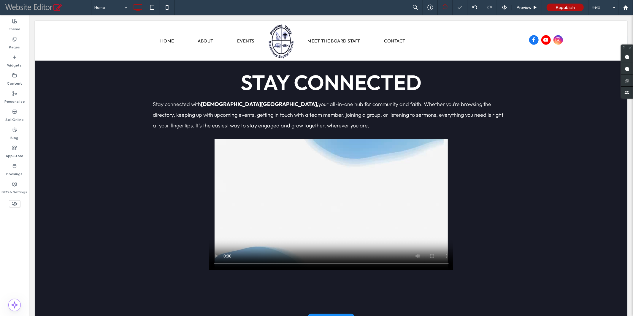
scroll to position [1541, 0]
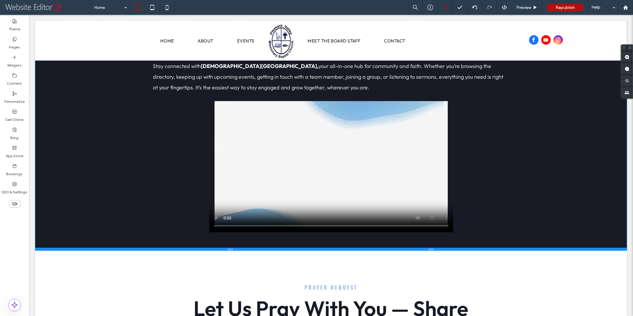
drag, startPoint x: 223, startPoint y: 246, endPoint x: 261, endPoint y: 205, distance: 56.3
click at [234, 247] on div at bounding box center [331, 248] width 592 height 3
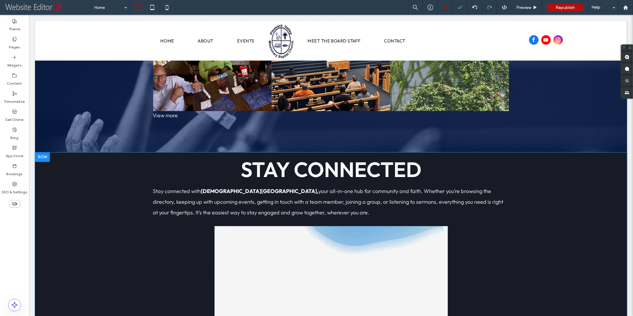
scroll to position [1416, 0]
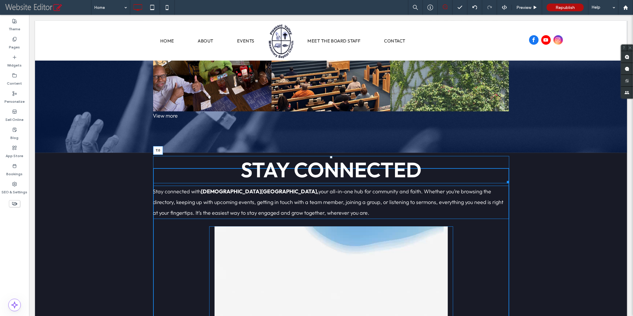
drag, startPoint x: 328, startPoint y: 95, endPoint x: 326, endPoint y: 107, distance: 11.7
click at [326, 155] on div "Stay Connected T:0" at bounding box center [331, 168] width 356 height 27
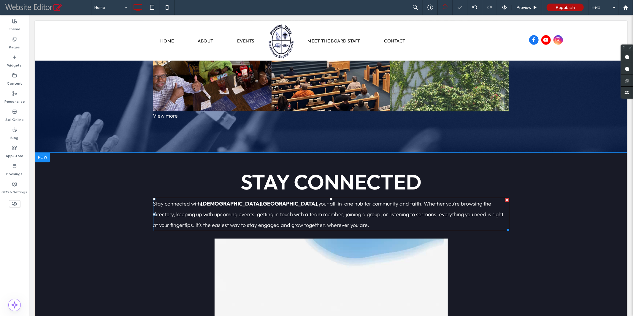
scroll to position [1433, 0]
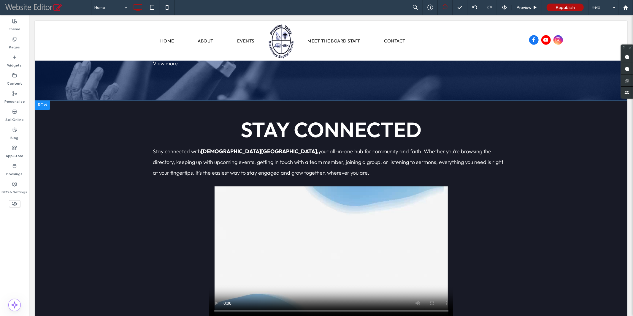
scroll to position [1477, 0]
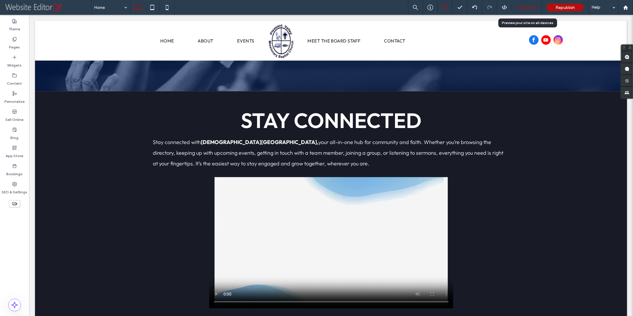
click at [526, 8] on span "Preview" at bounding box center [523, 7] width 15 height 5
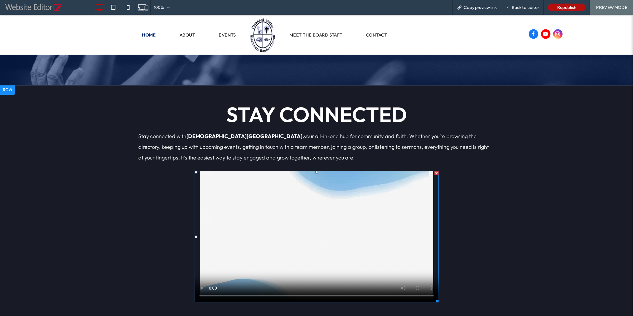
click at [200, 227] on span at bounding box center [317, 236] width 244 height 131
click at [521, 7] on span "Back to editor" at bounding box center [525, 7] width 27 height 5
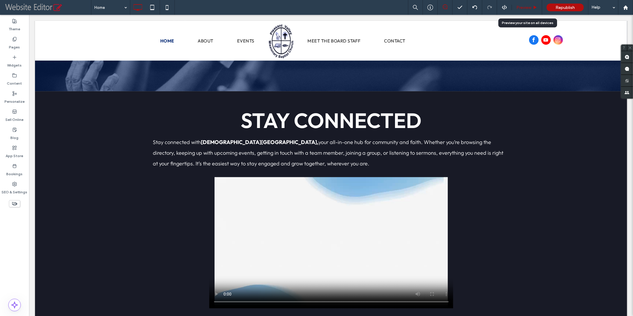
click at [524, 8] on span "Preview" at bounding box center [523, 7] width 15 height 5
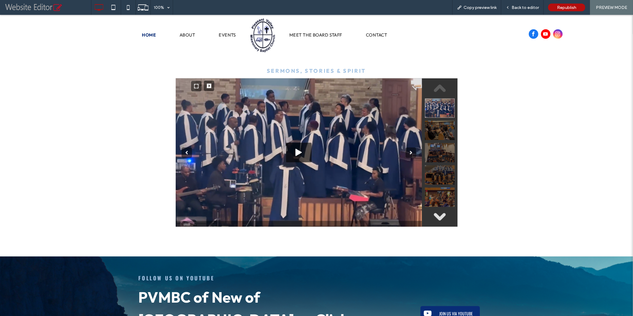
scroll to position [869, 0]
click at [163, 274] on strong "Follow Us on YouTube" at bounding box center [177, 278] width 76 height 8
drag, startPoint x: 527, startPoint y: 10, endPoint x: 514, endPoint y: 32, distance: 25.2
click at [527, 10] on div "Back to editor" at bounding box center [522, 7] width 42 height 15
click at [522, 7] on span "Back to editor" at bounding box center [525, 7] width 27 height 5
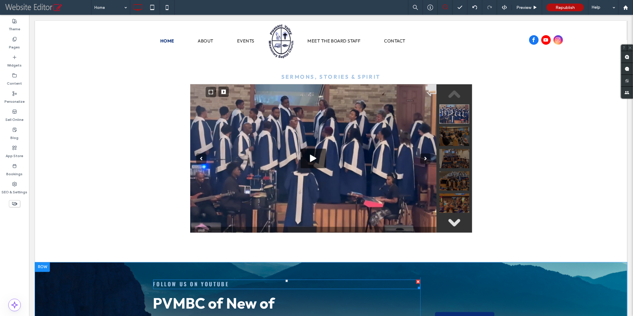
click at [196, 280] on strong "Follow Us on YouTube" at bounding box center [191, 284] width 76 height 8
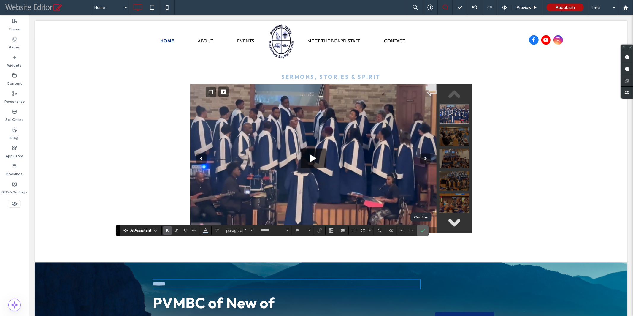
drag, startPoint x: 418, startPoint y: 232, endPoint x: 388, endPoint y: 218, distance: 33.3
click at [420, 232] on icon "Confirm" at bounding box center [422, 230] width 5 height 5
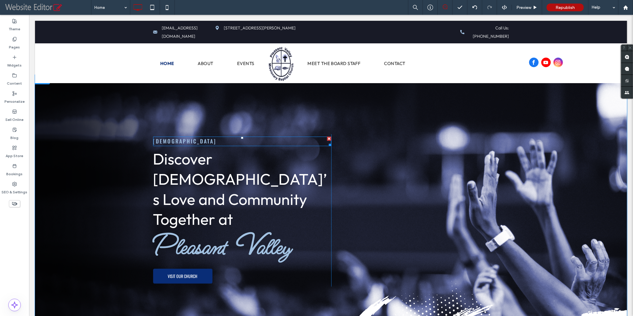
click at [216, 142] on span "[DEMOGRAPHIC_DATA]" at bounding box center [184, 141] width 63 height 8
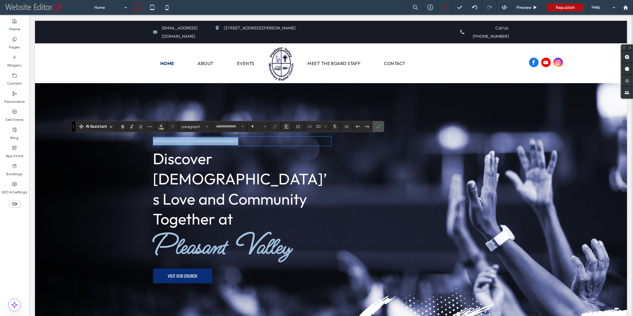
type input "******"
type input "**"
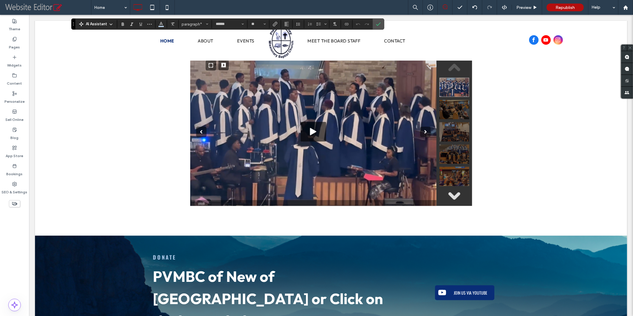
scroll to position [932, 0]
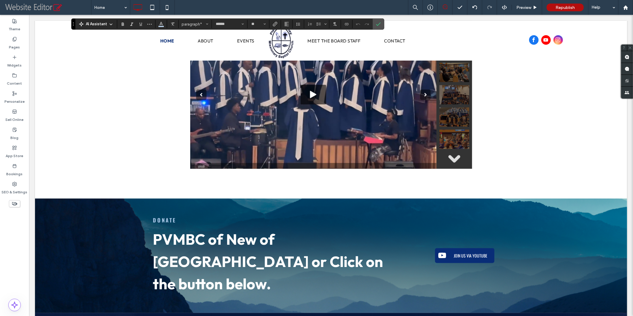
click at [218, 230] on span "PVMBC of New of [GEOGRAPHIC_DATA] or Click on the button below." at bounding box center [268, 261] width 230 height 63
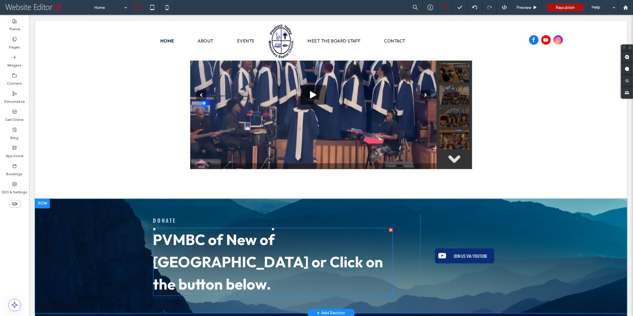
click at [218, 230] on span "PVMBC of New of [GEOGRAPHIC_DATA] or Click on the button below." at bounding box center [268, 261] width 230 height 63
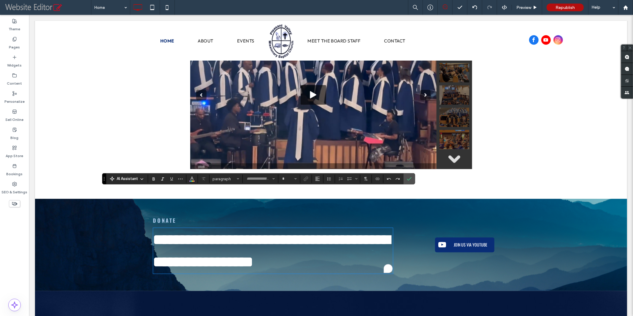
type input "******"
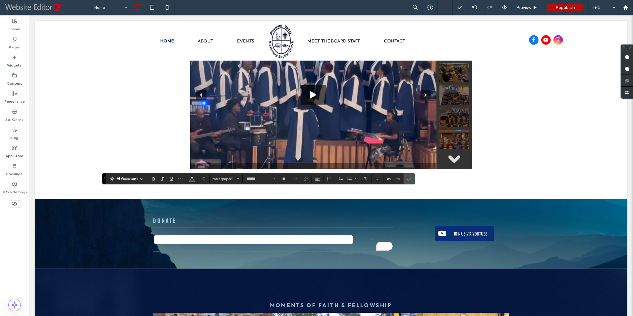
type input "**"
click at [408, 180] on icon "Confirm" at bounding box center [409, 178] width 5 height 5
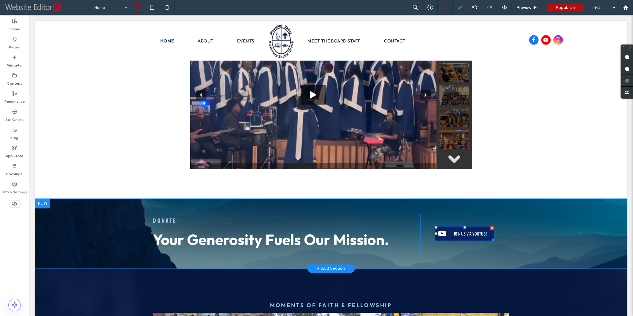
click at [458, 230] on span "JOIN US VIA YOUTUBE" at bounding box center [470, 233] width 34 height 6
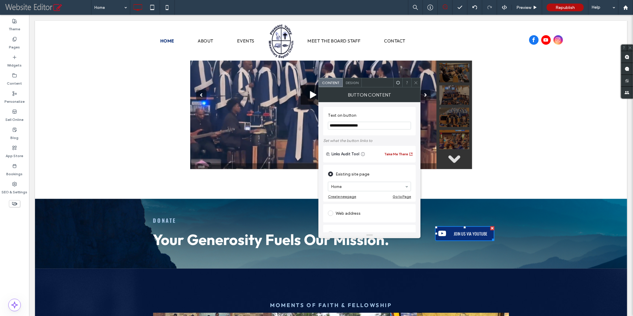
click at [373, 126] on input "**********" at bounding box center [369, 126] width 83 height 8
type input "**********"
click at [342, 212] on div "Web address" at bounding box center [369, 212] width 83 height 9
click at [343, 206] on input "url" at bounding box center [369, 206] width 83 height 8
paste input "**********"
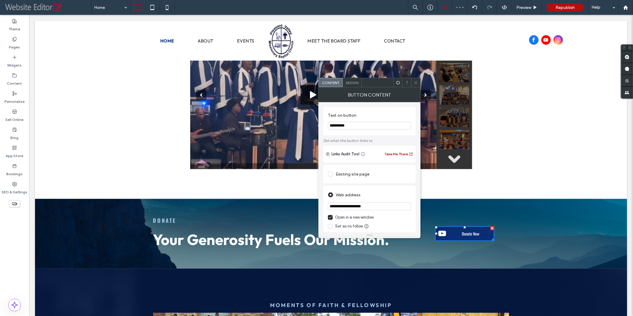
type input "**********"
click at [416, 82] on icon at bounding box center [416, 82] width 4 height 4
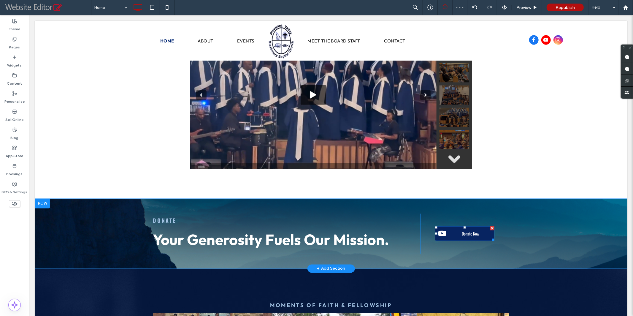
click at [461, 230] on span "Donate Now" at bounding box center [470, 233] width 18 height 6
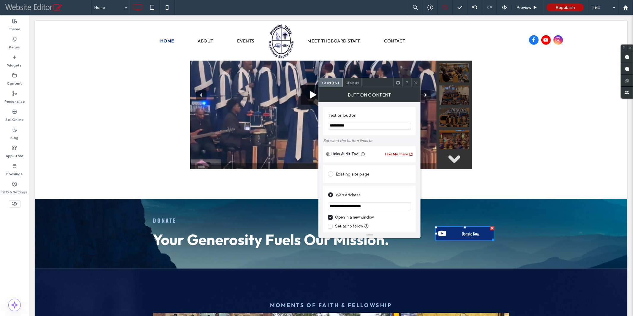
click at [349, 85] on div "Design" at bounding box center [352, 82] width 19 height 9
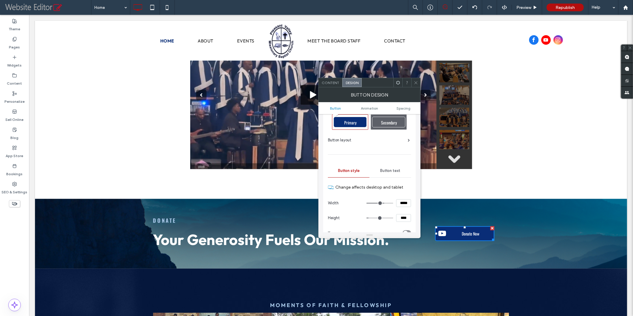
scroll to position [12, 0]
click at [386, 171] on span "Button text" at bounding box center [390, 170] width 20 height 5
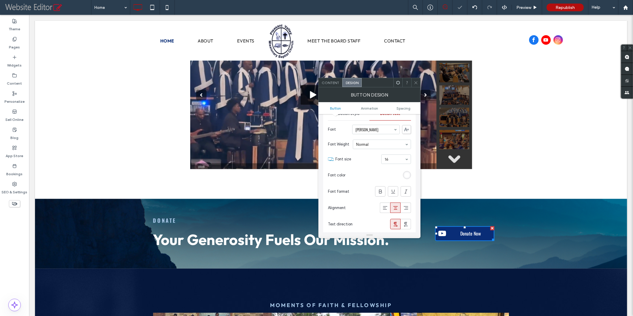
scroll to position [72, 0]
click at [384, 202] on icon at bounding box center [385, 205] width 6 height 6
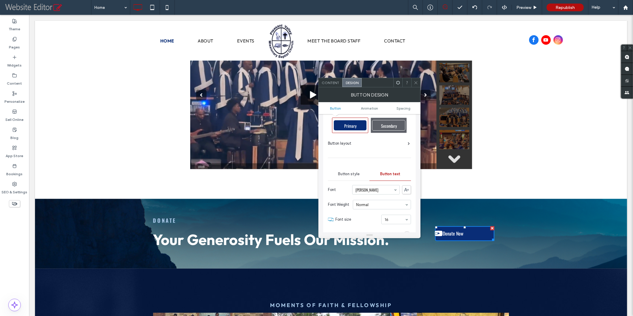
scroll to position [0, 0]
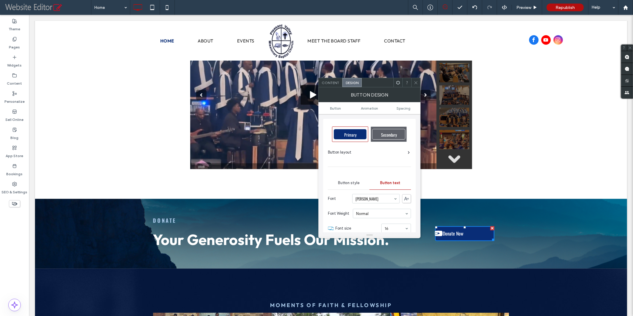
click at [350, 180] on span "Button style" at bounding box center [349, 182] width 22 height 5
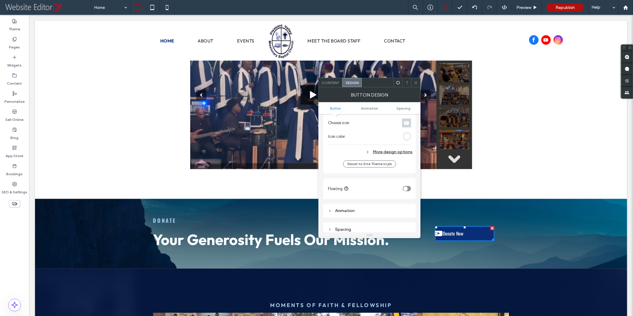
scroll to position [206, 0]
click at [404, 130] on span at bounding box center [406, 132] width 9 height 9
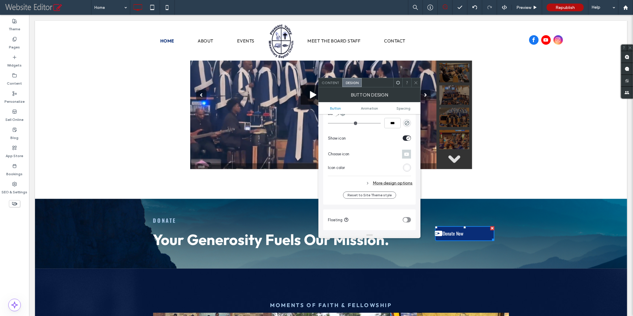
scroll to position [177, 0]
click at [407, 144] on icon "toggle" at bounding box center [408, 145] width 2 height 2
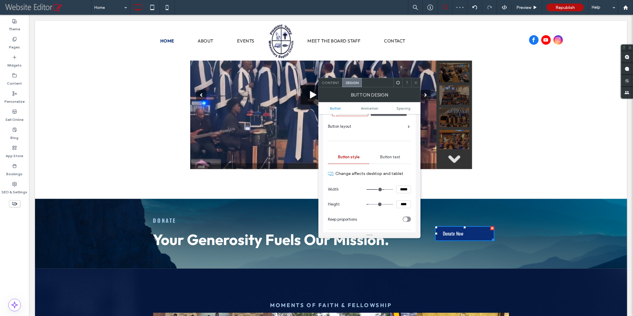
scroll to position [26, 0]
click at [392, 155] on span "Button text" at bounding box center [390, 157] width 20 height 5
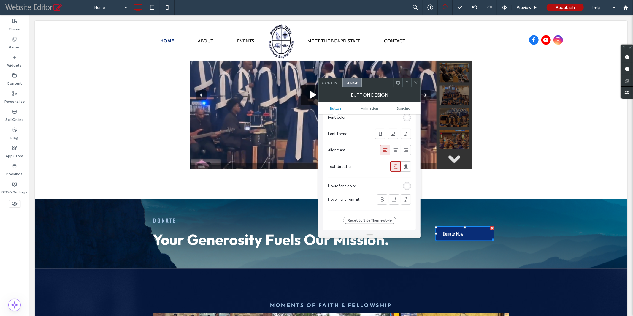
scroll to position [131, 0]
click at [396, 145] on icon at bounding box center [396, 146] width 6 height 6
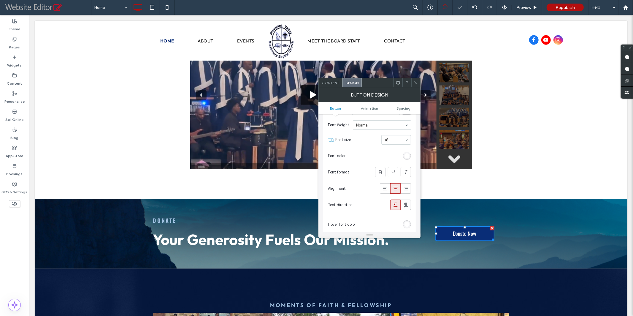
click at [408, 138] on div "18" at bounding box center [396, 139] width 30 height 9
click at [408, 137] on div "24" at bounding box center [396, 139] width 30 height 9
type input "**"
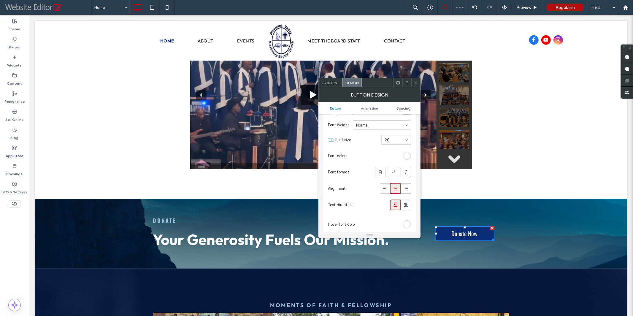
click at [416, 83] on icon at bounding box center [416, 82] width 4 height 4
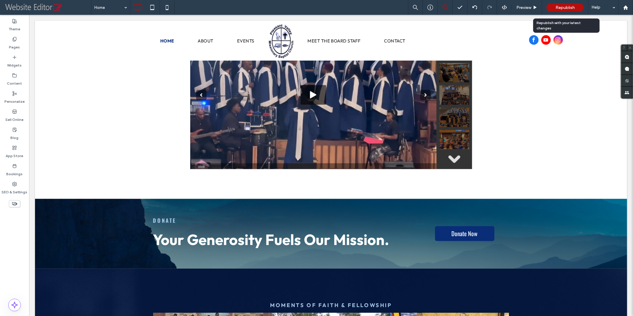
click at [562, 7] on span "Republish" at bounding box center [564, 7] width 19 height 5
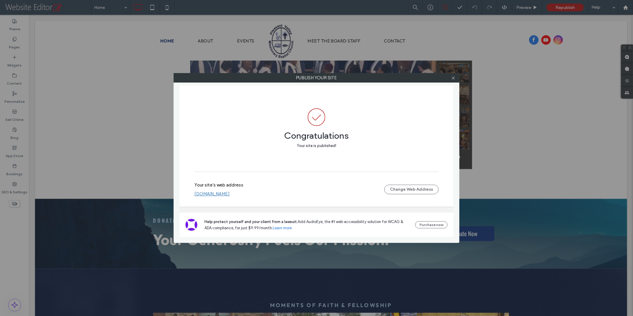
click at [230, 194] on link "[DOMAIN_NAME]" at bounding box center [211, 193] width 35 height 5
